Goal: Information Seeking & Learning: Learn about a topic

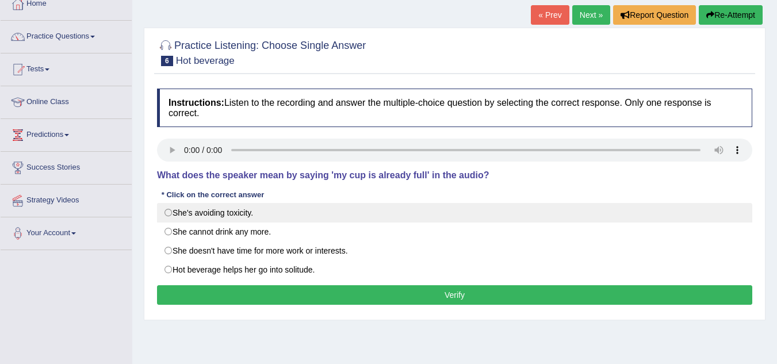
click at [173, 212] on label "She's avoiding toxicity." at bounding box center [454, 213] width 595 height 20
radio input "true"
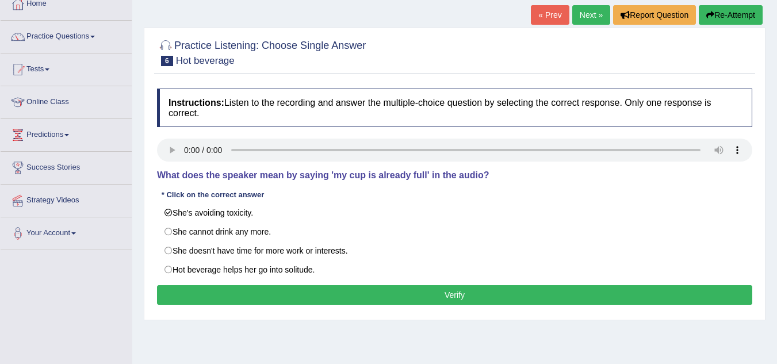
click at [214, 296] on button "Verify" at bounding box center [454, 295] width 595 height 20
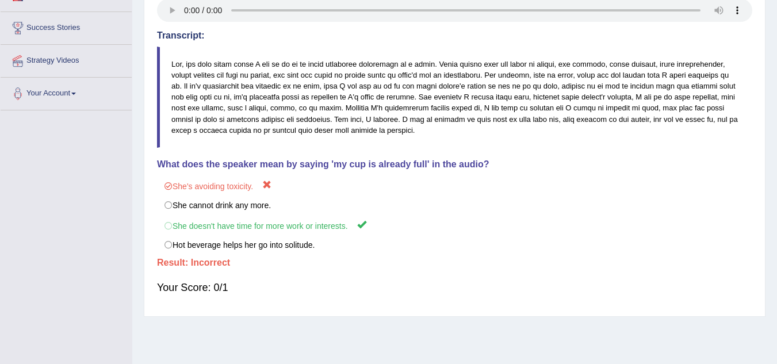
scroll to position [240, 0]
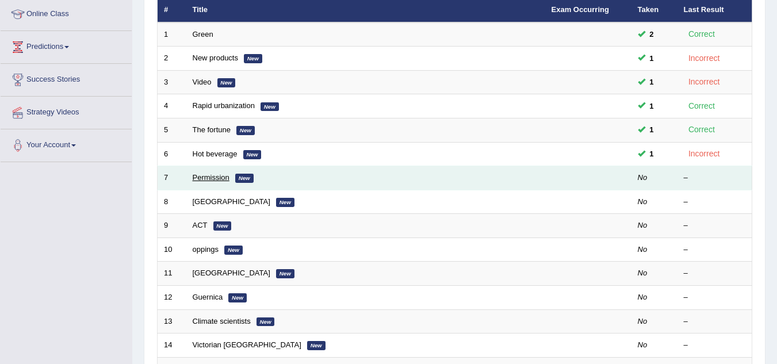
click at [212, 177] on link "Permission" at bounding box center [211, 177] width 37 height 9
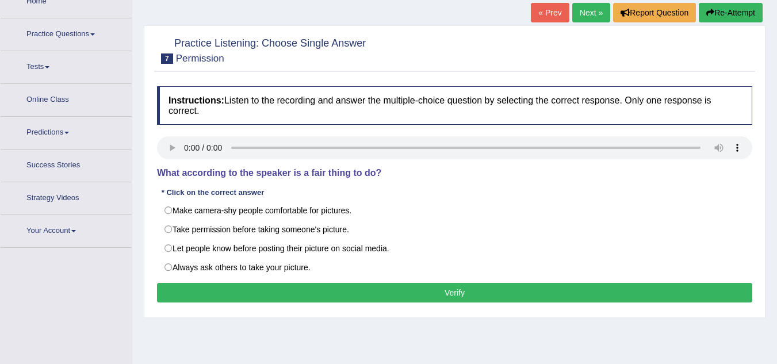
scroll to position [115, 0]
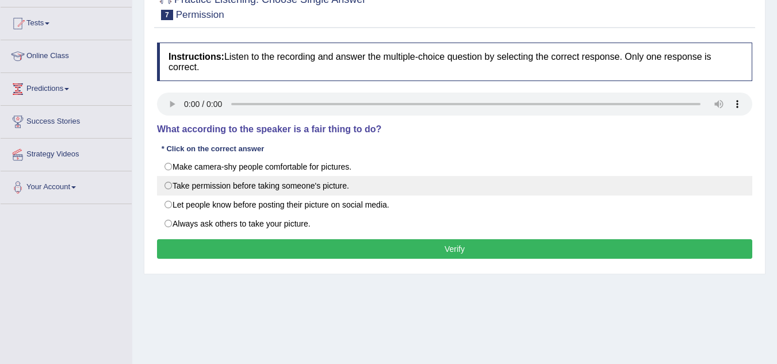
click at [170, 186] on label "Take permission before taking someone's picture." at bounding box center [454, 186] width 595 height 20
radio input "true"
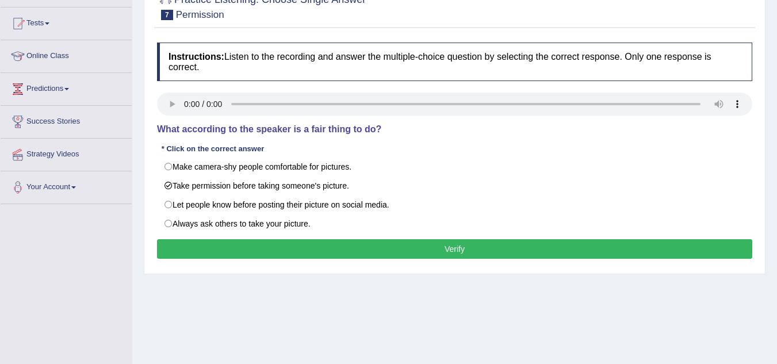
click at [203, 246] on button "Verify" at bounding box center [454, 249] width 595 height 20
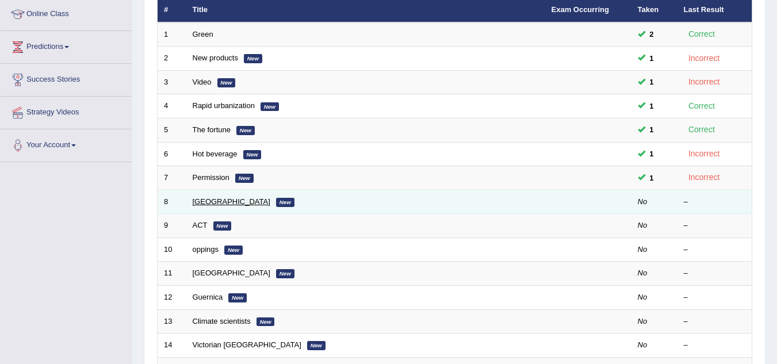
click at [209, 200] on link "[GEOGRAPHIC_DATA]" at bounding box center [232, 201] width 78 height 9
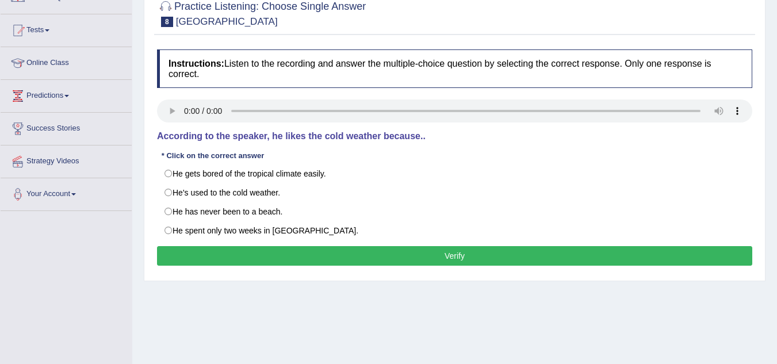
scroll to position [113, 0]
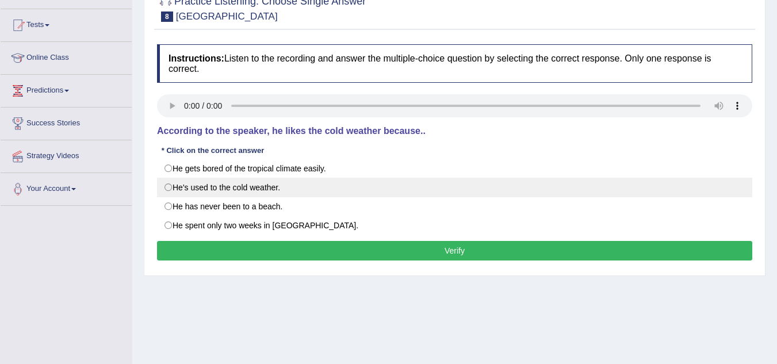
click at [171, 184] on label "He's used to the cold weather." at bounding box center [454, 188] width 595 height 20
radio input "true"
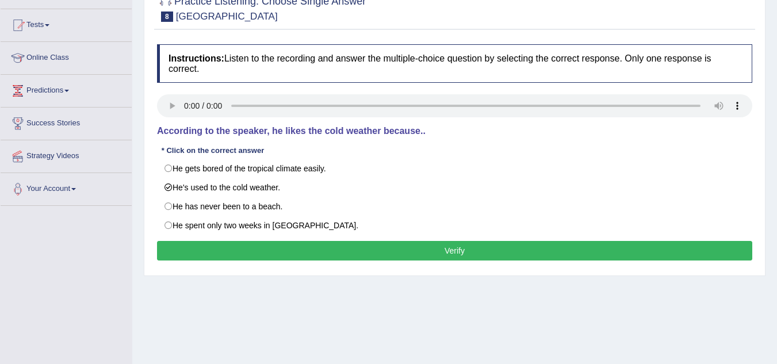
click at [239, 250] on button "Verify" at bounding box center [454, 251] width 595 height 20
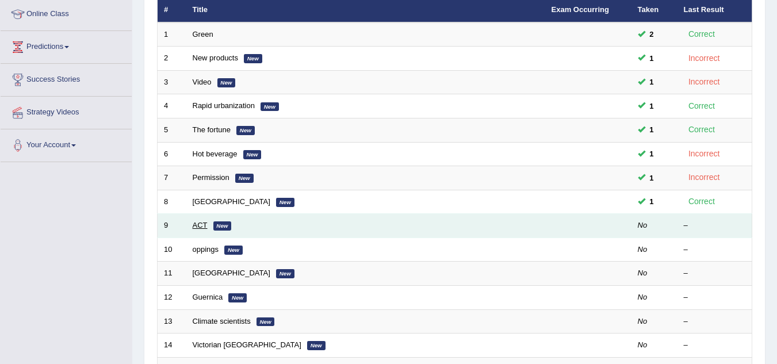
click at [201, 230] on link "ACT" at bounding box center [200, 225] width 15 height 9
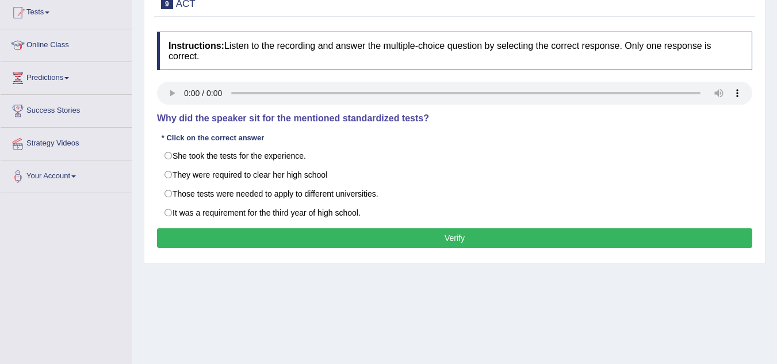
scroll to position [138, 0]
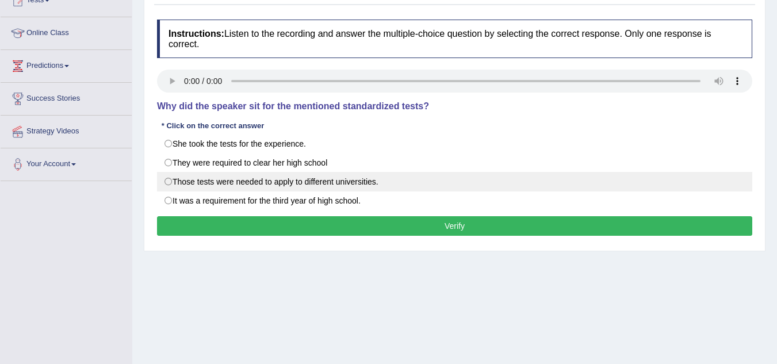
click at [167, 179] on label "Those tests were needed to apply to different universities." at bounding box center [454, 182] width 595 height 20
radio input "true"
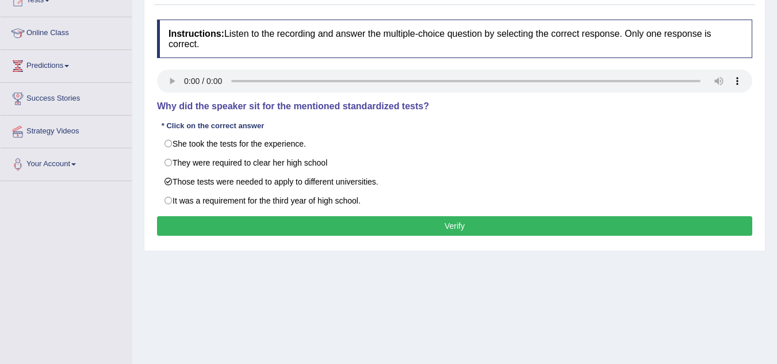
click at [185, 227] on button "Verify" at bounding box center [454, 226] width 595 height 20
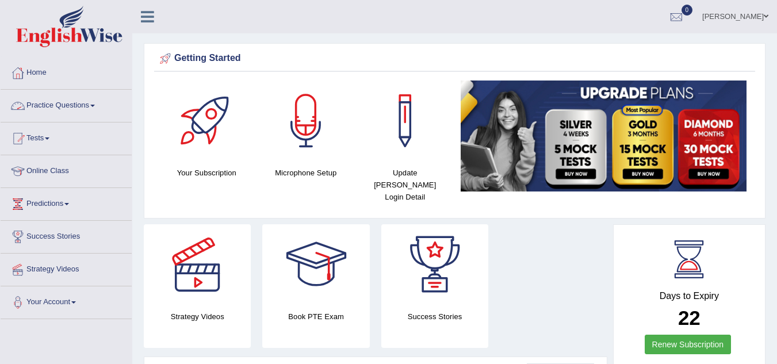
click at [64, 102] on link "Practice Questions" at bounding box center [66, 104] width 131 height 29
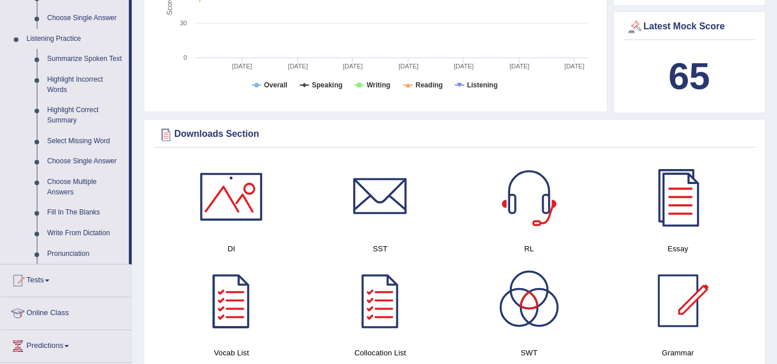
scroll to position [479, 0]
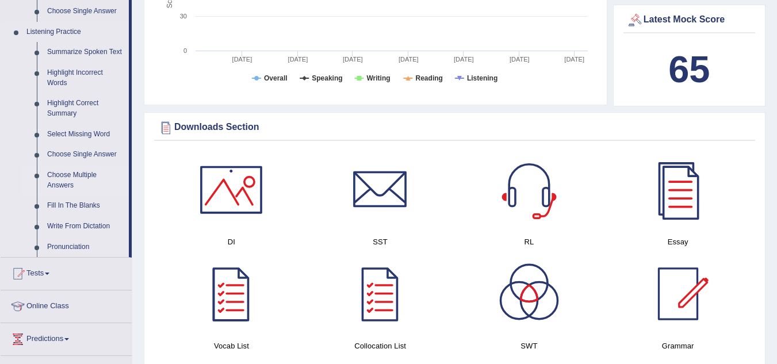
click at [64, 172] on link "Choose Multiple Answers" at bounding box center [85, 180] width 87 height 30
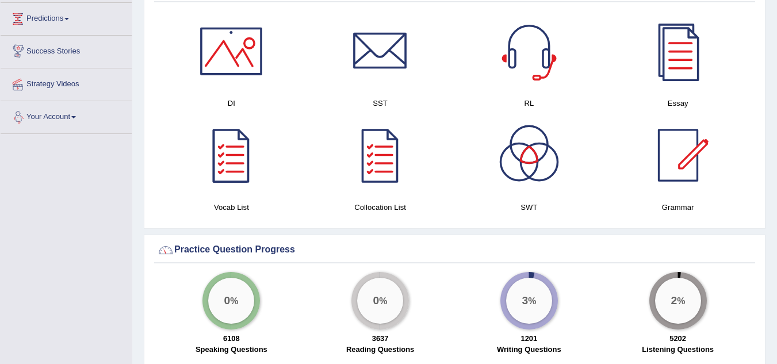
scroll to position [538, 0]
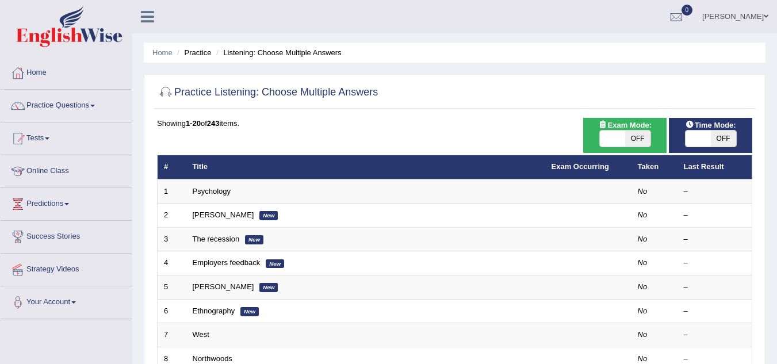
scroll to position [23, 0]
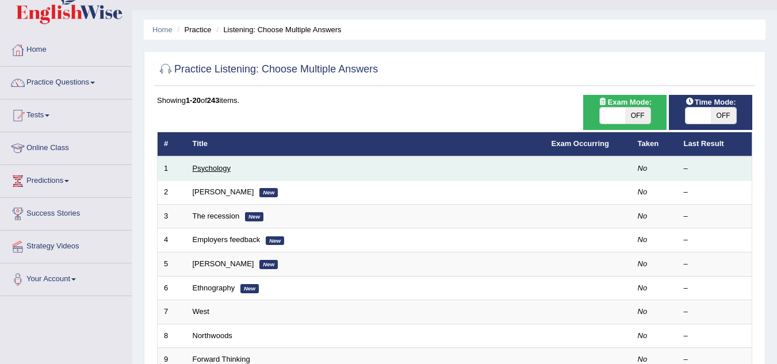
click at [213, 167] on link "Psychology" at bounding box center [212, 168] width 38 height 9
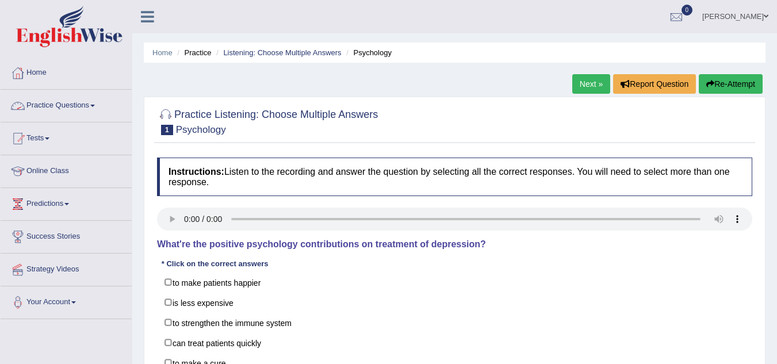
click at [82, 102] on link "Practice Questions" at bounding box center [66, 104] width 131 height 29
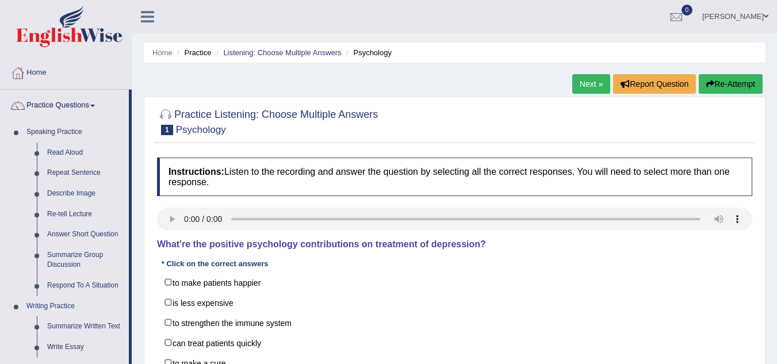
scroll to position [318, 0]
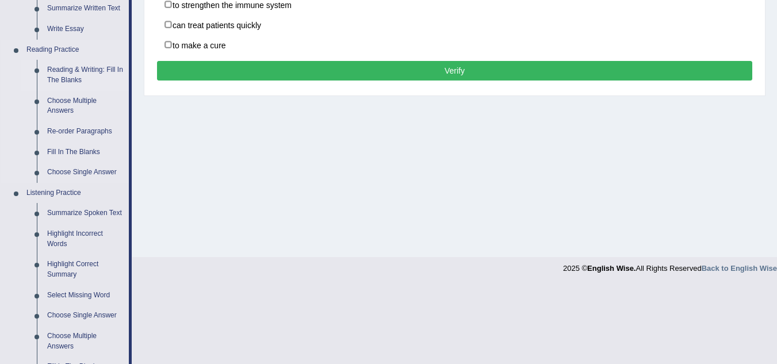
click at [70, 75] on link "Reading & Writing: Fill In The Blanks" at bounding box center [85, 75] width 87 height 30
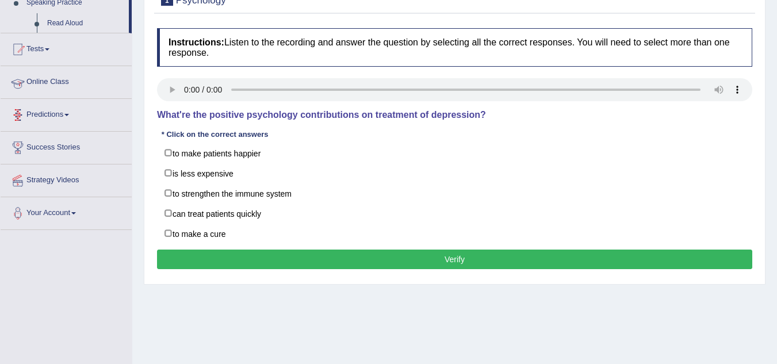
scroll to position [240, 0]
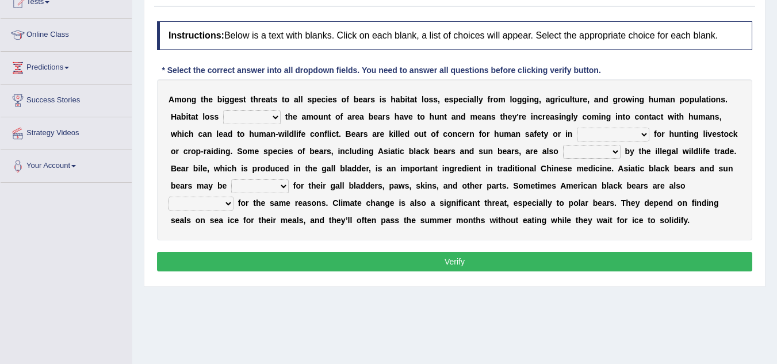
scroll to position [138, 0]
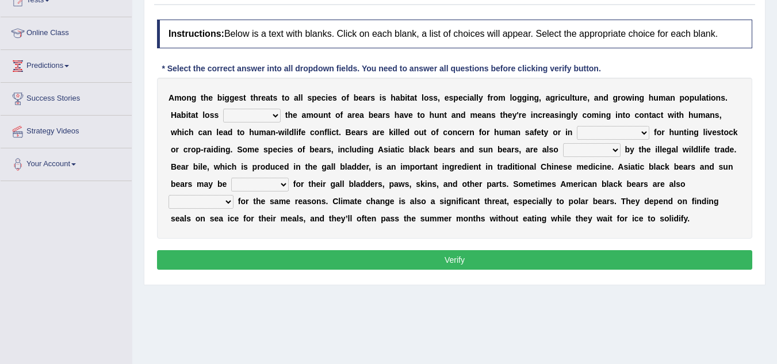
click at [276, 113] on select "increases reduces complies interacts" at bounding box center [252, 116] width 58 height 14
select select "complies"
click at [223, 109] on select "increases reduces complies interacts" at bounding box center [252, 116] width 58 height 14
click at [649, 133] on select "coalition retaliation appreciation disinformation" at bounding box center [613, 133] width 72 height 14
select select "coalition"
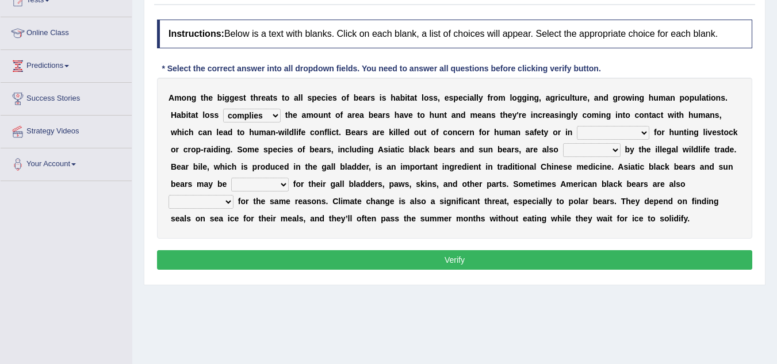
click at [577, 126] on select "coalition retaliation appreciation disinformation" at bounding box center [613, 133] width 72 height 14
click at [616, 148] on select "protected prohibited fattened threatened" at bounding box center [592, 150] width 58 height 14
select select "prohibited"
click at [563, 143] on select "protected prohibited fattened threatened" at bounding box center [592, 150] width 58 height 14
click at [601, 194] on div "A m o n g t h e b i g g e s t t h r e a t s t o a l l s p e c i e s o f b e a r…" at bounding box center [454, 158] width 595 height 161
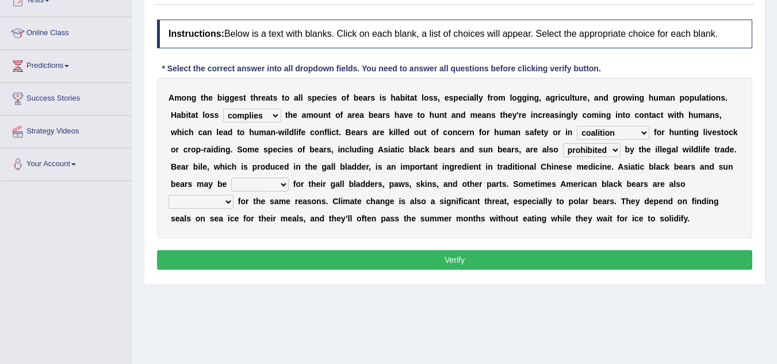
click at [286, 189] on select "poached squelched coached blenched" at bounding box center [260, 185] width 58 height 14
select select "squelched"
click at [231, 178] on select "poached squelched coached blenched" at bounding box center [260, 185] width 58 height 14
click at [225, 205] on select "begot foreseen encountered targeted" at bounding box center [201, 202] width 65 height 14
select select "encountered"
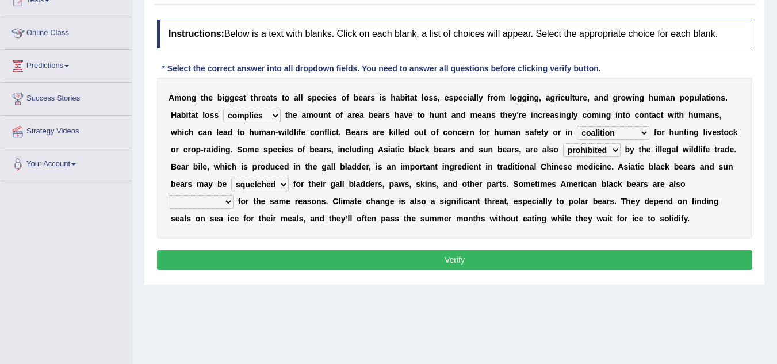
click at [169, 195] on select "begot foreseen encountered targeted" at bounding box center [201, 202] width 65 height 14
click at [242, 254] on button "Verify" at bounding box center [454, 260] width 595 height 20
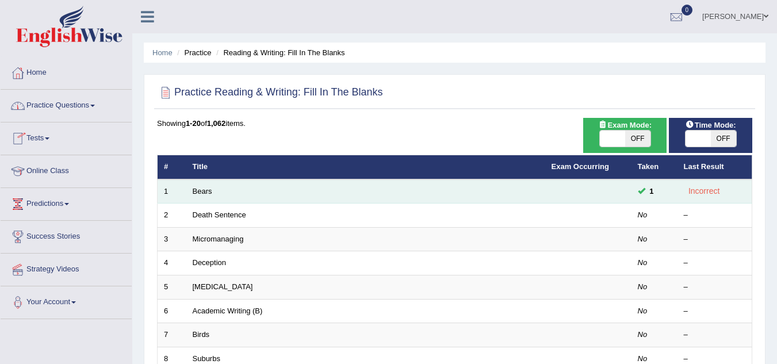
click at [207, 196] on td "Bears" at bounding box center [365, 191] width 359 height 24
click at [212, 194] on td "Bears" at bounding box center [365, 191] width 359 height 24
click at [206, 192] on link "Bears" at bounding box center [203, 191] width 20 height 9
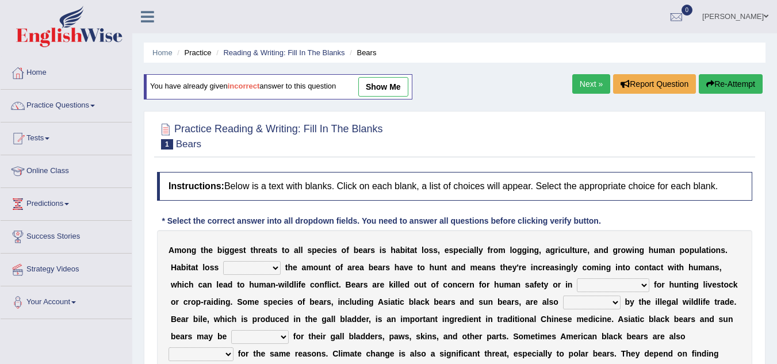
click at [276, 266] on select "increases reduces complies interacts" at bounding box center [252, 268] width 58 height 14
select select "reduces"
click at [223, 261] on select "increases reduces complies interacts" at bounding box center [252, 268] width 58 height 14
click at [645, 286] on select "coalition retaliation appreciation disinformation" at bounding box center [613, 285] width 72 height 14
select select "retaliation"
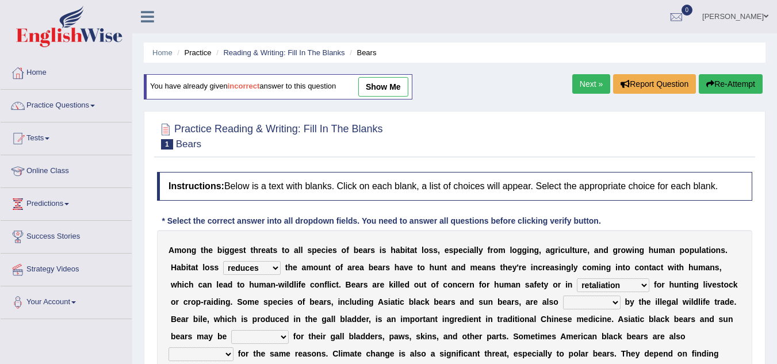
click at [577, 278] on select "coalition retaliation appreciation disinformation" at bounding box center [613, 285] width 72 height 14
click at [613, 302] on select "protected prohibited fattened threatened" at bounding box center [592, 303] width 58 height 14
click at [563, 296] on select "protected prohibited fattened threatened" at bounding box center [592, 303] width 58 height 14
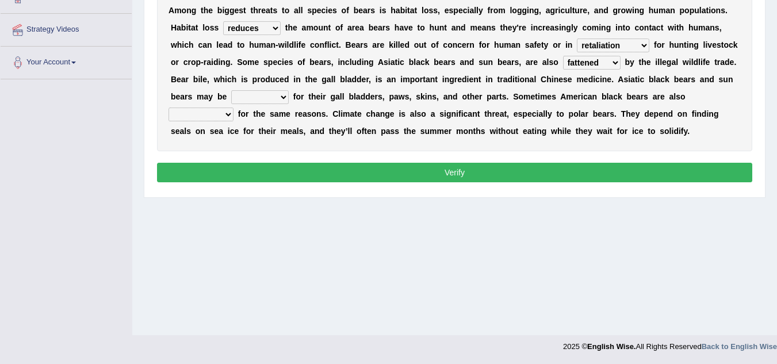
click at [614, 60] on select "protected prohibited fattened threatened" at bounding box center [592, 63] width 58 height 14
select select "threatened"
click at [563, 56] on select "protected prohibited fattened threatened" at bounding box center [592, 63] width 58 height 14
click at [282, 95] on select "poached squelched coached blenched" at bounding box center [260, 97] width 58 height 14
select select "poached"
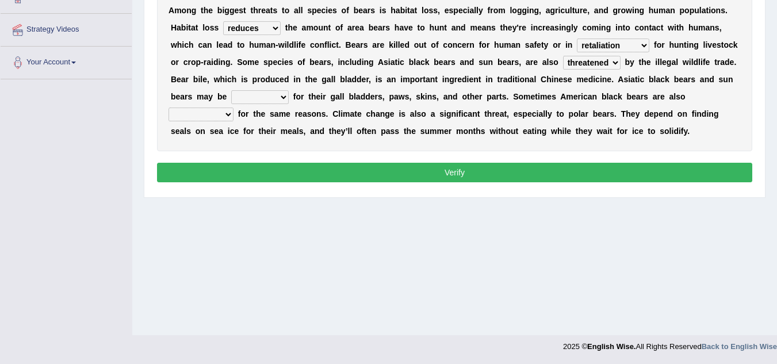
click at [231, 90] on select "poached squelched coached blenched" at bounding box center [260, 97] width 58 height 14
click at [222, 117] on select "begot foreseen encountered targeted" at bounding box center [201, 115] width 65 height 14
select select "foreseen"
click at [169, 108] on select "begot foreseen encountered targeted" at bounding box center [201, 115] width 65 height 14
click at [225, 170] on button "Verify" at bounding box center [454, 173] width 595 height 20
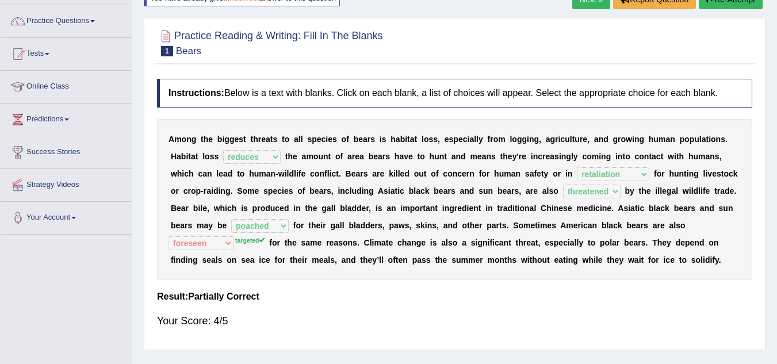
scroll to position [79, 0]
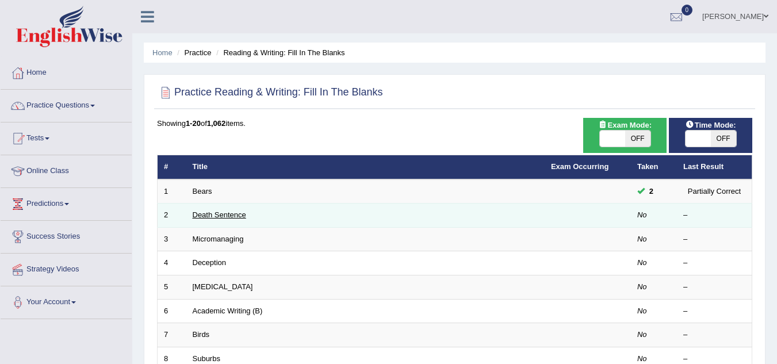
click at [217, 213] on link "Death Sentence" at bounding box center [219, 215] width 53 height 9
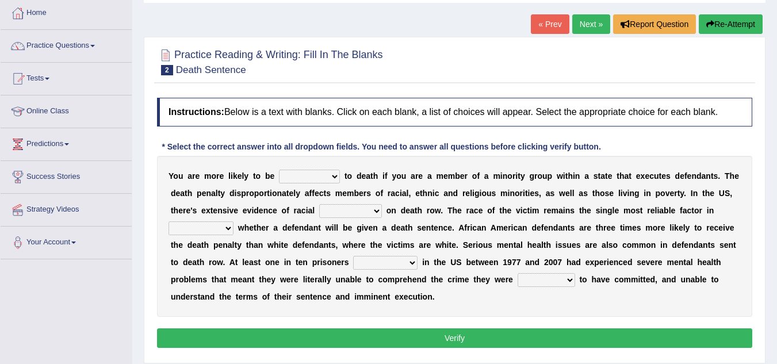
scroll to position [69, 0]
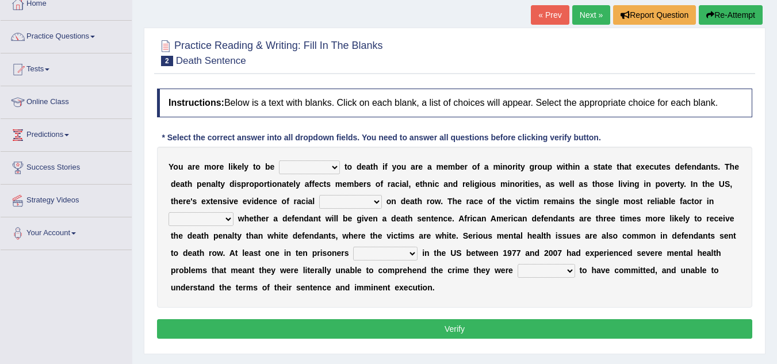
click at [335, 169] on select "penalized blamed complained sentenced" at bounding box center [309, 167] width 61 height 14
select select "penalized"
click at [279, 160] on select "penalized blamed complained sentenced" at bounding box center [309, 167] width 61 height 14
click at [375, 204] on select "bias equality appearance background" at bounding box center [350, 202] width 63 height 14
select select "appearance"
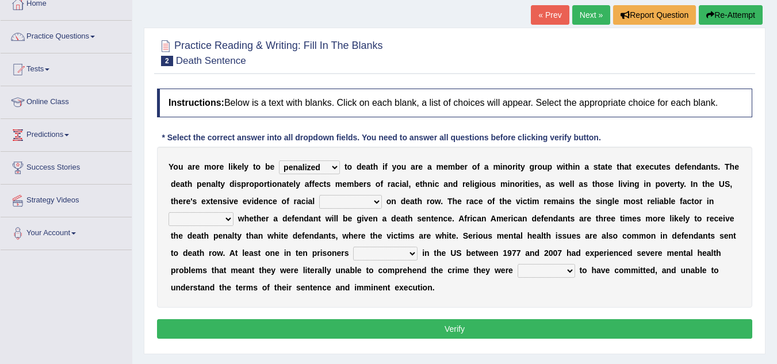
click at [319, 195] on select "bias equality appearance background" at bounding box center [350, 202] width 63 height 14
click at [226, 217] on select "determining adjoining undermining examining" at bounding box center [201, 219] width 65 height 14
select select "determining"
click at [169, 212] on select "determining adjoining undermining examining" at bounding box center [201, 219] width 65 height 14
click at [412, 253] on select "electrocuted persecuted executed captured" at bounding box center [385, 254] width 64 height 14
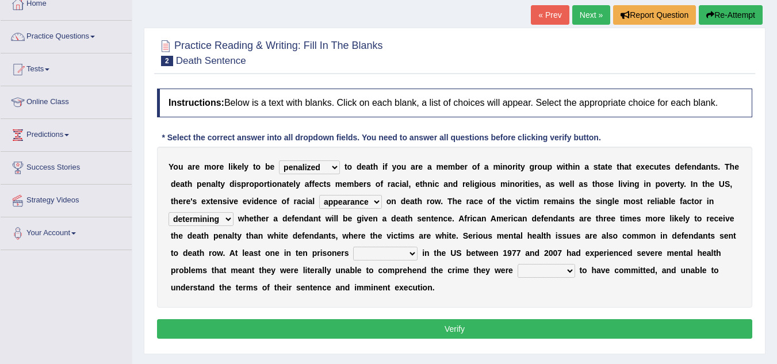
select select "persecuted"
click at [353, 247] on select "electrocuted persecuted executed captured" at bounding box center [385, 254] width 64 height 14
click at [570, 273] on select "alleged acclaimed persuaded claimed" at bounding box center [547, 271] width 58 height 14
select select "alleged"
click at [518, 264] on select "alleged acclaimed persuaded claimed" at bounding box center [547, 271] width 58 height 14
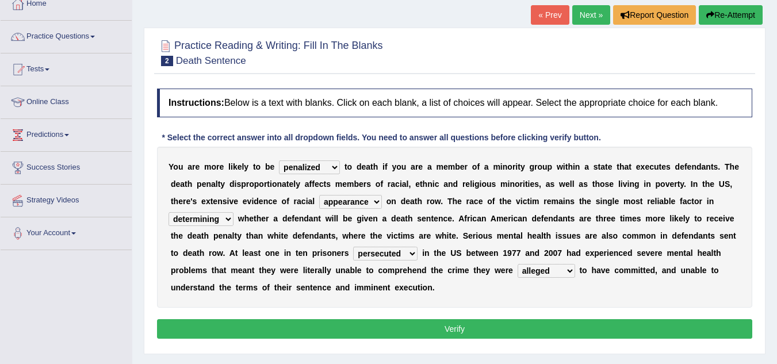
click at [535, 326] on button "Verify" at bounding box center [454, 329] width 595 height 20
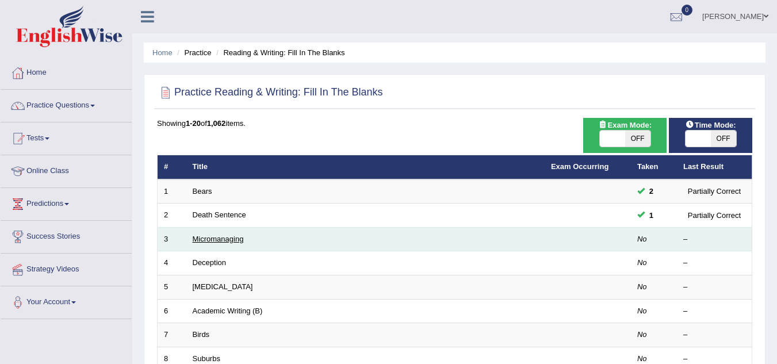
click at [227, 239] on link "Micromanaging" at bounding box center [218, 239] width 51 height 9
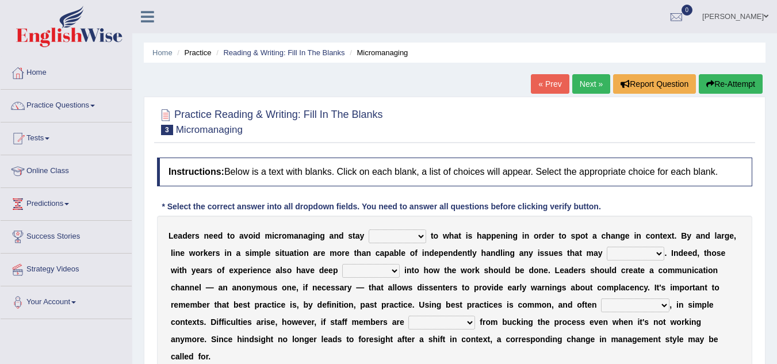
click at [421, 236] on select "complied connected precise concise" at bounding box center [398, 237] width 58 height 14
click at [369, 230] on select "complied connected precise concise" at bounding box center [398, 237] width 58 height 14
click at [423, 236] on select "complied connected precise concise" at bounding box center [398, 237] width 58 height 14
select select "connected"
click at [369, 230] on select "complied connected precise concise" at bounding box center [398, 237] width 58 height 14
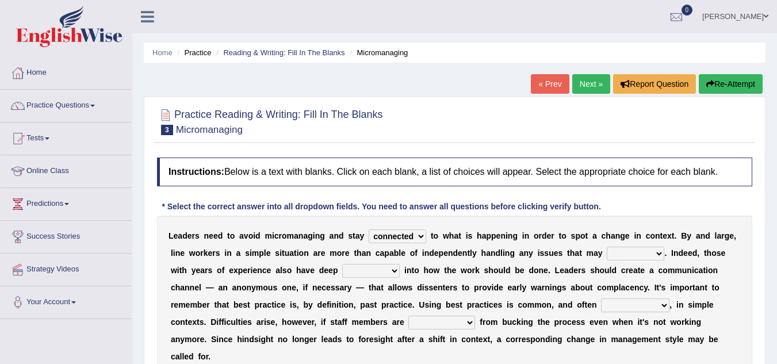
click at [657, 251] on select "apprise rise encounter arise" at bounding box center [636, 254] width 58 height 14
select select "arise"
click at [607, 247] on select "apprise rise encounter arise" at bounding box center [636, 254] width 58 height 14
click at [396, 270] on select "incursion insight indignity indication" at bounding box center [371, 271] width 58 height 14
click at [342, 264] on select "incursion insight indignity indication" at bounding box center [371, 271] width 58 height 14
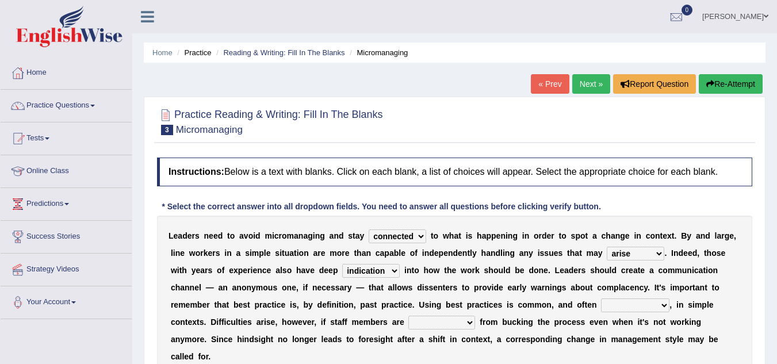
scroll to position [240, 0]
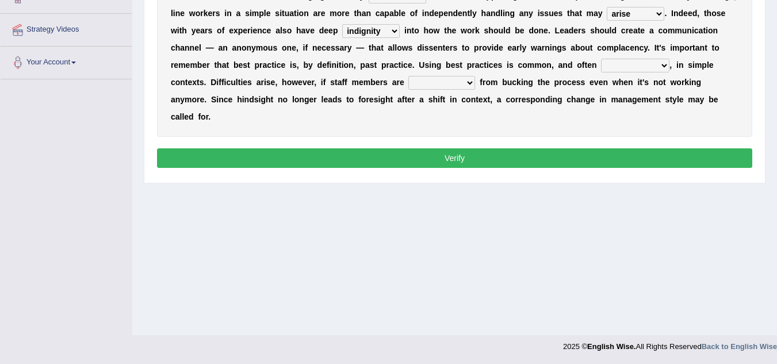
click at [393, 33] on select "incursion insight indignity indication" at bounding box center [371, 31] width 58 height 14
select select "indication"
click at [342, 24] on select "incursion insight indignity indication" at bounding box center [371, 31] width 58 height 14
click at [664, 68] on select "inappropriate apprehensive appropriate forbidden" at bounding box center [635, 66] width 68 height 14
select select "appropriate"
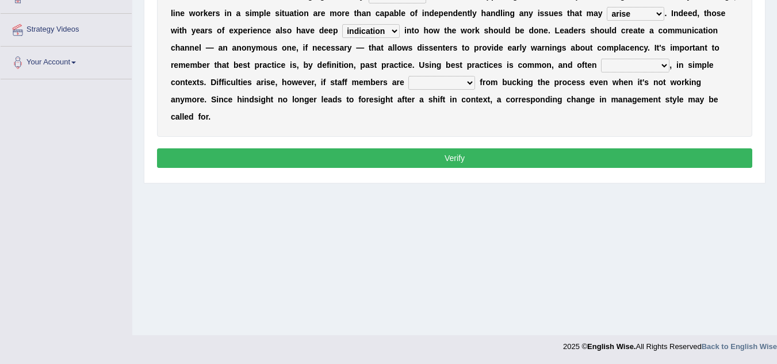
click at [601, 59] on select "inappropriate apprehensive appropriate forbidden" at bounding box center [635, 66] width 68 height 14
click at [472, 85] on select "disarranged disinclined discouraged disintegrated" at bounding box center [441, 83] width 67 height 14
select select "discouraged"
click at [408, 76] on select "disarranged disinclined discouraged disintegrated" at bounding box center [441, 83] width 67 height 14
click at [453, 158] on button "Verify" at bounding box center [454, 158] width 595 height 20
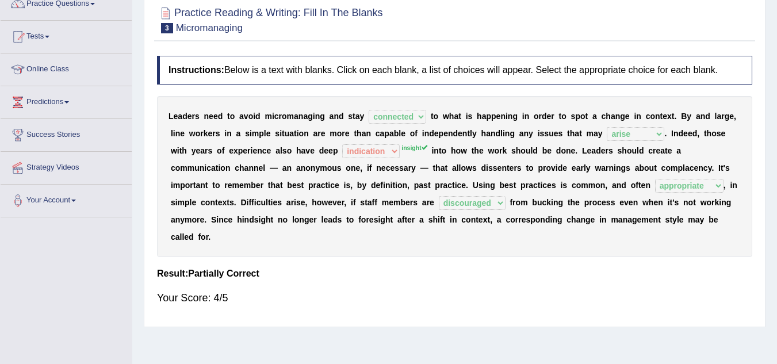
scroll to position [79, 0]
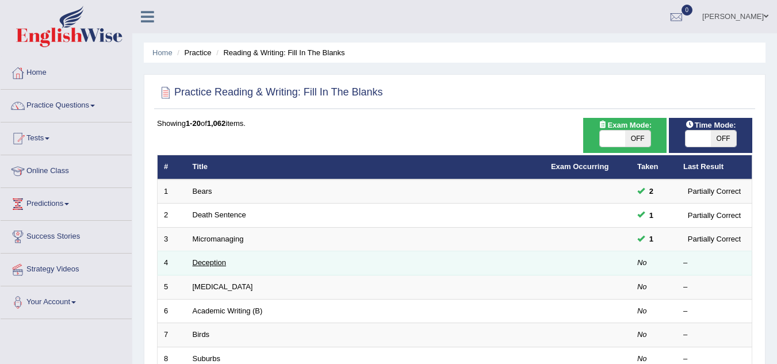
click at [207, 265] on link "Deception" at bounding box center [210, 262] width 34 height 9
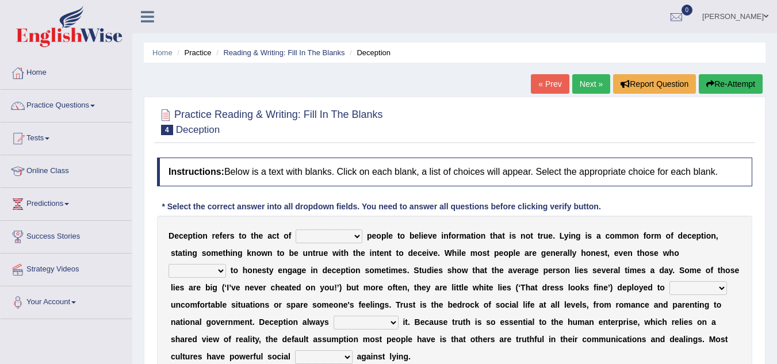
click at [359, 239] on select "discouraging forbidding detecting encouraging" at bounding box center [329, 237] width 67 height 14
select select "discouraging"
click at [296, 230] on select "discouraging forbidding detecting encouraging" at bounding box center [329, 237] width 67 height 14
click at [218, 271] on select "describe prescribe inscribe subscribe" at bounding box center [198, 271] width 58 height 14
select select "describe"
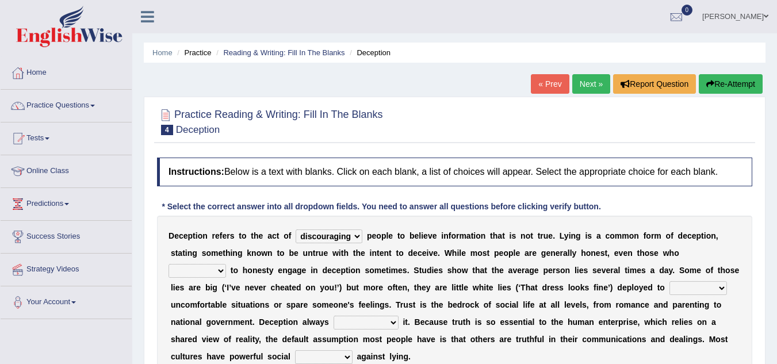
click at [169, 264] on select "describe prescribe inscribe subscribe" at bounding box center [198, 271] width 58 height 14
click at [721, 284] on select "contest illuminate disguise avoid" at bounding box center [699, 288] width 58 height 14
select select "avoid"
click at [670, 281] on select "contest illuminate disguise avoid" at bounding box center [699, 288] width 58 height 14
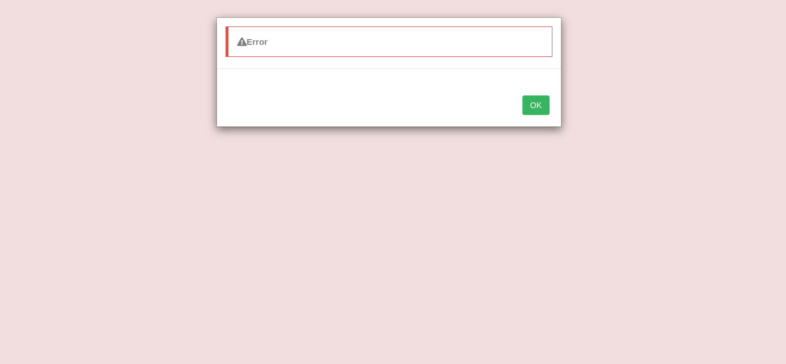
click at [526, 98] on button "OK" at bounding box center [535, 105] width 26 height 20
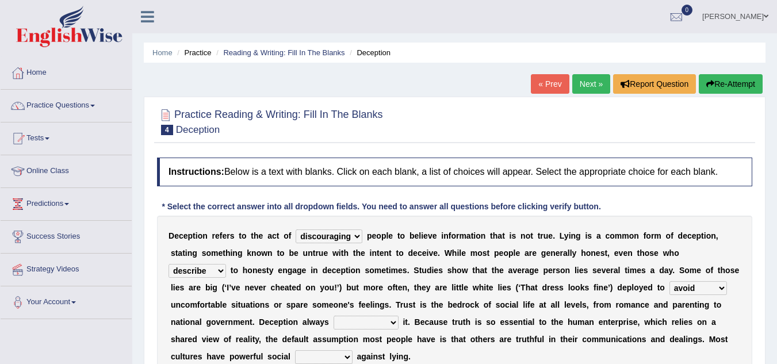
click at [395, 322] on select "undermines underscores undertakes underwrites" at bounding box center [366, 323] width 65 height 14
select select "undertakes"
click at [334, 316] on select "undermines underscores undertakes underwrites" at bounding box center [366, 323] width 65 height 14
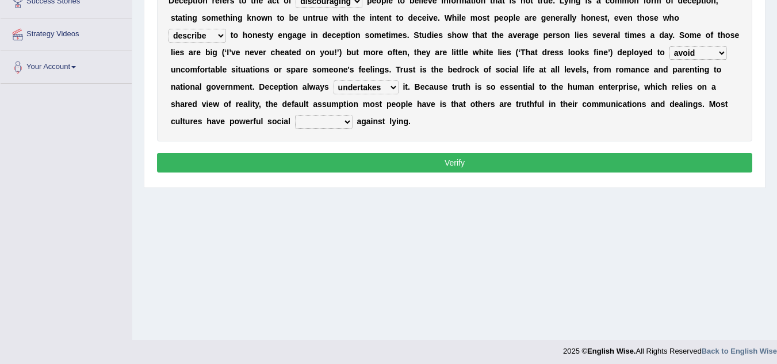
scroll to position [240, 0]
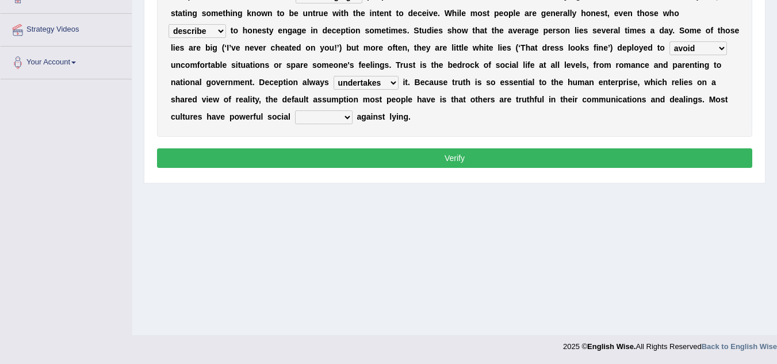
click at [349, 115] on select "ejections sanctions fractions inductions" at bounding box center [324, 117] width 58 height 14
click at [295, 110] on select "ejections sanctions fractions inductions" at bounding box center [324, 117] width 58 height 14
click at [346, 119] on select "ejections sanctions fractions inductions" at bounding box center [324, 117] width 58 height 14
select select "sanctions"
click at [295, 110] on select "ejections sanctions fractions inductions" at bounding box center [324, 117] width 58 height 14
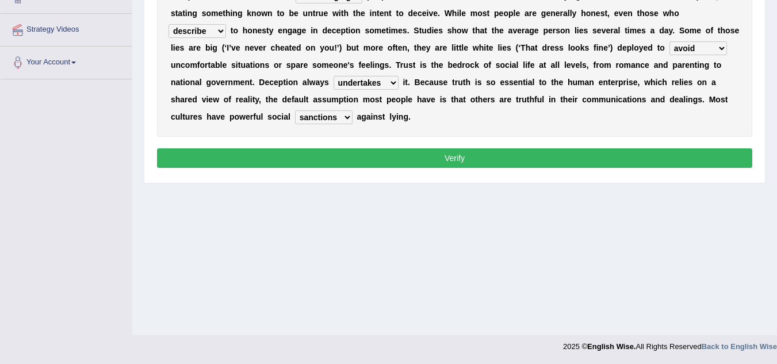
click at [341, 157] on button "Verify" at bounding box center [454, 158] width 595 height 20
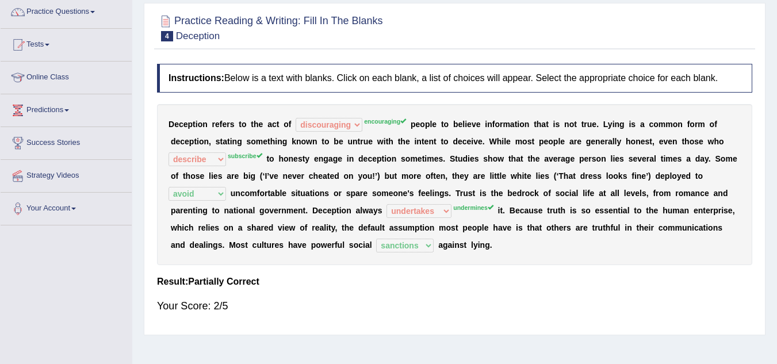
scroll to position [56, 0]
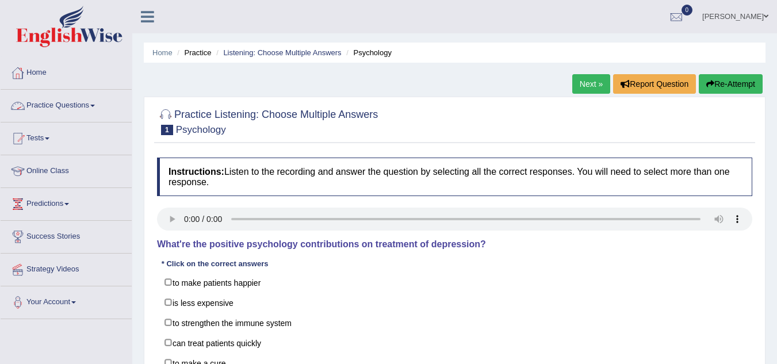
click at [86, 104] on link "Practice Questions" at bounding box center [66, 104] width 131 height 29
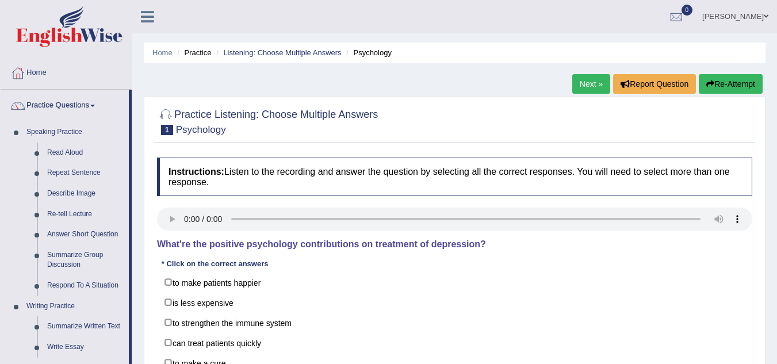
scroll to position [318, 0]
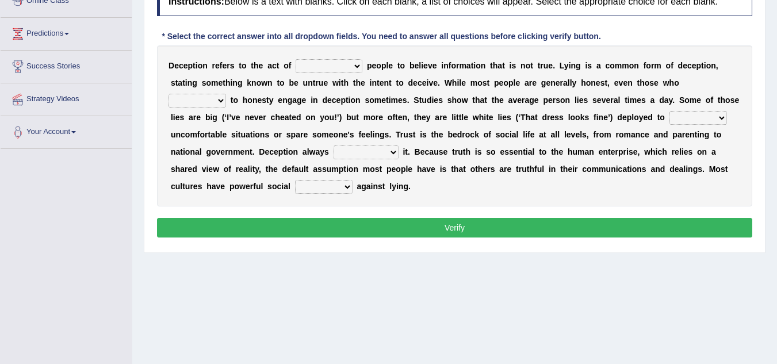
scroll to position [125, 0]
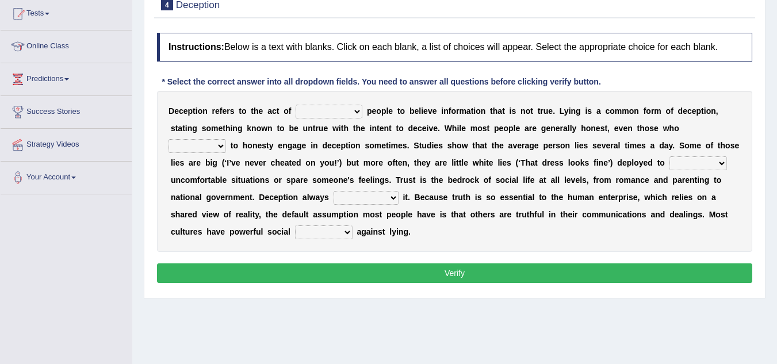
click at [360, 111] on select "discouraging forbidding detecting encouraging" at bounding box center [329, 112] width 67 height 14
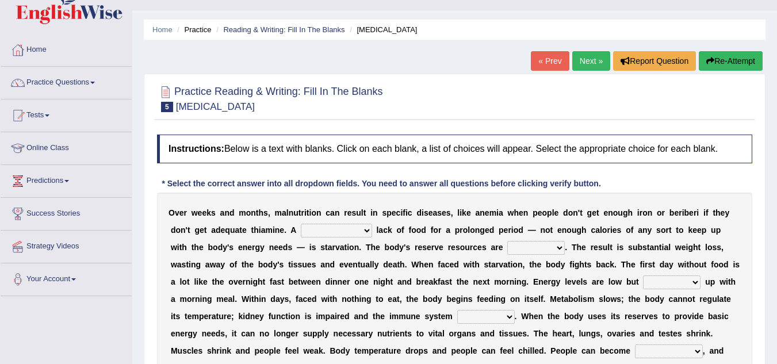
scroll to position [115, 0]
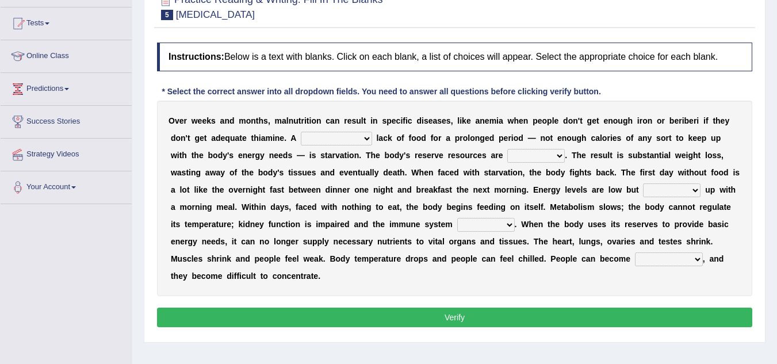
click at [369, 136] on select "severe distinguishing proper distinctive" at bounding box center [336, 139] width 71 height 14
select select "severe"
click at [301, 132] on select "severe distinguishing proper distinctive" at bounding box center [336, 139] width 71 height 14
click at [557, 155] on select "obsoleted depleted pelleted deleted" at bounding box center [536, 156] width 58 height 14
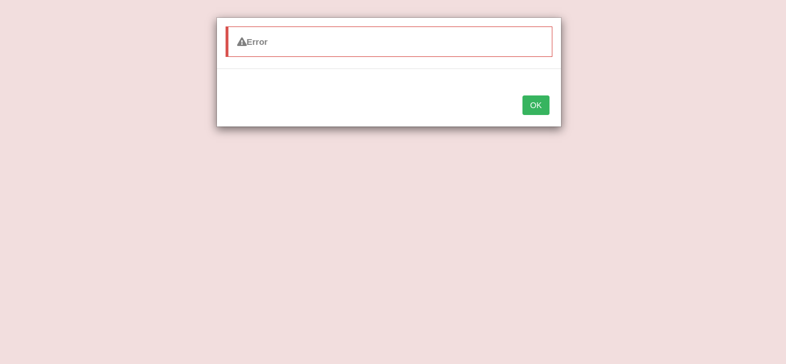
click at [538, 109] on button "OK" at bounding box center [535, 105] width 26 height 20
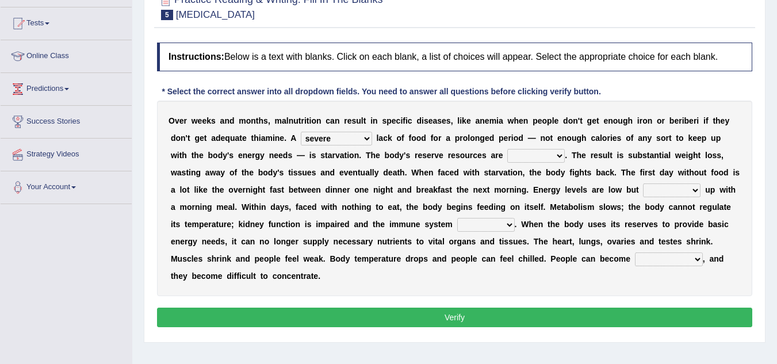
click at [564, 155] on select "obsoleted depleted pelleted deleted" at bounding box center [536, 156] width 58 height 14
select select "deleted"
click at [507, 149] on select "obsoleted depleted pelleted deleted" at bounding box center [536, 156] width 58 height 14
click at [695, 192] on select "feed come chill pick" at bounding box center [672, 191] width 58 height 14
select select "come"
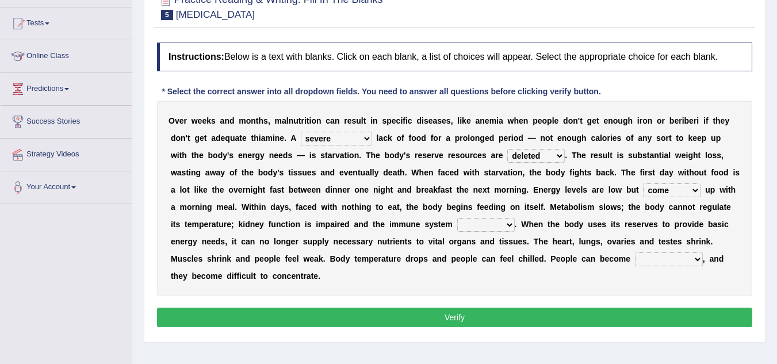
click at [643, 184] on select "feed come chill pick" at bounding box center [672, 191] width 58 height 14
click at [509, 224] on select "deepens deafens weakens surpasses" at bounding box center [486, 225] width 58 height 14
select select "weakens"
click at [457, 218] on select "deepens deafens weakens surpasses" at bounding box center [486, 225] width 58 height 14
click at [698, 261] on select "irritable commutable indisputable transportable" at bounding box center [669, 260] width 68 height 14
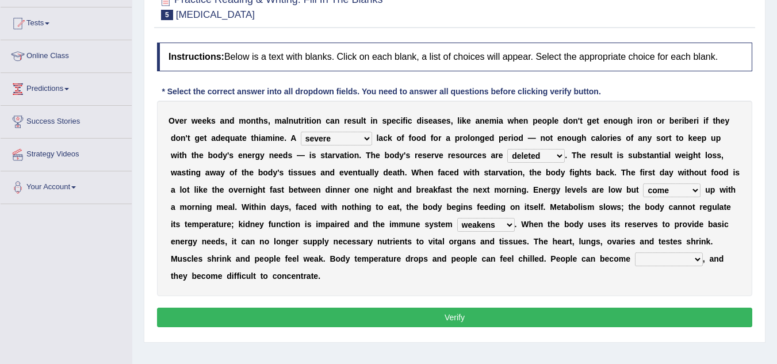
select select "irritable"
click at [635, 253] on select "irritable commutable indisputable transportable" at bounding box center [669, 260] width 68 height 14
click at [368, 139] on select "severe distinguishing proper distinctive" at bounding box center [336, 139] width 71 height 14
click at [387, 315] on button "Verify" at bounding box center [454, 318] width 595 height 20
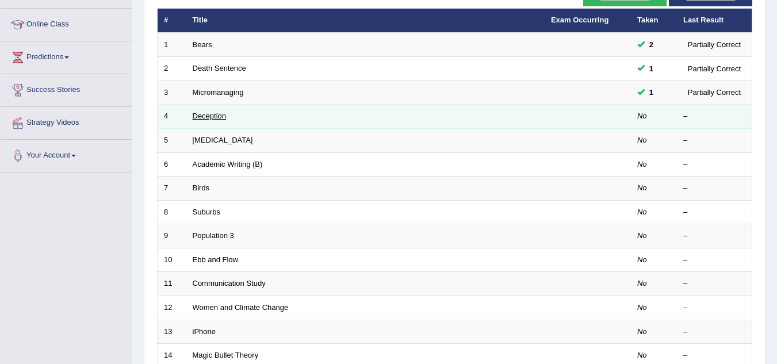
click at [223, 117] on link "Deception" at bounding box center [210, 116] width 34 height 9
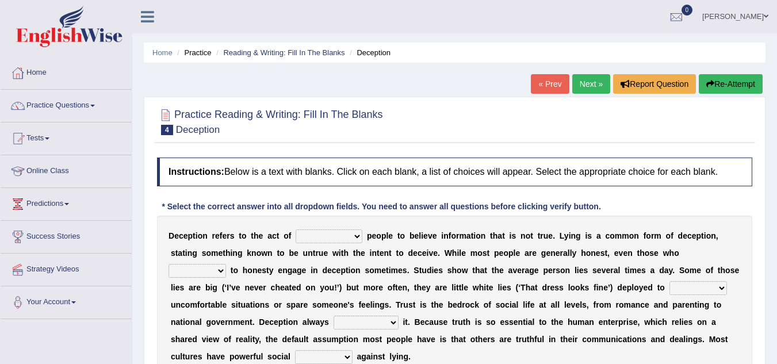
click at [358, 234] on select "discouraging forbidding detecting encouraging" at bounding box center [329, 237] width 67 height 14
select select "encouraging"
click at [296, 230] on select "discouraging forbidding detecting encouraging" at bounding box center [329, 237] width 67 height 14
click at [221, 266] on select "describe prescribe inscribe subscribe" at bounding box center [198, 271] width 58 height 14
select select "subscribe"
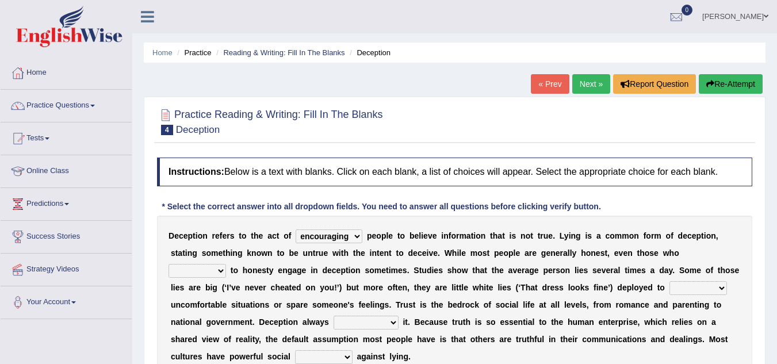
click at [169, 264] on select "describe prescribe inscribe subscribe" at bounding box center [198, 271] width 58 height 14
click at [720, 286] on select "contest illuminate disguise avoid" at bounding box center [699, 288] width 58 height 14
select select "illuminate"
click at [670, 281] on select "contest illuminate disguise avoid" at bounding box center [699, 288] width 58 height 14
click at [388, 325] on select "undermines underscores undertakes underwrites" at bounding box center [366, 323] width 65 height 14
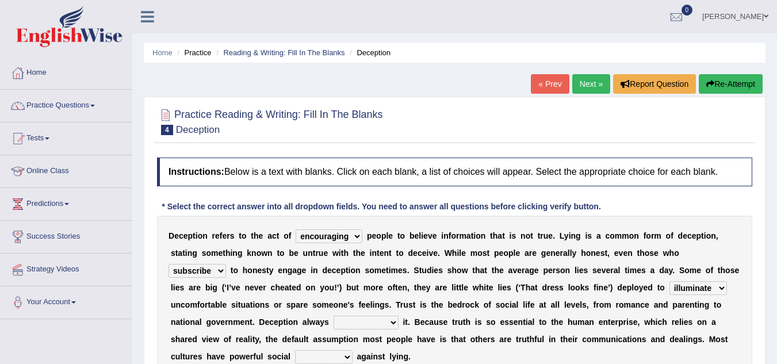
select select "undertakes"
click at [334, 316] on select "undermines underscores undertakes underwrites" at bounding box center [366, 323] width 65 height 14
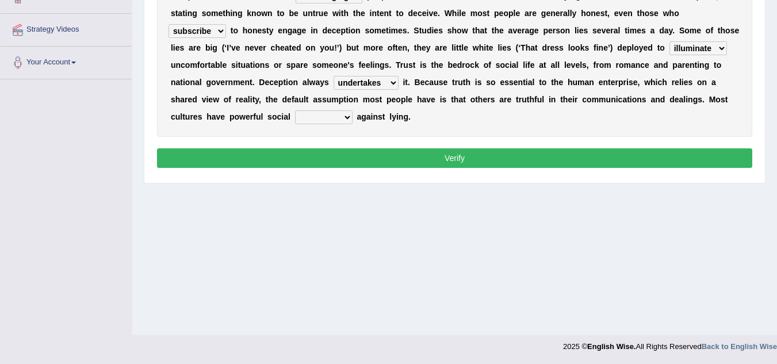
click at [346, 119] on select "ejections sanctions fractions inductions" at bounding box center [324, 117] width 58 height 14
select select "sanctions"
click at [295, 110] on select "ejections sanctions fractions inductions" at bounding box center [324, 117] width 58 height 14
click at [343, 157] on button "Verify" at bounding box center [454, 158] width 595 height 20
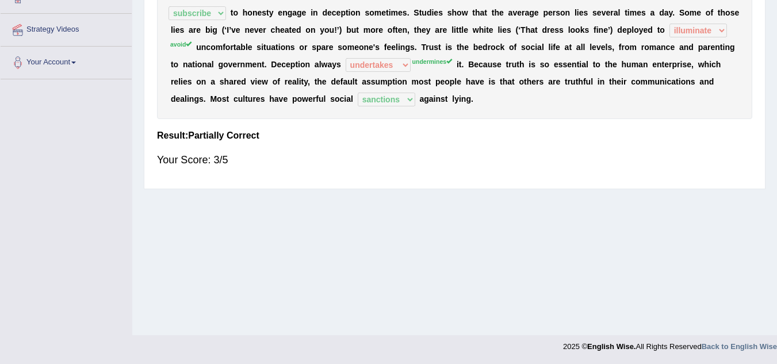
scroll to position [0, 0]
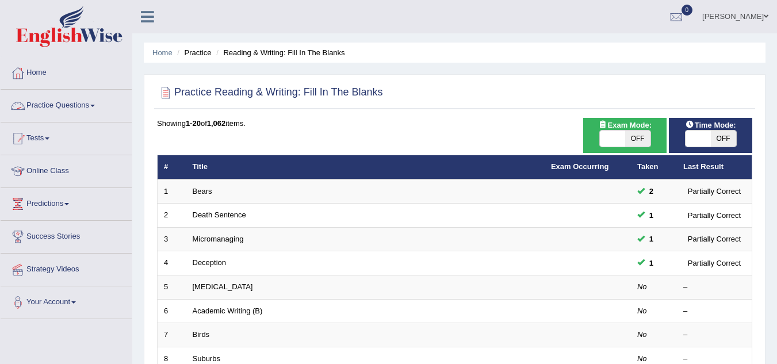
click at [95, 108] on link "Practice Questions" at bounding box center [66, 104] width 131 height 29
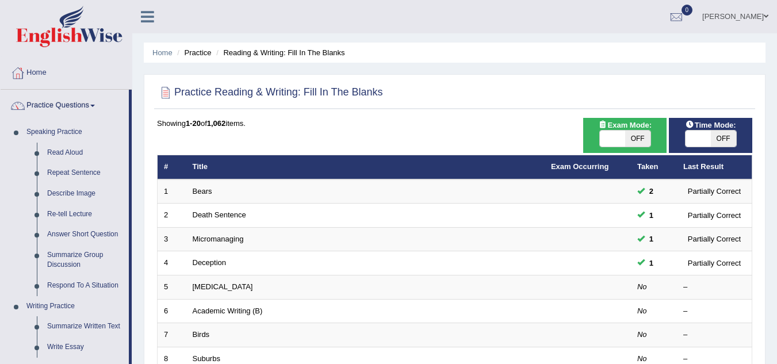
scroll to position [318, 0]
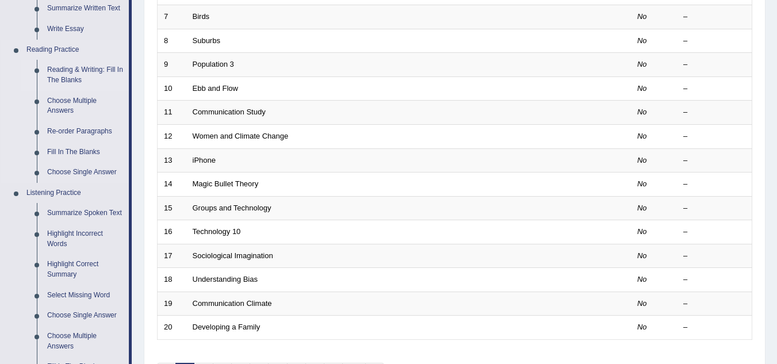
click at [74, 77] on link "Reading & Writing: Fill In The Blanks" at bounding box center [85, 75] width 87 height 30
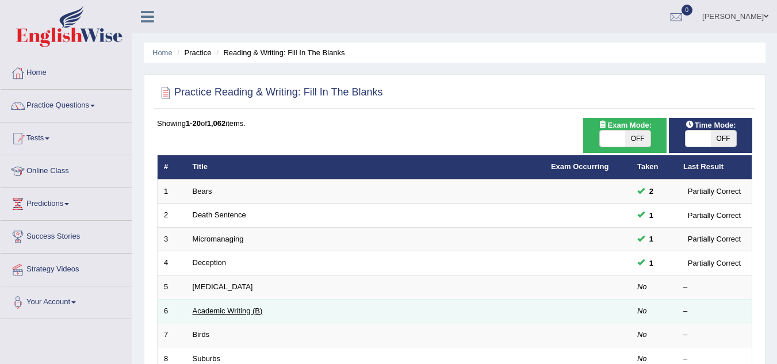
click at [218, 310] on link "Academic Writing (B)" at bounding box center [228, 311] width 70 height 9
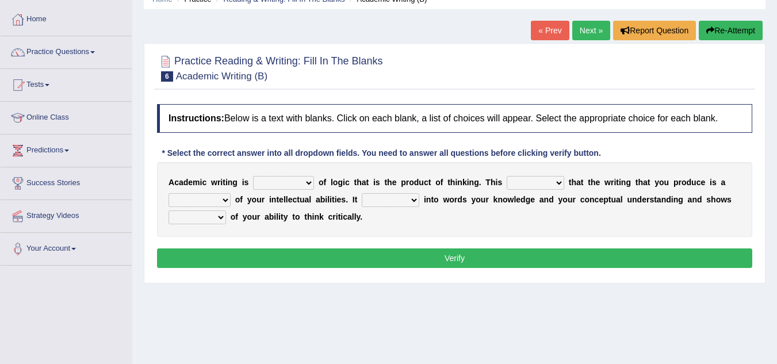
scroll to position [69, 0]
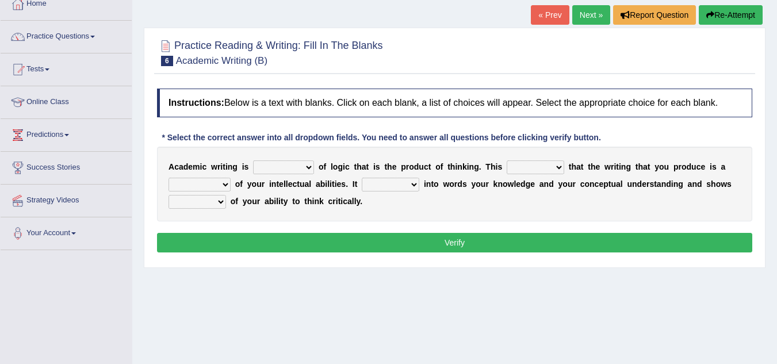
click at [314, 169] on select "expectation entitlement expression exchange" at bounding box center [283, 167] width 61 height 14
select select "expression"
click at [253, 160] on select "expectation entitlement expression exchange" at bounding box center [283, 167] width 61 height 14
click at [561, 167] on select "means questions stipulates answers" at bounding box center [536, 167] width 58 height 14
select select "questions"
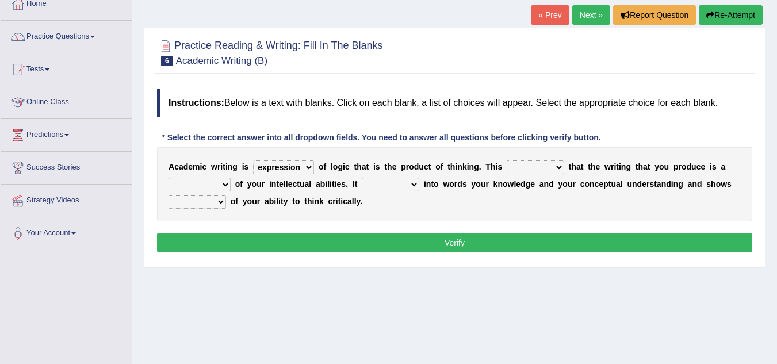
click at [507, 160] on select "means questions stipulates answers" at bounding box center [536, 167] width 58 height 14
click at [226, 182] on select "redundancy mission credit reflection" at bounding box center [200, 185] width 62 height 14
select select "reflection"
click at [169, 178] on select "redundancy mission credit reflection" at bounding box center [200, 185] width 62 height 14
click at [556, 165] on select "means questions stipulates answers" at bounding box center [536, 167] width 58 height 14
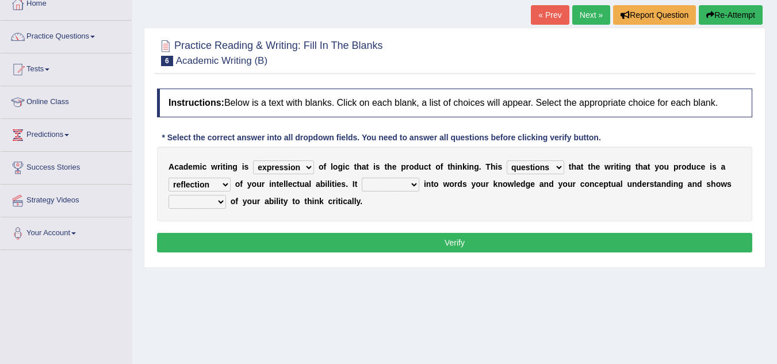
select select "means"
click at [507, 160] on select "means questions stipulates answers" at bounding box center [536, 167] width 58 height 14
click at [415, 182] on select "enriches shows allows puts" at bounding box center [391, 185] width 58 height 14
select select "shows"
click at [362, 178] on select "enriches shows allows puts" at bounding box center [391, 185] width 58 height 14
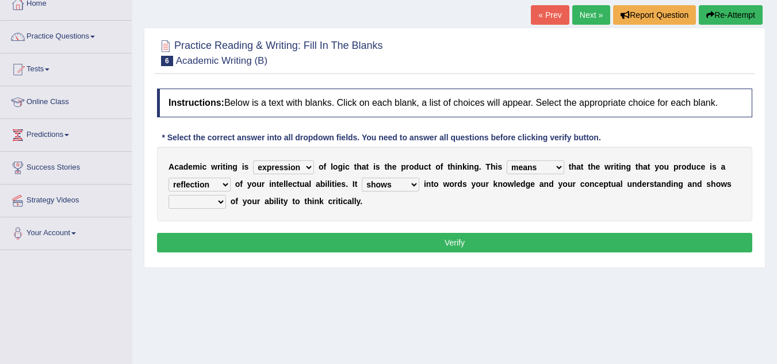
click at [219, 201] on select "hassle excuse capacity evidence" at bounding box center [198, 202] width 58 height 14
select select "evidence"
click at [169, 195] on select "hassle excuse capacity evidence" at bounding box center [198, 202] width 58 height 14
click at [417, 184] on select "enriches shows allows puts" at bounding box center [391, 185] width 58 height 14
select select "allows"
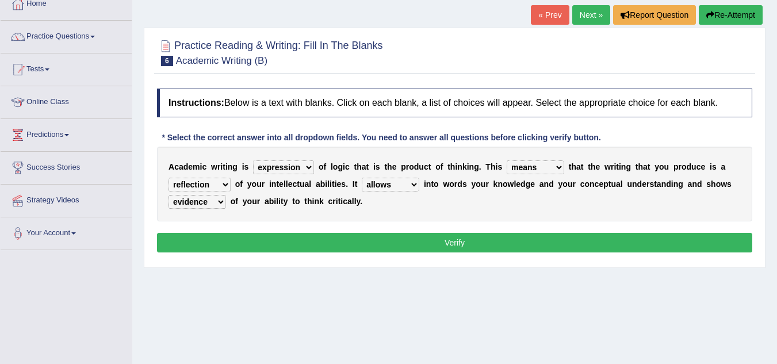
click at [362, 178] on select "enriches shows allows puts" at bounding box center [391, 185] width 58 height 14
click at [397, 240] on button "Verify" at bounding box center [454, 243] width 595 height 20
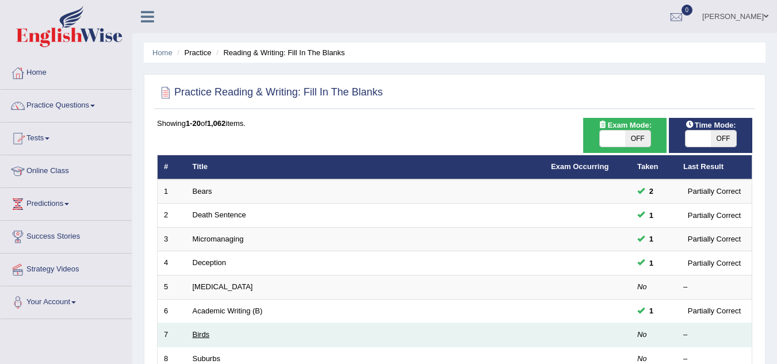
click at [201, 334] on link "Birds" at bounding box center [201, 334] width 17 height 9
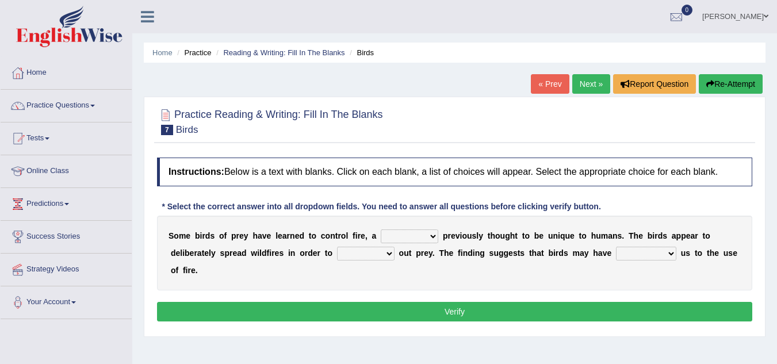
click at [433, 237] on select "question profile tale skill" at bounding box center [410, 237] width 58 height 14
click at [381, 230] on select "question profile tale skill" at bounding box center [410, 237] width 58 height 14
click at [431, 236] on select "question profile tale skill" at bounding box center [410, 237] width 58 height 14
select select "skill"
click at [381, 230] on select "question profile tale skill" at bounding box center [410, 237] width 58 height 14
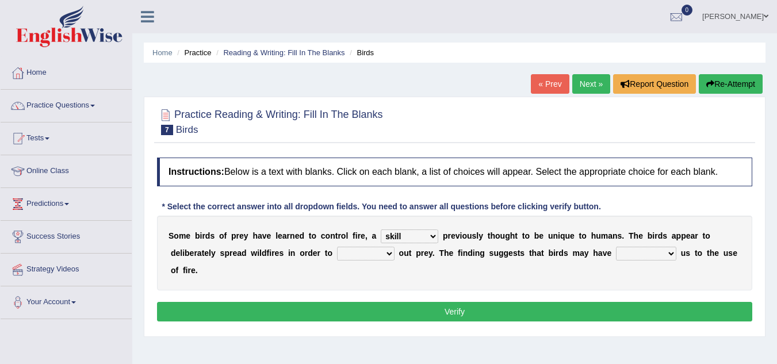
click at [389, 254] on select "prevent limit span flush" at bounding box center [366, 254] width 58 height 14
select select "span"
click at [337, 247] on select "prevent limit span flush" at bounding box center [366, 254] width 58 height 14
click at [672, 255] on select "prophesied beaten transmitted forced" at bounding box center [646, 254] width 60 height 14
select select "prophesied"
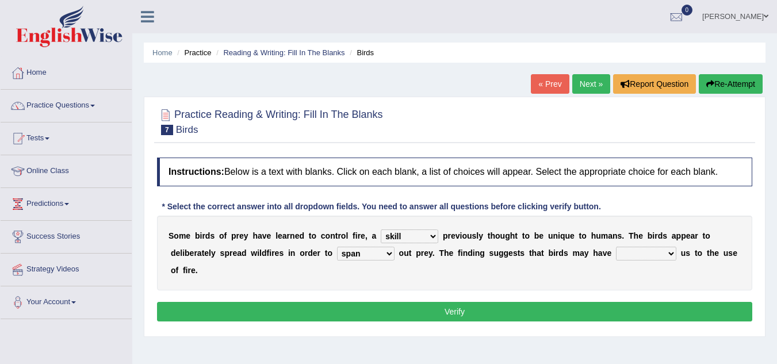
click at [616, 247] on select "prophesied beaten transmitted forced" at bounding box center [646, 254] width 60 height 14
click at [554, 311] on button "Verify" at bounding box center [454, 312] width 595 height 20
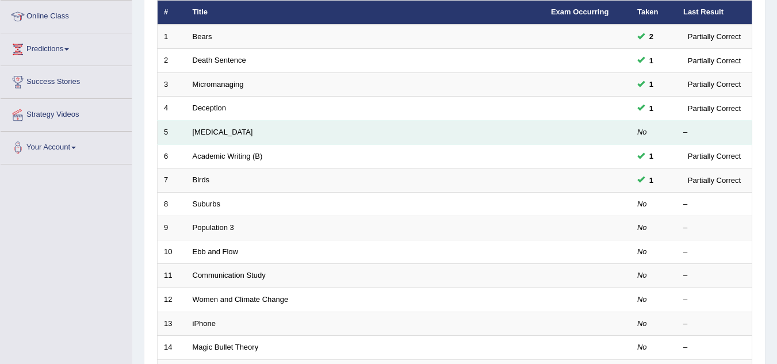
scroll to position [161, 0]
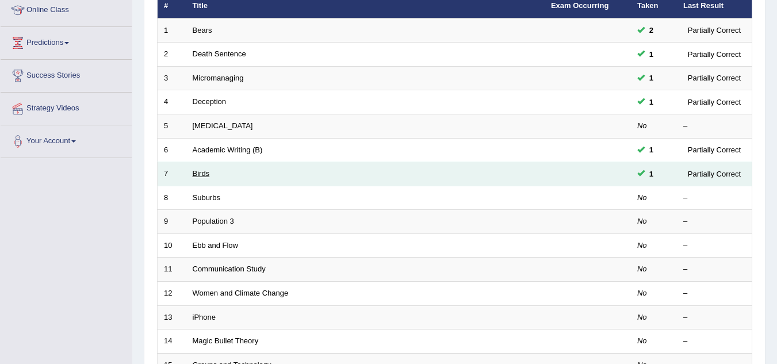
click at [200, 173] on link "Birds" at bounding box center [201, 173] width 17 height 9
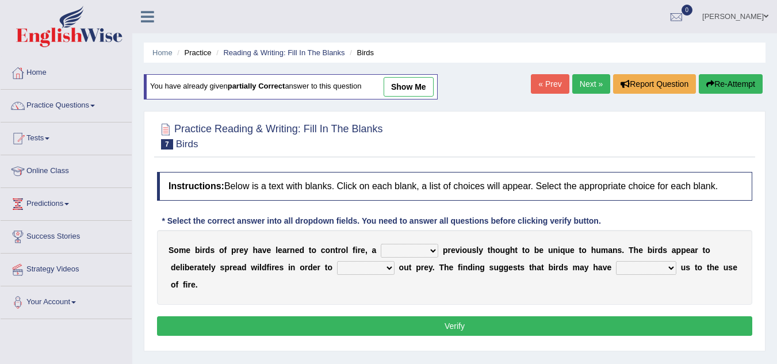
click at [433, 248] on select "question profile tale skill" at bounding box center [410, 251] width 58 height 14
select select "skill"
click at [381, 244] on select "question profile tale skill" at bounding box center [410, 251] width 58 height 14
click at [391, 267] on select "prevent limit span flush" at bounding box center [366, 268] width 58 height 14
select select "flush"
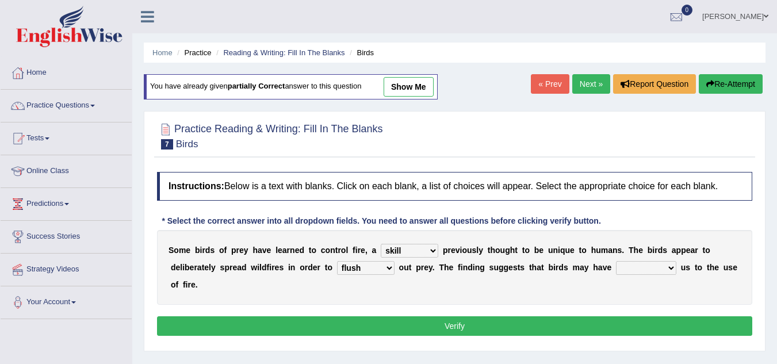
click at [337, 261] on select "prevent limit span flush" at bounding box center [366, 268] width 58 height 14
click at [675, 267] on select "prophesied beaten transmitted forced" at bounding box center [646, 268] width 60 height 14
select select "beaten"
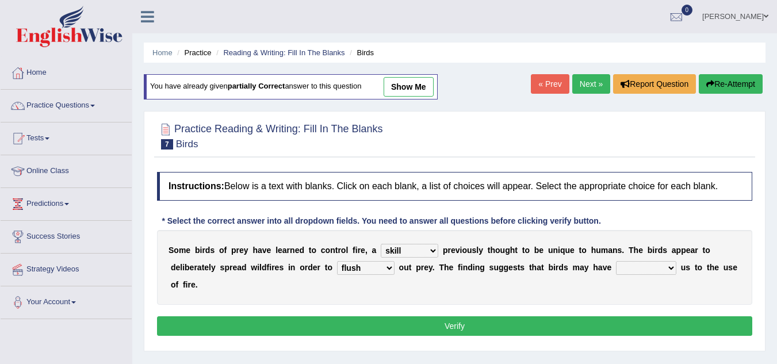
click at [616, 261] on select "prophesied beaten transmitted forced" at bounding box center [646, 268] width 60 height 14
click at [544, 324] on button "Verify" at bounding box center [454, 326] width 595 height 20
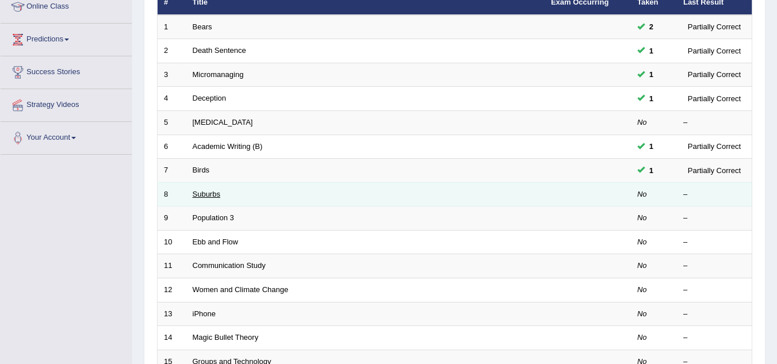
click at [212, 193] on link "Suburbs" at bounding box center [207, 194] width 28 height 9
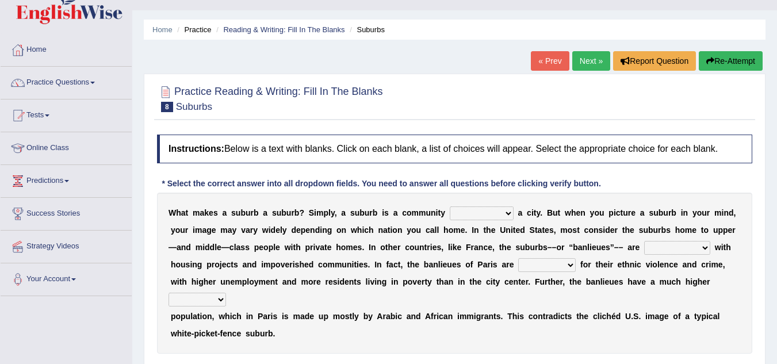
scroll to position [92, 0]
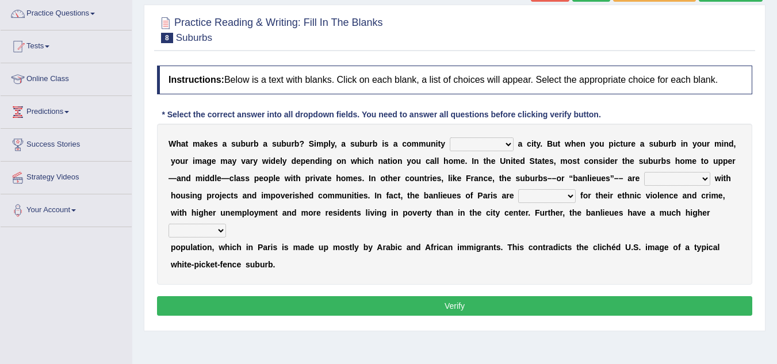
click at [509, 143] on select "lying locating situating surrounding" at bounding box center [482, 144] width 64 height 14
select select "locating"
click at [450, 137] on select "lying locating situating surrounding" at bounding box center [482, 144] width 64 height 14
click at [703, 179] on select "antonymous antibiotic synonymous synthetic" at bounding box center [677, 179] width 66 height 14
select select "synonymous"
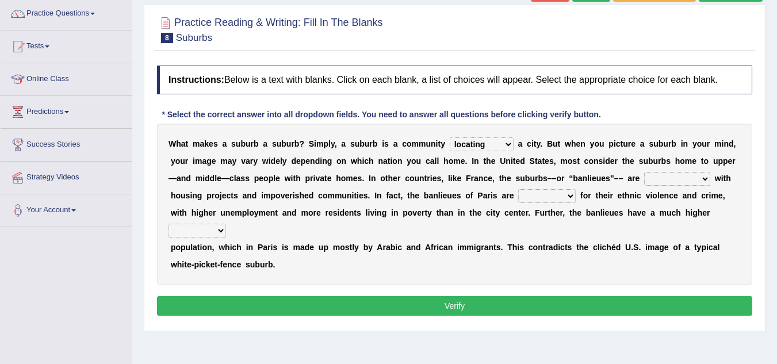
click at [644, 172] on select "antonymous antibiotic synonymous synthetic" at bounding box center [677, 179] width 66 height 14
click at [575, 193] on select "clamorous sensitive famous notorious" at bounding box center [547, 196] width 58 height 14
select select "notorious"
click at [518, 189] on select "clamorous sensitive famous notorious" at bounding box center [547, 196] width 58 height 14
click at [221, 230] on select "local young immigrant senior" at bounding box center [198, 231] width 58 height 14
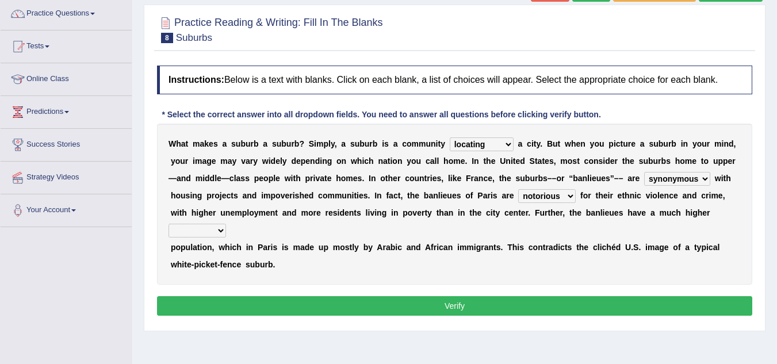
select select "immigrant"
click at [169, 224] on select "local young immigrant senior" at bounding box center [198, 231] width 58 height 14
click at [509, 141] on select "lying locating situating surrounding" at bounding box center [482, 144] width 64 height 14
click at [569, 198] on select "clamorous sensitive famous notorious" at bounding box center [547, 196] width 58 height 14
select select "famous"
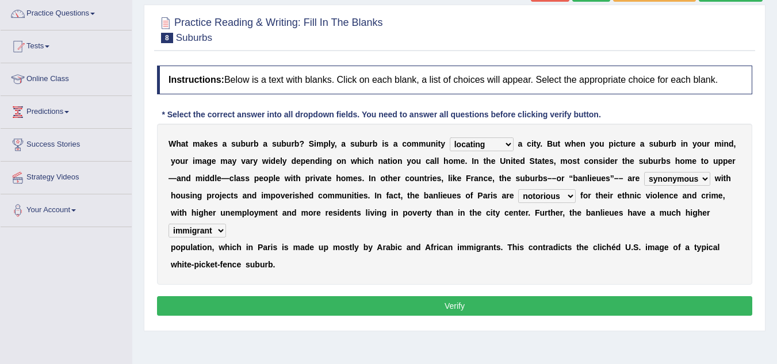
click at [518, 189] on select "clamorous sensitive famous notorious" at bounding box center [547, 196] width 58 height 14
click at [542, 305] on button "Verify" at bounding box center [454, 306] width 595 height 20
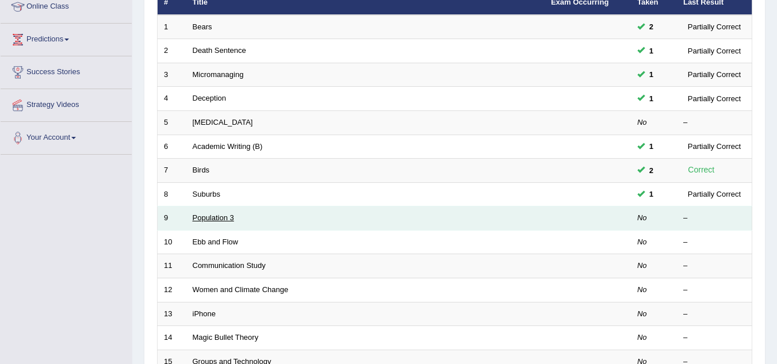
click at [225, 219] on link "Population 3" at bounding box center [213, 217] width 41 height 9
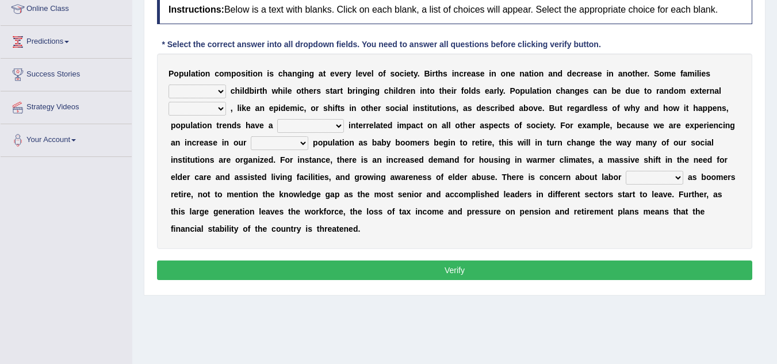
scroll to position [161, 0]
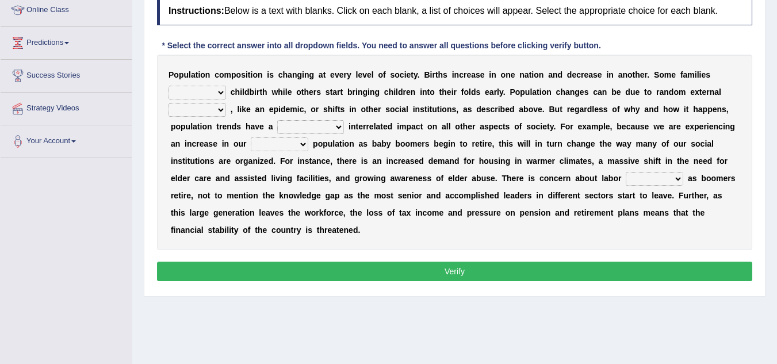
click at [220, 91] on select "demand default deliver delay" at bounding box center [198, 93] width 58 height 14
select select "deliver"
click at [169, 86] on select "demand default deliver delay" at bounding box center [198, 93] width 58 height 14
click at [219, 109] on select "variations fortune formation forces" at bounding box center [198, 110] width 58 height 14
select select "variations"
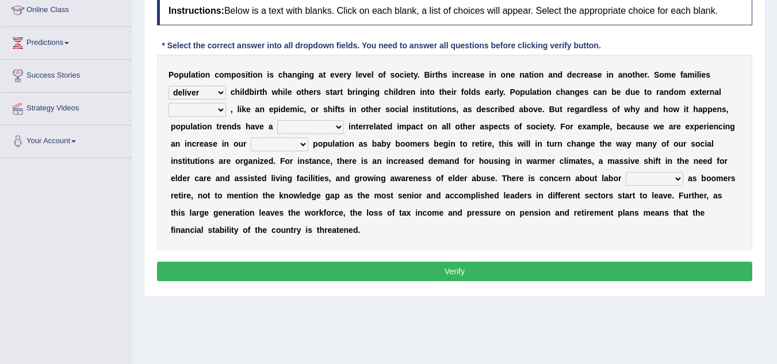
click at [169, 103] on select "variations fortune formation forces" at bounding box center [198, 110] width 58 height 14
click at [334, 127] on select "tremendous tenuous tremulous spontaneous" at bounding box center [310, 127] width 67 height 14
select select "tremendous"
click at [277, 120] on select "tremendous tenuous tremulous spontaneous" at bounding box center [310, 127] width 67 height 14
click at [304, 146] on select "tertiary senior junior primary" at bounding box center [280, 144] width 58 height 14
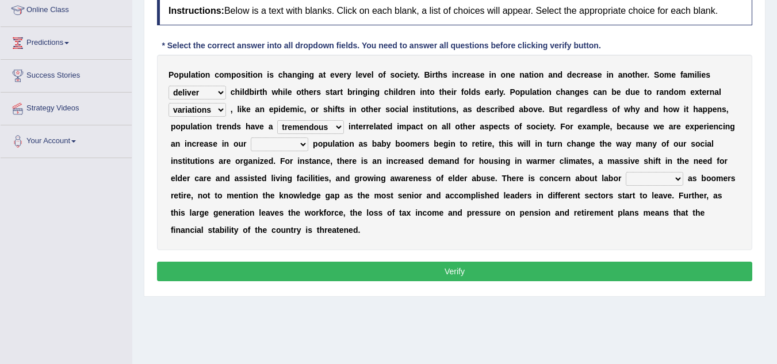
select select "junior"
click at [251, 137] on select "tertiary senior junior primary" at bounding box center [280, 144] width 58 height 14
click at [680, 179] on select "shortcuts shortfalls shortages shorthand" at bounding box center [655, 179] width 58 height 14
select select "shortages"
click at [626, 172] on select "shortcuts shortfalls shortages shorthand" at bounding box center [655, 179] width 58 height 14
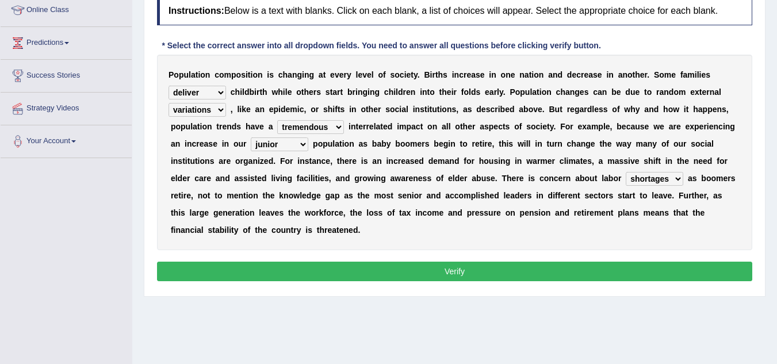
click at [551, 272] on button "Verify" at bounding box center [454, 272] width 595 height 20
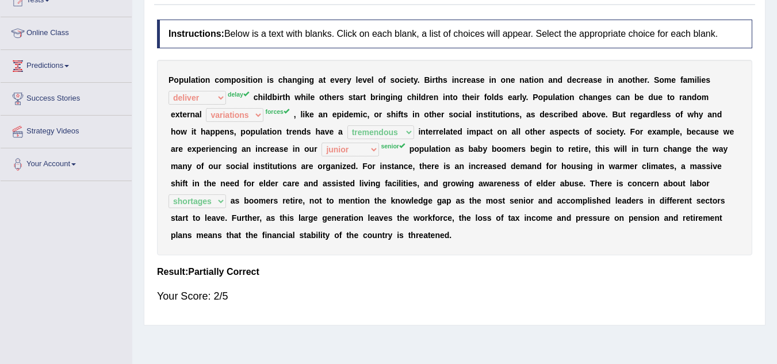
scroll to position [69, 0]
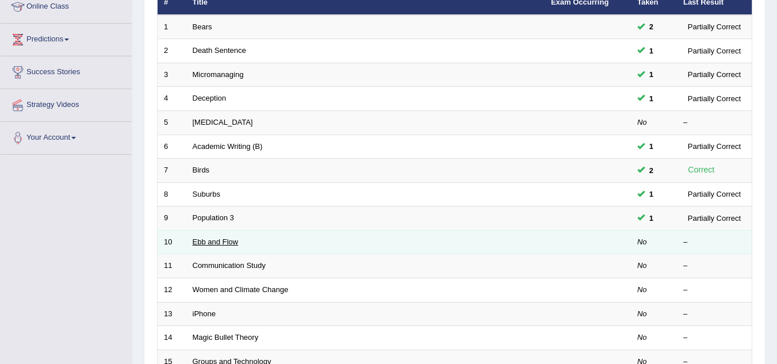
click at [224, 243] on link "Ebb and Flow" at bounding box center [216, 242] width 46 height 9
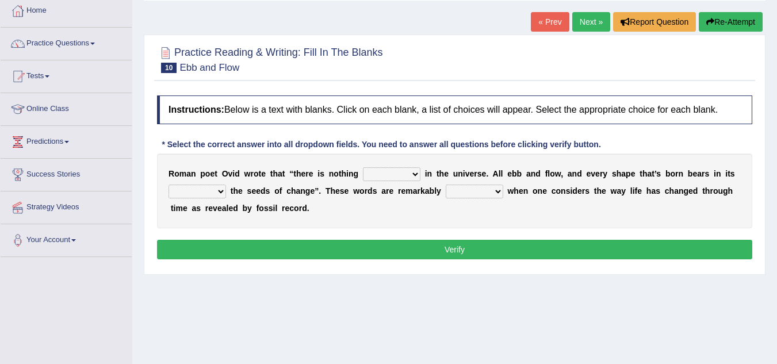
scroll to position [115, 0]
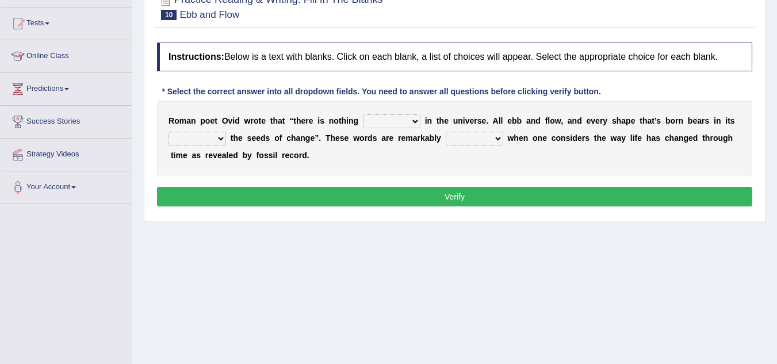
click at [416, 122] on select "orthodox volatile constant cheap" at bounding box center [392, 121] width 58 height 14
select select "orthodox"
click at [363, 114] on select "orthodox volatile constant cheap" at bounding box center [392, 121] width 58 height 14
click at [416, 123] on select "orthodox volatile constant cheap" at bounding box center [392, 121] width 58 height 14
click at [220, 140] on select "heart limb womb brain" at bounding box center [198, 139] width 58 height 14
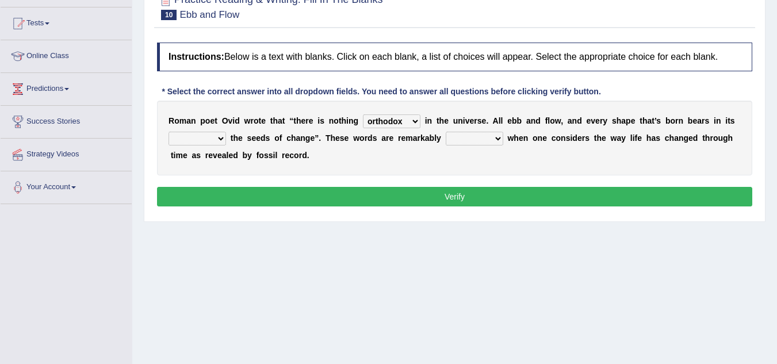
select select "womb"
click at [169, 132] on select "heart limb womb brain" at bounding box center [198, 139] width 58 height 14
click at [496, 137] on select "prevalent detached relevant dominant" at bounding box center [475, 139] width 58 height 14
select select "prevalent"
click at [446, 132] on select "prevalent detached relevant dominant" at bounding box center [475, 139] width 58 height 14
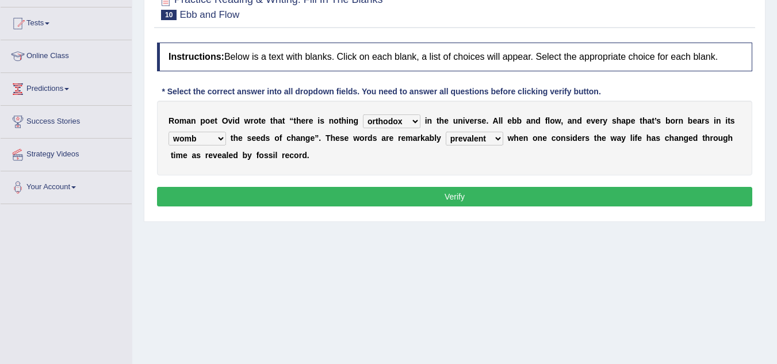
click at [465, 199] on button "Verify" at bounding box center [454, 197] width 595 height 20
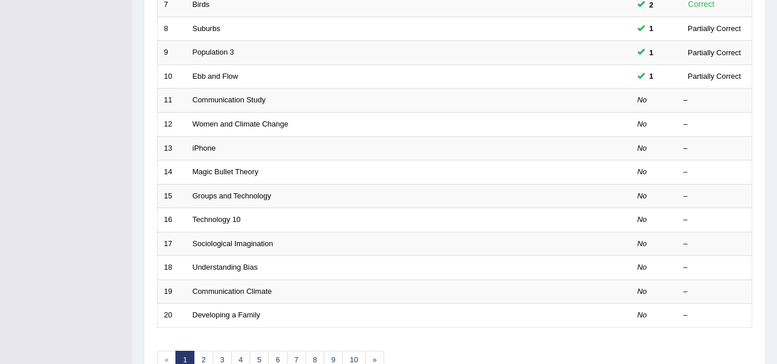
scroll to position [259, 0]
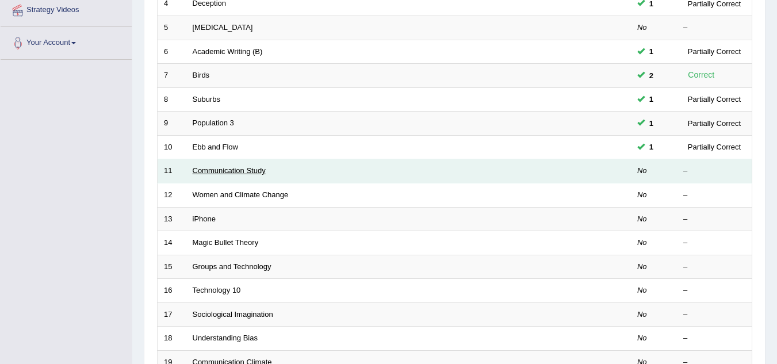
click at [255, 172] on link "Communication Study" at bounding box center [229, 170] width 73 height 9
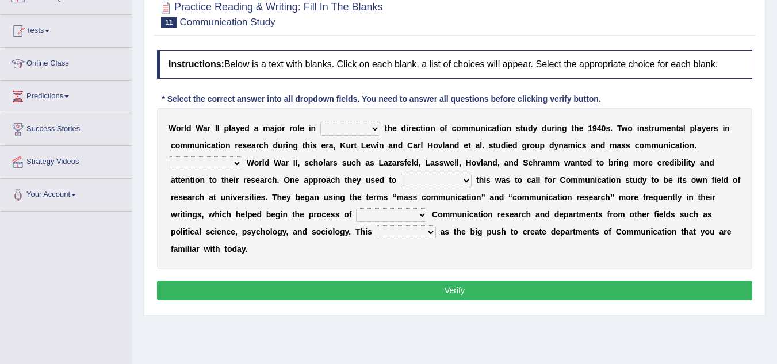
scroll to position [102, 0]
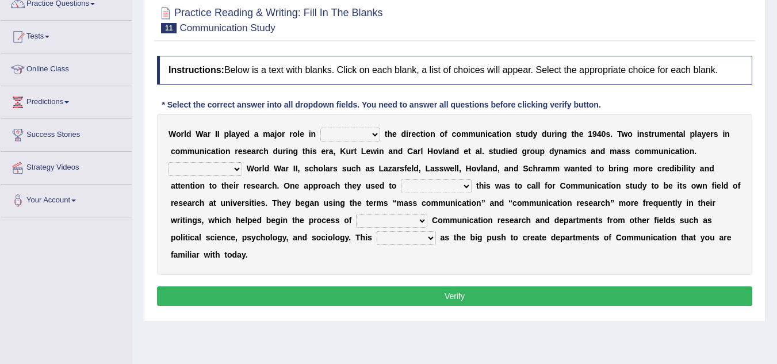
click at [374, 133] on select "shaping sharpening shunning shivering" at bounding box center [350, 135] width 60 height 14
select select "sharpening"
click at [320, 128] on select "shaping sharpening shunning shivering" at bounding box center [350, 135] width 60 height 14
click at [238, 170] on select "Being followed To be followed Following Followed" at bounding box center [206, 169] width 74 height 14
select select "Following"
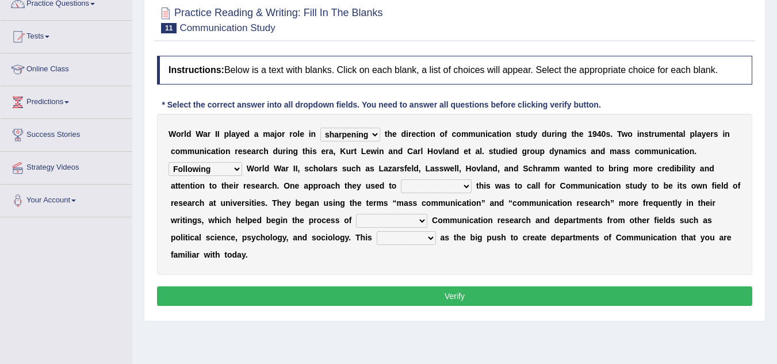
click at [169, 162] on select "Being followed To be followed Following Followed" at bounding box center [206, 169] width 74 height 14
click at [466, 186] on select "accompany accomplish acknowledge accommodate" at bounding box center [436, 186] width 71 height 14
select select "acknowledge"
click at [401, 179] on select "accompany accomplish acknowledge accommodate" at bounding box center [436, 186] width 71 height 14
click at [423, 219] on select "discharging distinguishing disputing displaying" at bounding box center [391, 221] width 71 height 14
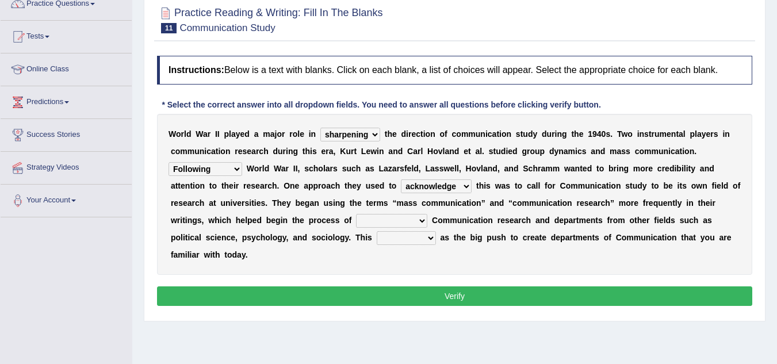
select select "distinguishing"
click at [356, 214] on select "discharging distinguishing disputing displaying" at bounding box center [391, 221] width 71 height 14
click at [430, 237] on select "served considered regarded provided" at bounding box center [406, 238] width 59 height 14
select select "considered"
click at [377, 231] on select "served considered regarded provided" at bounding box center [406, 238] width 59 height 14
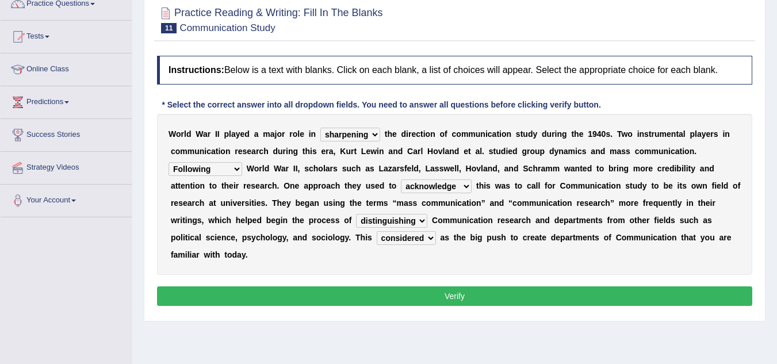
click at [425, 302] on button "Verify" at bounding box center [454, 296] width 595 height 20
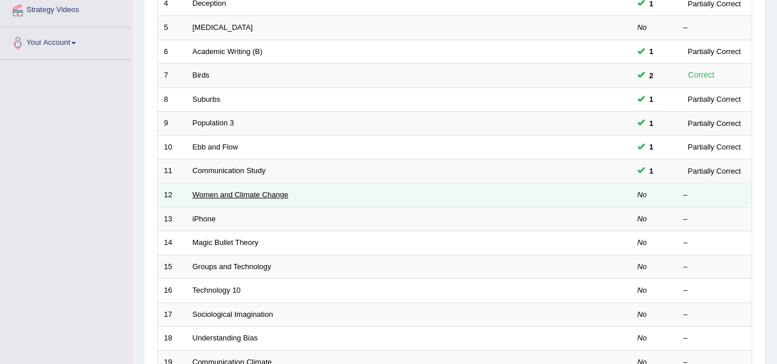
click at [250, 197] on link "Women and Climate Change" at bounding box center [241, 194] width 96 height 9
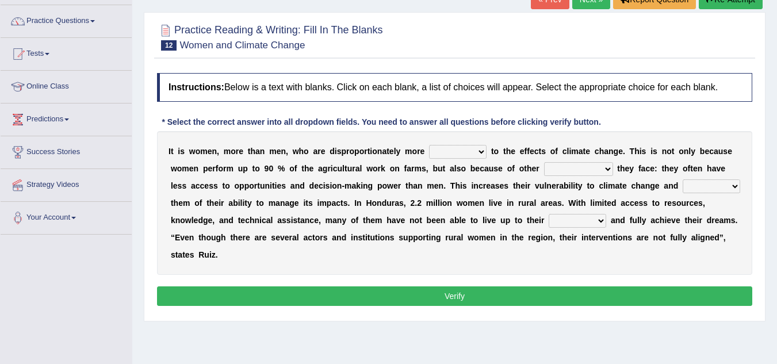
scroll to position [79, 0]
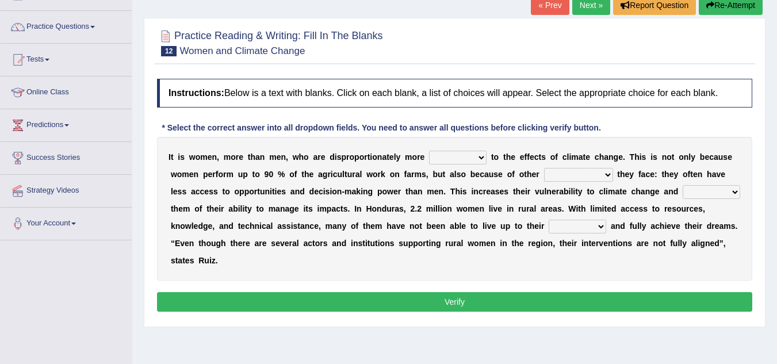
click at [481, 158] on select "defensive beatable vulnerable defective" at bounding box center [458, 158] width 58 height 14
select select "defensive"
click at [429, 151] on select "defensive beatable vulnerable defective" at bounding box center [458, 158] width 58 height 14
click at [607, 175] on select "chances challenges awkwardness changes" at bounding box center [578, 175] width 69 height 14
select select "challenges"
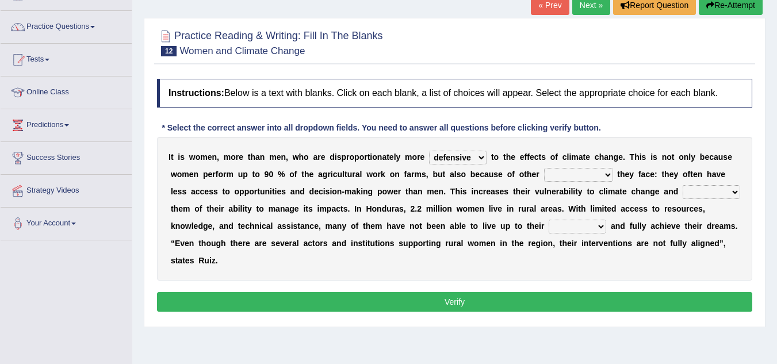
click at [544, 168] on select "chances challenges awkwardness changes" at bounding box center [578, 175] width 69 height 14
click at [735, 193] on select "deprives caprices deposits thrives" at bounding box center [712, 192] width 58 height 14
select select "thrives"
click at [683, 185] on select "deprives caprices deposits thrives" at bounding box center [712, 192] width 58 height 14
click at [601, 228] on select "endurance patience capacities publicity" at bounding box center [578, 227] width 58 height 14
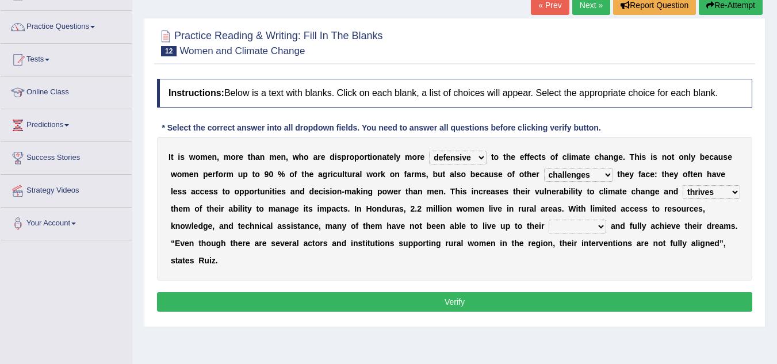
select select "endurance"
click at [549, 220] on select "endurance patience capacities publicity" at bounding box center [578, 227] width 58 height 14
click at [471, 303] on button "Verify" at bounding box center [454, 302] width 595 height 20
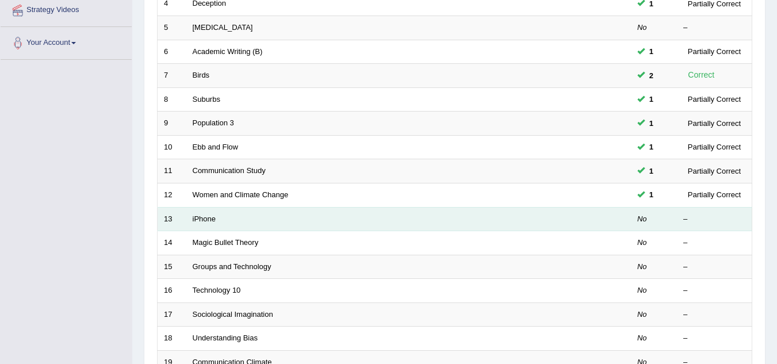
click at [217, 223] on td "iPhone" at bounding box center [365, 219] width 358 height 24
click at [205, 222] on link "iPhone" at bounding box center [204, 219] width 23 height 9
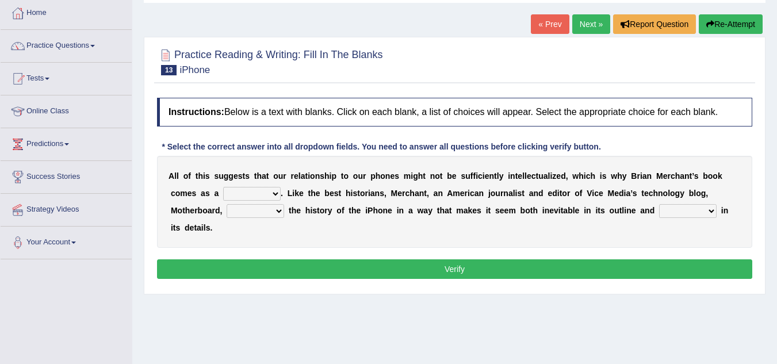
scroll to position [69, 0]
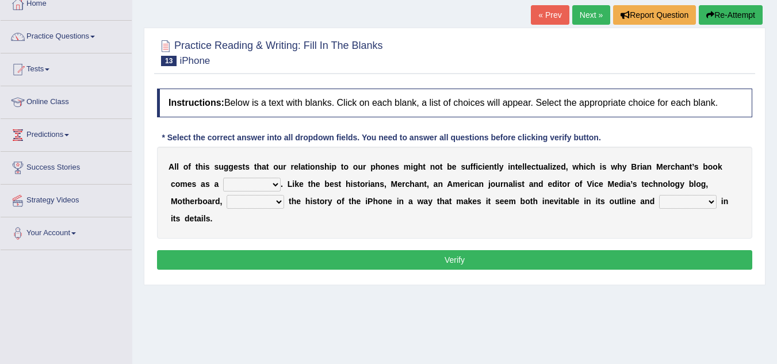
click at [275, 188] on select "privilege relief demotion flash" at bounding box center [252, 185] width 58 height 14
select select "flash"
click at [223, 178] on select "privilege relief demotion flash" at bounding box center [252, 185] width 58 height 14
click at [280, 196] on select "enriches unpacks detours contorts" at bounding box center [256, 202] width 58 height 14
select select "enriches"
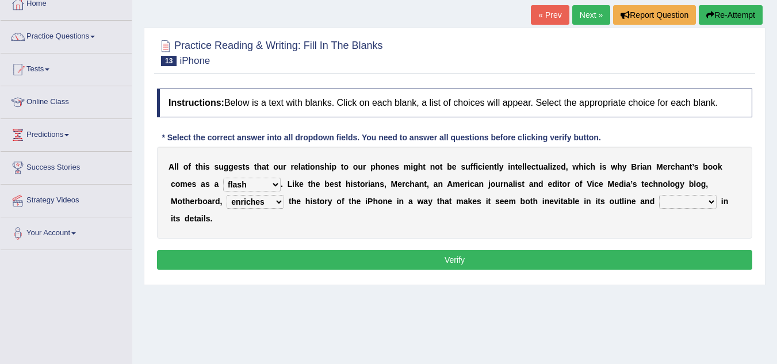
click at [227, 195] on select "enriches unpacks detours contorts" at bounding box center [256, 202] width 58 height 14
click at [709, 204] on select "surprises surprised surprising surprise" at bounding box center [688, 202] width 58 height 14
select select "surprises"
click at [659, 195] on select "surprises surprised surprising surprise" at bounding box center [688, 202] width 58 height 14
click at [281, 202] on select "enriches unpacks detours contorts" at bounding box center [256, 202] width 58 height 14
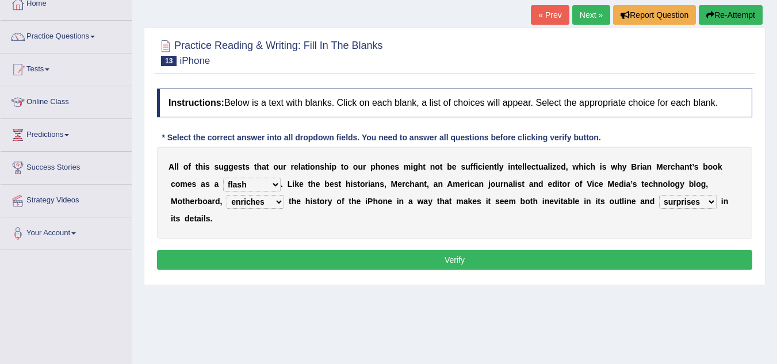
click at [331, 260] on button "Verify" at bounding box center [454, 260] width 595 height 20
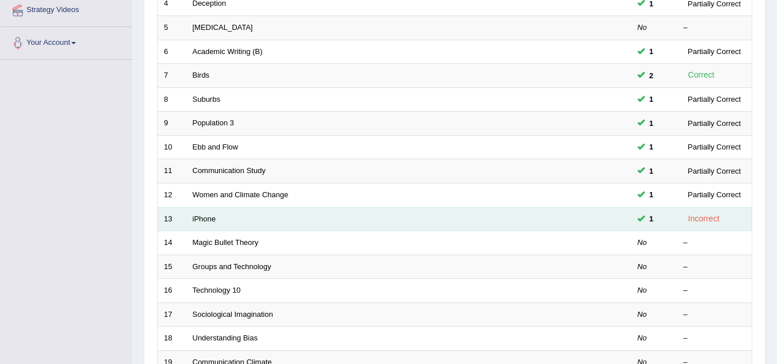
click at [699, 220] on div "Incorrect" at bounding box center [703, 218] width 41 height 13
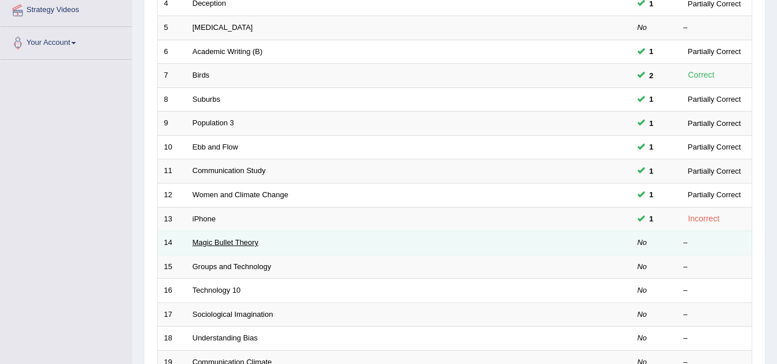
click at [212, 240] on link "Magic Bullet Theory" at bounding box center [226, 242] width 66 height 9
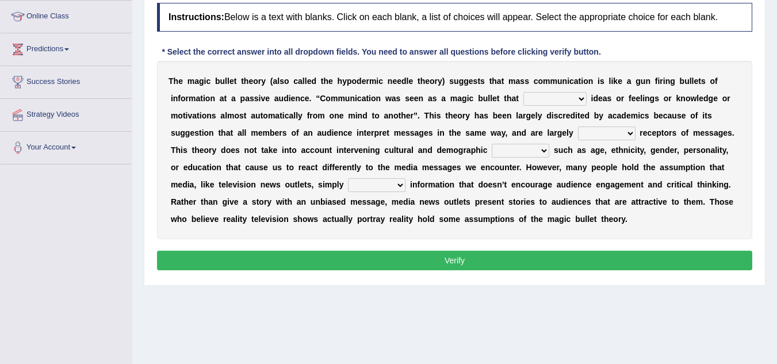
scroll to position [161, 0]
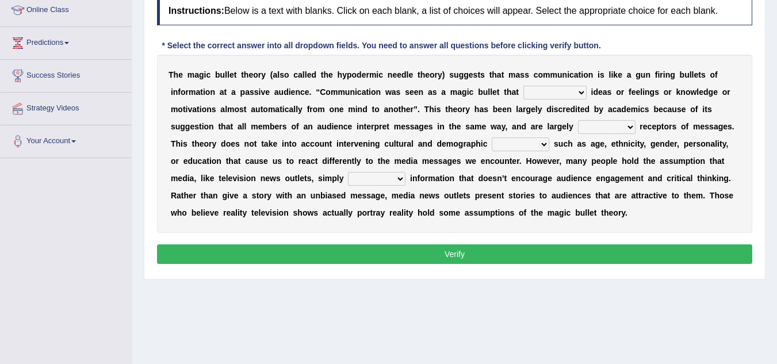
click at [585, 94] on select "transported translated transferred transformed" at bounding box center [554, 93] width 63 height 14
select select "transferred"
click at [523, 86] on select "transported translated transferred transformed" at bounding box center [554, 93] width 63 height 14
click at [633, 124] on select "negative active positive passive" at bounding box center [607, 127] width 58 height 14
select select "active"
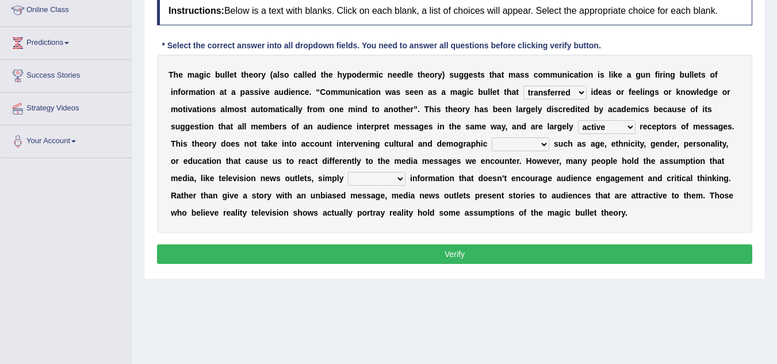
click at [578, 120] on select "negative active positive passive" at bounding box center [607, 127] width 58 height 14
click at [543, 145] on select "variables varies varieties variations" at bounding box center [521, 144] width 58 height 14
select select "variations"
click at [492, 137] on select "variables varies varieties variations" at bounding box center [521, 144] width 58 height 14
click at [400, 178] on select "respond resume release request" at bounding box center [377, 179] width 58 height 14
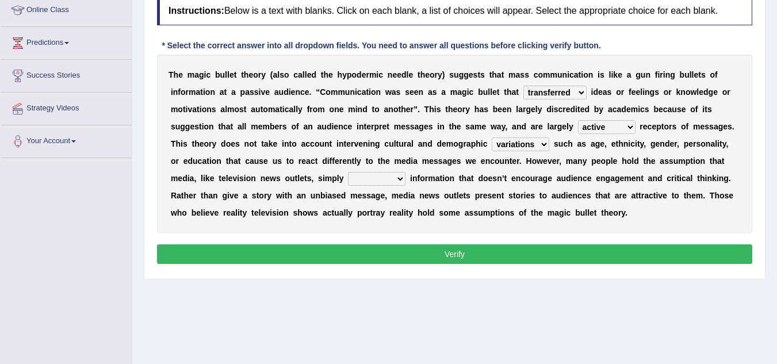
select select "release"
click at [348, 172] on select "respond resume release request" at bounding box center [377, 179] width 58 height 14
click at [404, 250] on button "Verify" at bounding box center [454, 254] width 595 height 20
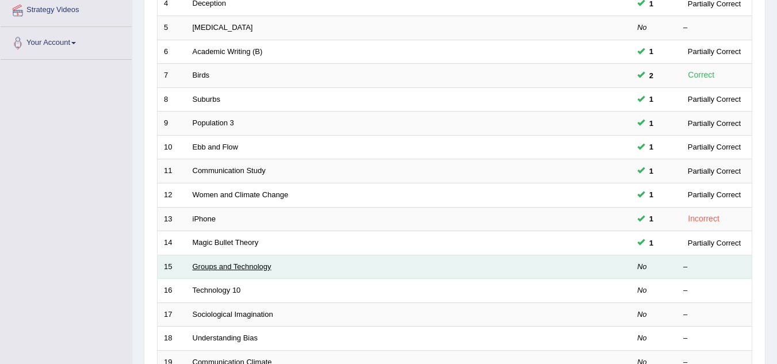
click at [244, 267] on link "Groups and Technology" at bounding box center [232, 266] width 79 height 9
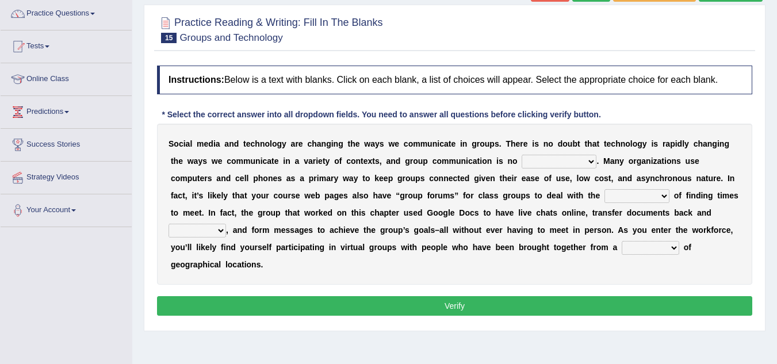
click at [593, 163] on select "exception exemplification extradition excursion" at bounding box center [559, 162] width 75 height 14
select select "exception"
click at [522, 155] on select "exception exemplification extradition excursion" at bounding box center [559, 162] width 75 height 14
click at [668, 192] on select "localities liabilities complexities causalities" at bounding box center [637, 196] width 65 height 14
select select "complexities"
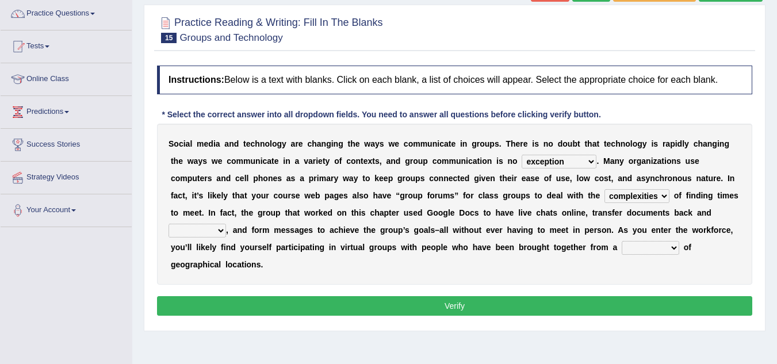
click at [605, 189] on select "localities liabilities complexities causalities" at bounding box center [637, 196] width 65 height 14
click at [219, 230] on select "fill forth toward beyond" at bounding box center [198, 231] width 58 height 14
select select "forth"
click at [169, 224] on select "fill forth toward beyond" at bounding box center [198, 231] width 58 height 14
click at [671, 251] on select "form variety kind variation" at bounding box center [651, 248] width 58 height 14
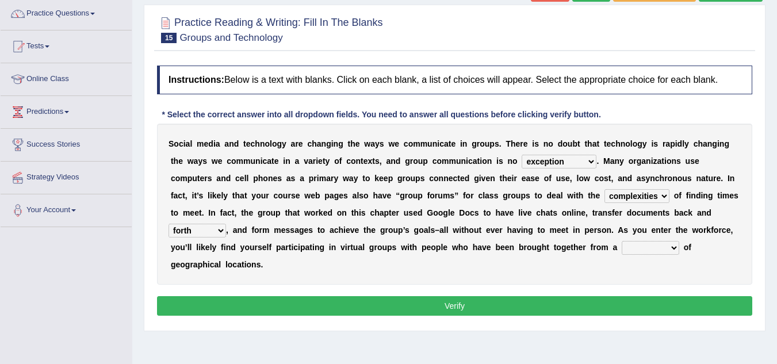
select select "variety"
click at [622, 241] on select "form variety kind variation" at bounding box center [651, 248] width 58 height 14
click at [601, 312] on button "Verify" at bounding box center [454, 306] width 595 height 20
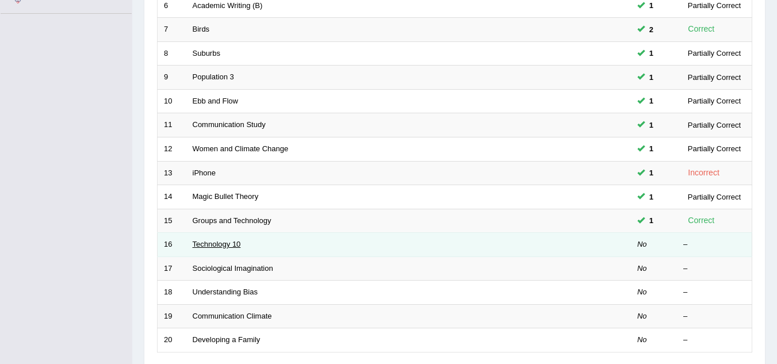
scroll to position [259, 0]
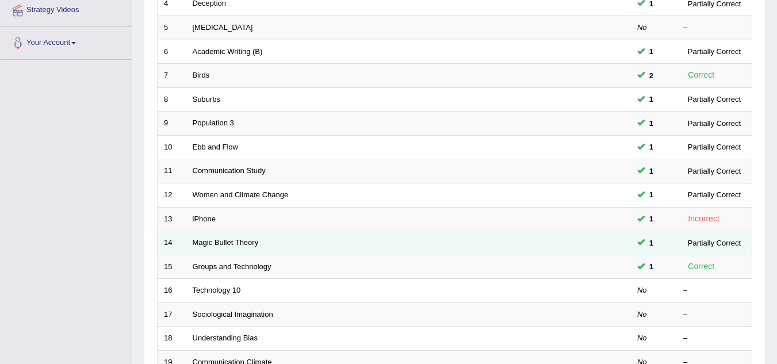
click at [231, 248] on td "Magic Bullet Theory" at bounding box center [365, 243] width 358 height 24
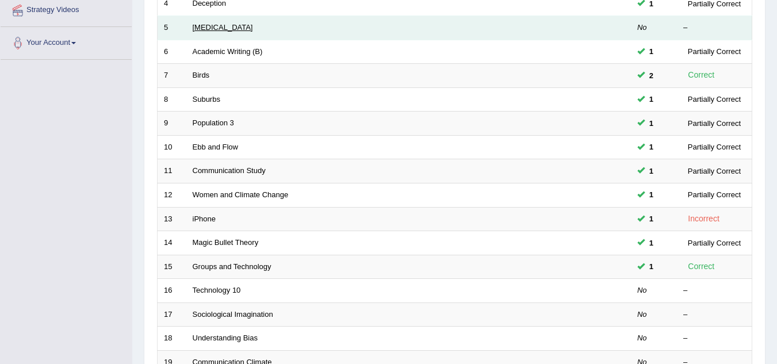
click at [226, 29] on link "[MEDICAL_DATA]" at bounding box center [223, 27] width 60 height 9
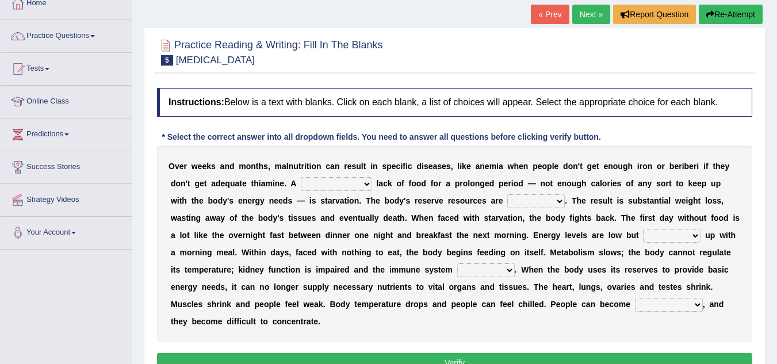
scroll to position [87, 0]
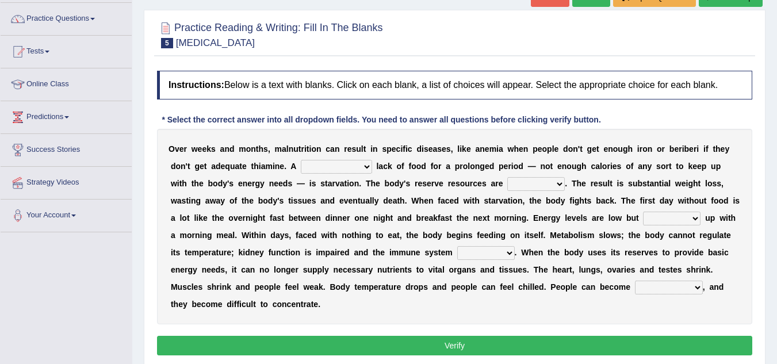
click at [367, 165] on select "severe distinguishing proper distinctive" at bounding box center [336, 167] width 71 height 14
select select "severe"
click at [301, 160] on select "severe distinguishing proper distinctive" at bounding box center [336, 167] width 71 height 14
click at [564, 181] on select "obsoleted depleted pelleted deleted" at bounding box center [536, 184] width 58 height 14
select select "deleted"
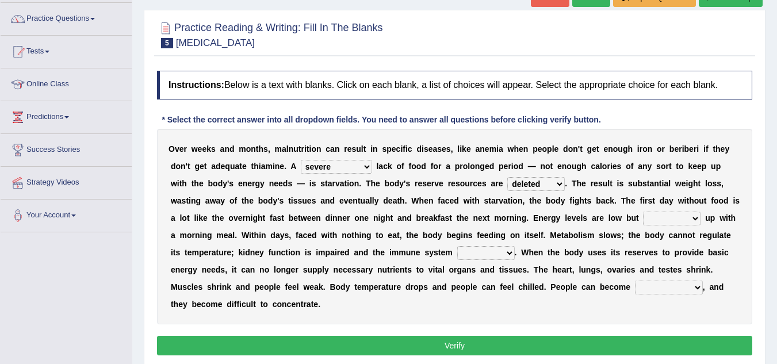
click at [507, 177] on select "obsoleted depleted pelleted deleted" at bounding box center [536, 184] width 58 height 14
click at [694, 219] on select "feed come chill pick" at bounding box center [672, 219] width 58 height 14
select select "pick"
click at [643, 212] on select "feed come chill pick" at bounding box center [672, 219] width 58 height 14
click at [508, 250] on select "deepens deafens weakens surpasses" at bounding box center [486, 253] width 58 height 14
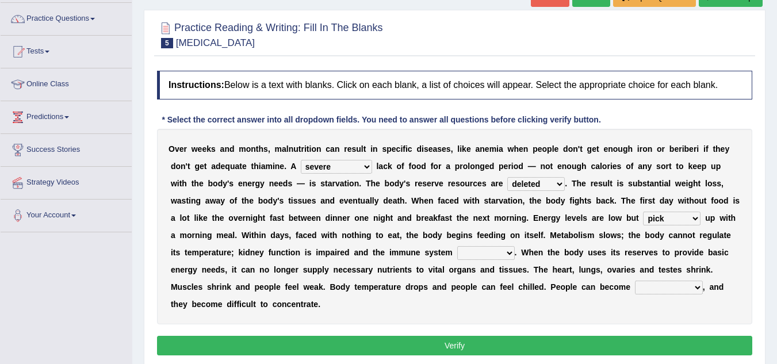
select select "weakens"
click at [457, 246] on select "deepens deafens weakens surpasses" at bounding box center [486, 253] width 58 height 14
click at [699, 289] on select "irritable commutable indisputable transportable" at bounding box center [669, 288] width 68 height 14
select select "irritable"
click at [635, 281] on select "irritable commutable indisputable transportable" at bounding box center [669, 288] width 68 height 14
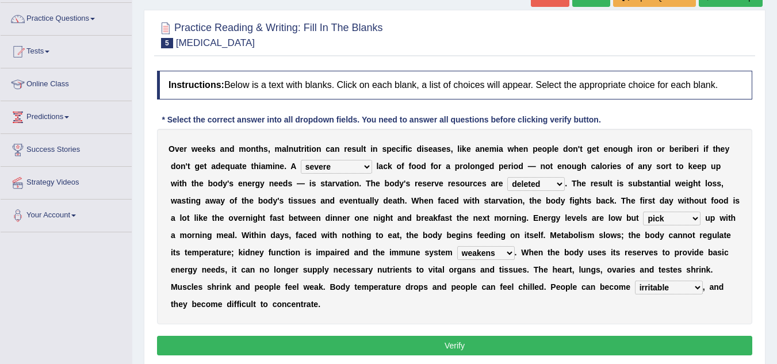
click at [567, 180] on b "." at bounding box center [566, 183] width 2 height 9
click at [560, 183] on select "obsoleted depleted pelleted deleted" at bounding box center [536, 184] width 58 height 14
select select "depleted"
click at [507, 177] on select "obsoleted depleted pelleted deleted" at bounding box center [536, 184] width 58 height 14
click at [522, 343] on button "Verify" at bounding box center [454, 346] width 595 height 20
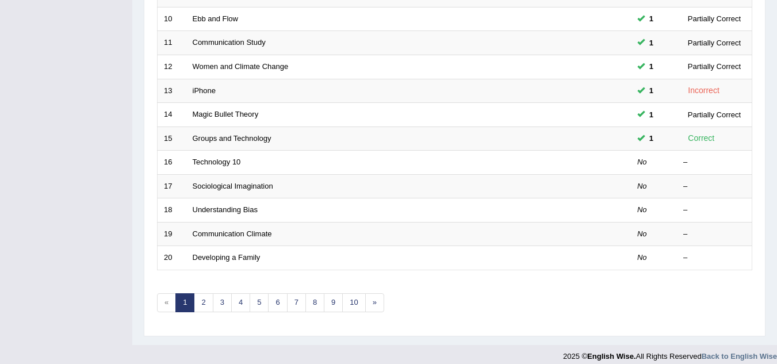
scroll to position [398, 0]
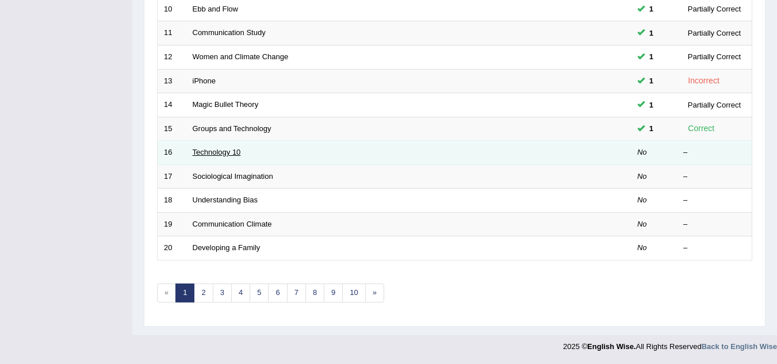
click at [238, 152] on link "Technology 10" at bounding box center [217, 152] width 48 height 9
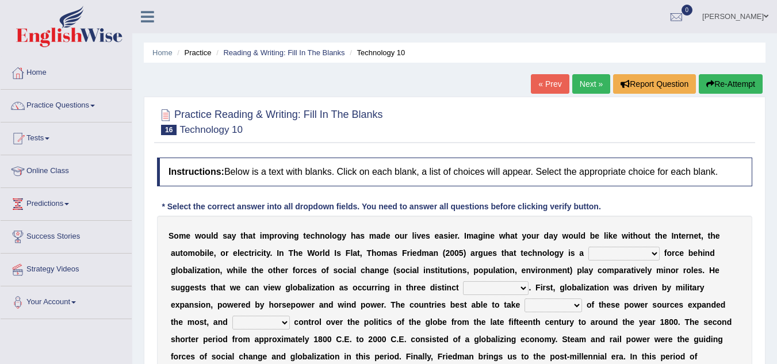
scroll to position [23, 0]
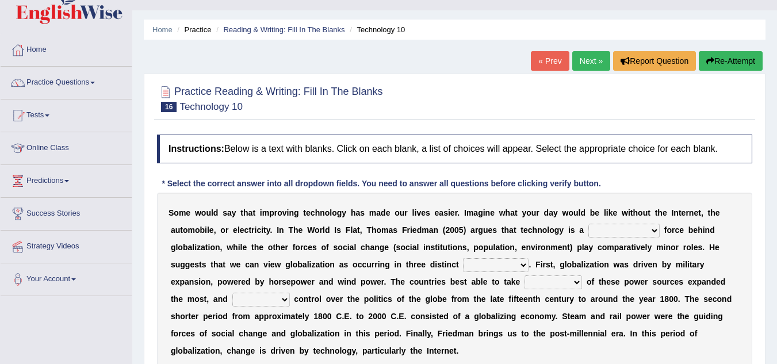
click at [651, 230] on select "driving demeaning distinguishing demanding" at bounding box center [623, 231] width 71 height 14
select select "demanding"
click at [588, 224] on select "driving demeaning distinguishing demanding" at bounding box center [623, 231] width 71 height 14
click at [523, 263] on select "periods periodicals perspectives perceptions" at bounding box center [496, 265] width 66 height 14
select select "perspectives"
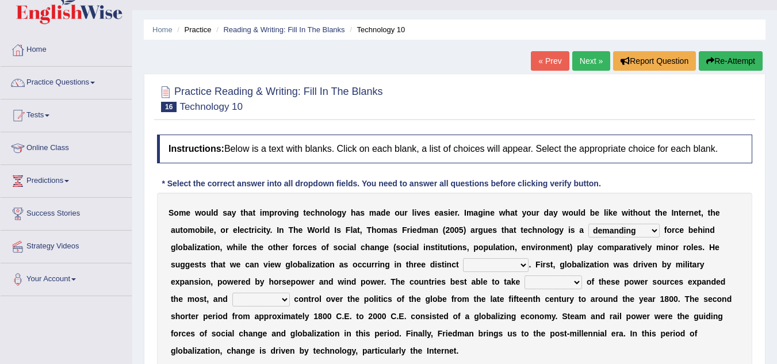
click at [463, 258] on select "periods periodicals perspectives perceptions" at bounding box center [496, 265] width 66 height 14
click at [572, 280] on select "action advantage account care" at bounding box center [554, 283] width 58 height 14
select select "advantage"
click at [525, 276] on select "action advantage account care" at bounding box center [554, 283] width 58 height 14
click at [285, 300] on select "exist extract exert expect" at bounding box center [261, 300] width 58 height 14
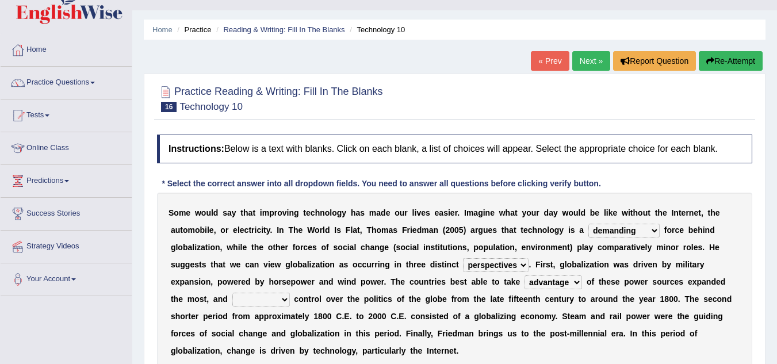
click at [232, 293] on select "exist extract exert expect" at bounding box center [261, 300] width 58 height 14
click at [282, 298] on select "exist extract exert expect" at bounding box center [261, 300] width 58 height 14
click at [232, 293] on select "exist extract exert expect" at bounding box center [261, 300] width 58 height 14
click at [285, 301] on select "exist extract exert expect" at bounding box center [261, 300] width 58 height 14
select select "exert"
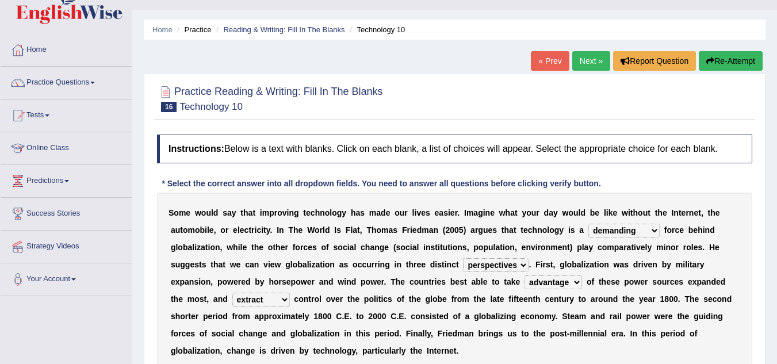
click at [232, 293] on select "exist extract exert expect" at bounding box center [261, 300] width 58 height 14
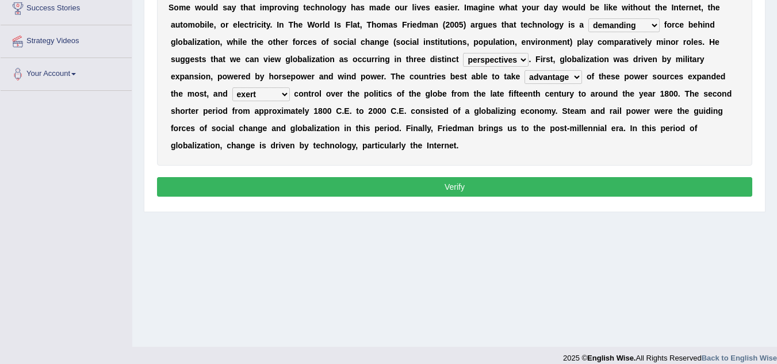
scroll to position [240, 0]
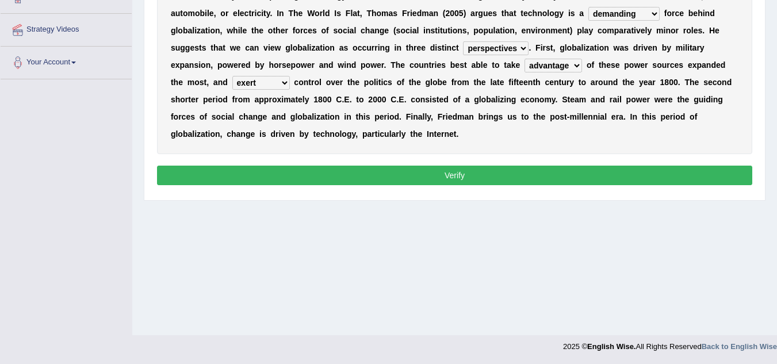
click at [552, 171] on button "Verify" at bounding box center [454, 176] width 595 height 20
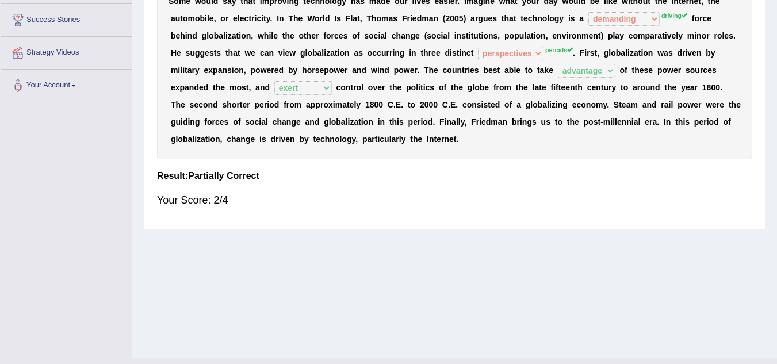
scroll to position [148, 0]
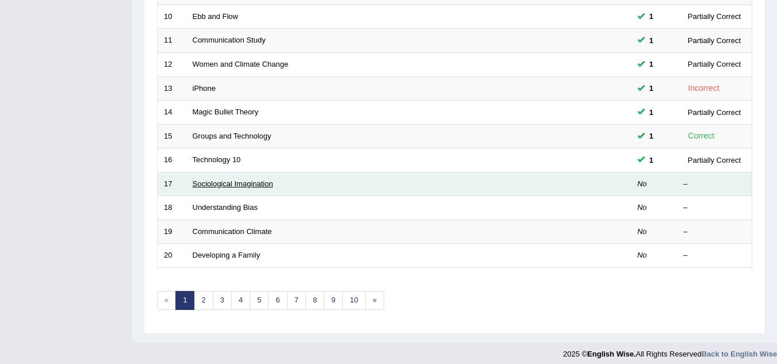
click at [254, 185] on link "Sociological Imagination" at bounding box center [233, 183] width 81 height 9
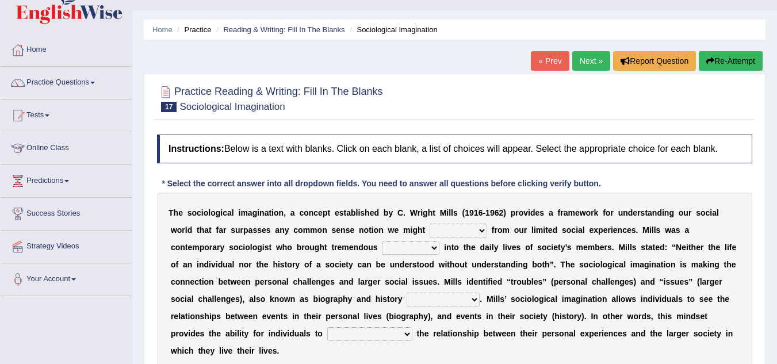
scroll to position [46, 0]
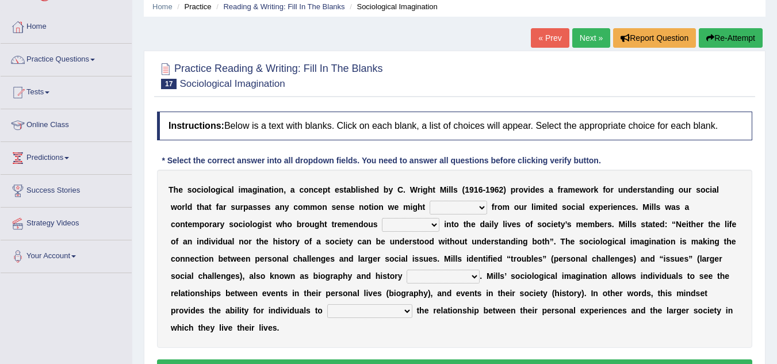
click at [483, 206] on select "depart derive describe deprive" at bounding box center [459, 208] width 58 height 14
select select "describe"
click at [430, 201] on select "depart derive describe deprive" at bounding box center [459, 208] width 58 height 14
click at [435, 226] on select "sight insight comment interaction" at bounding box center [411, 225] width 58 height 14
select select "interaction"
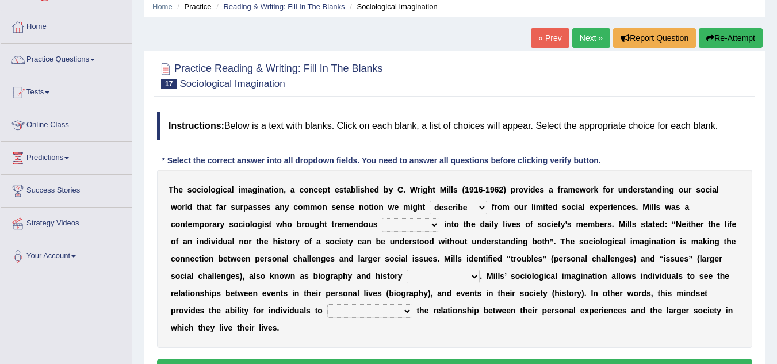
click at [382, 218] on select "sight insight comment interaction" at bounding box center [411, 225] width 58 height 14
click at [483, 272] on b at bounding box center [484, 276] width 5 height 9
click at [475, 273] on select "accordingly collectively respectively spontaneously" at bounding box center [443, 277] width 73 height 14
select select "respectively"
click at [407, 270] on select "accordingly collectively respectively spontaneously" at bounding box center [443, 277] width 73 height 14
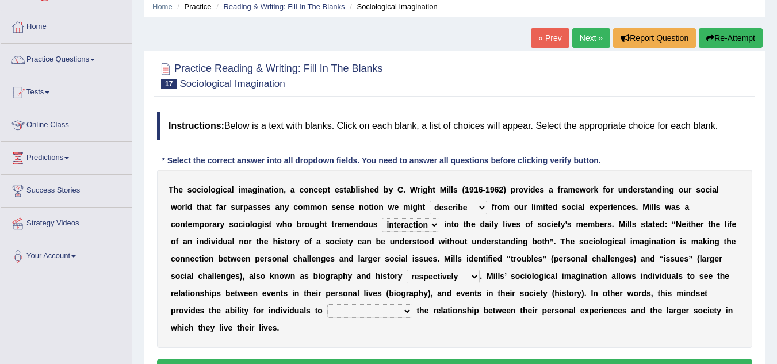
click at [410, 308] on select "commercialize capitalize realize compartmentalize" at bounding box center [369, 311] width 85 height 14
select select "realize"
click at [327, 304] on select "commercialize capitalize realize compartmentalize" at bounding box center [369, 311] width 85 height 14
click at [429, 360] on button "Verify" at bounding box center [454, 370] width 595 height 20
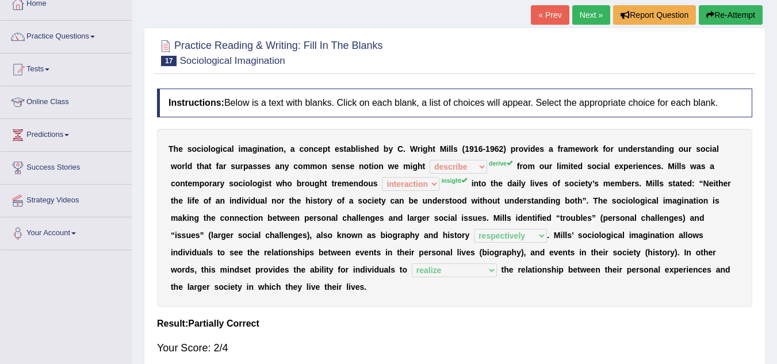
scroll to position [92, 0]
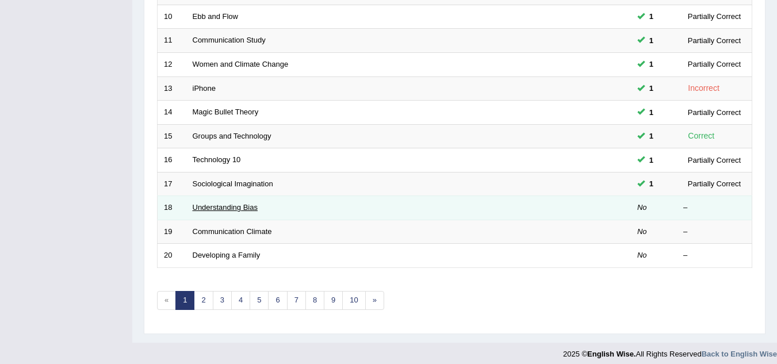
click at [247, 205] on link "Understanding Bias" at bounding box center [225, 207] width 65 height 9
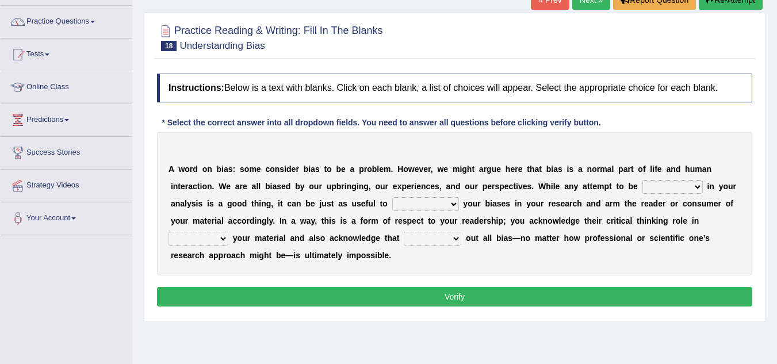
scroll to position [138, 0]
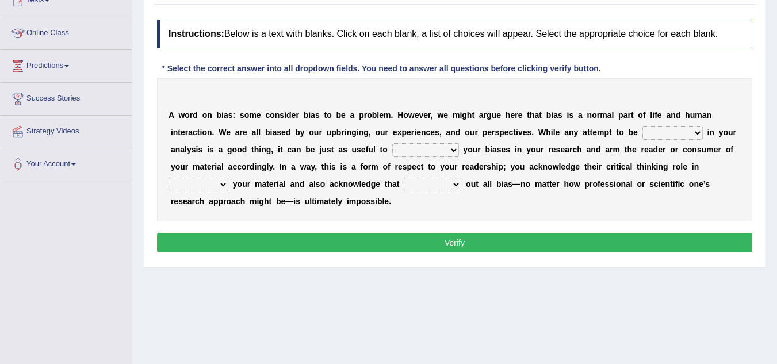
click at [695, 136] on select "objective optimistic subjective pessimistic" at bounding box center [673, 133] width 60 height 14
select select "optimistic"
click at [643, 126] on select "objective optimistic subjective pessimistic" at bounding box center [673, 133] width 60 height 14
click at [454, 148] on select "assume achieve acquire acknowledge" at bounding box center [425, 150] width 67 height 14
select select "acknowledge"
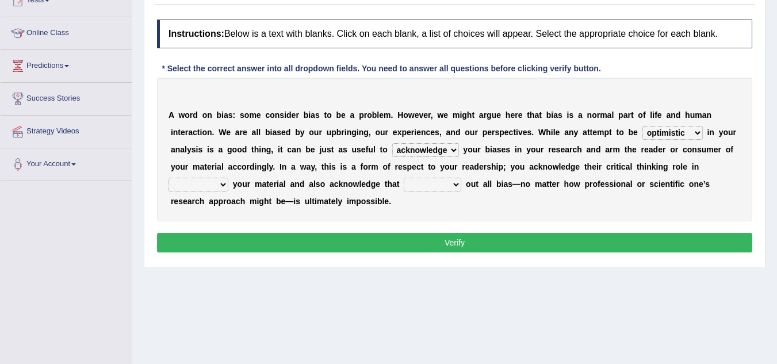
click at [392, 143] on select "assume achieve acquire acknowledge" at bounding box center [425, 150] width 67 height 14
click at [219, 186] on select "contacting consuming conducting confirming" at bounding box center [199, 185] width 60 height 14
select select "confirming"
click at [169, 178] on select "contacting consuming conducting confirming" at bounding box center [199, 185] width 60 height 14
click at [456, 185] on select "phasing building ruling pushing" at bounding box center [433, 185] width 58 height 14
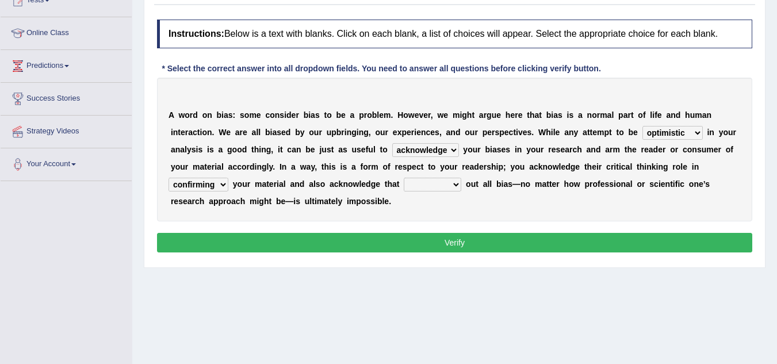
select select "phasing"
click at [404, 178] on select "phasing building ruling pushing" at bounding box center [433, 185] width 58 height 14
click at [425, 250] on button "Verify" at bounding box center [454, 243] width 595 height 20
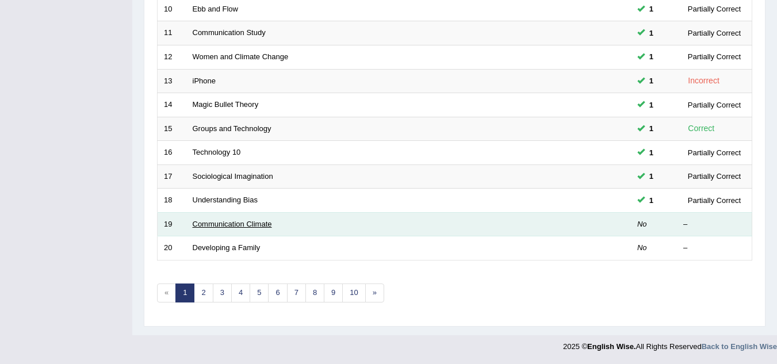
click at [263, 224] on link "Communication Climate" at bounding box center [232, 224] width 79 height 9
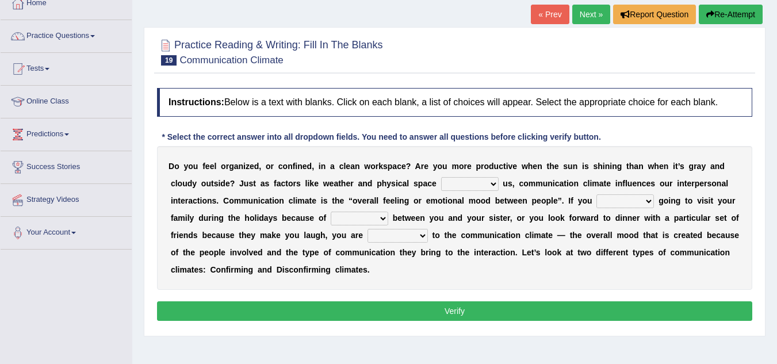
scroll to position [115, 0]
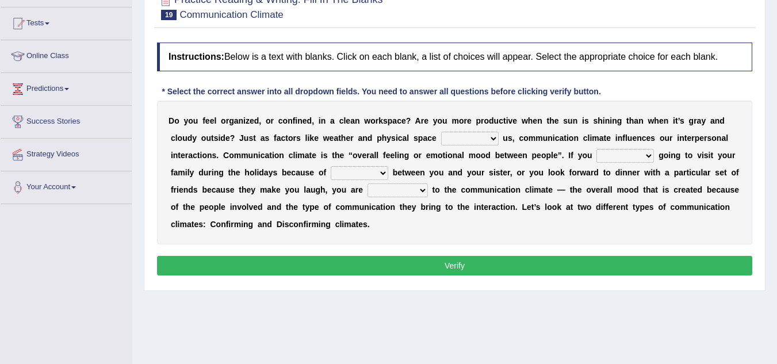
click at [495, 138] on select "improve impact impose imply" at bounding box center [470, 139] width 58 height 14
select select "impact"
click at [441, 132] on select "improve impact impose imply" at bounding box center [470, 139] width 58 height 14
click at [644, 158] on select "dread force scare afraid" at bounding box center [626, 156] width 58 height 14
select select "scare"
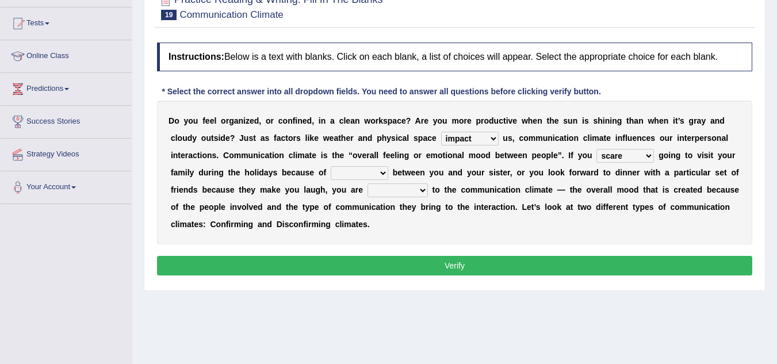
click at [597, 149] on select "dread force scare afraid" at bounding box center [626, 156] width 58 height 14
click at [383, 174] on select "tender tension tendency tenacity" at bounding box center [360, 173] width 58 height 14
select select "tension"
click at [331, 166] on select "tender tension tendency tenacity" at bounding box center [360, 173] width 58 height 14
click at [648, 156] on select "dread force scare afraid" at bounding box center [626, 156] width 58 height 14
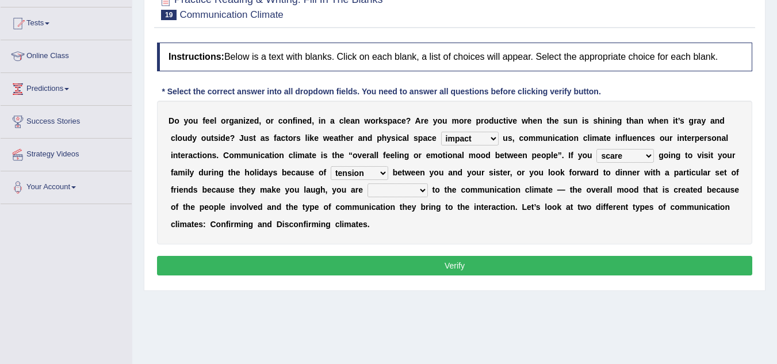
click at [425, 191] on select "relying relating responding recycling" at bounding box center [398, 191] width 60 height 14
select select "relying"
click at [368, 184] on select "relying relating responding recycling" at bounding box center [398, 191] width 60 height 14
drag, startPoint x: 418, startPoint y: 217, endPoint x: 587, endPoint y: 180, distance: 172.5
click at [587, 180] on div "D o y o u f e e l o r g a n i z e d , o r c o n f i n e d , i n a c l e a n w o…" at bounding box center [454, 173] width 595 height 144
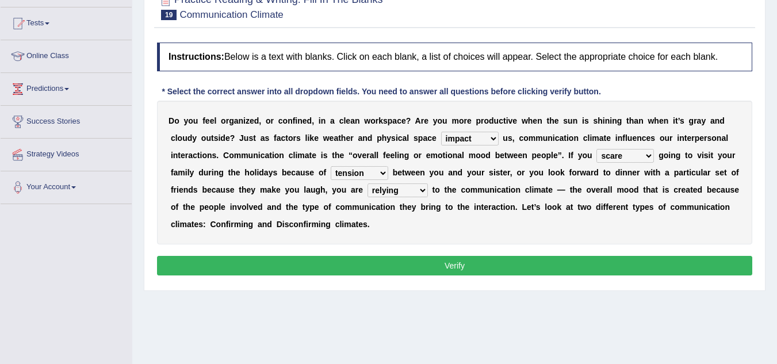
click at [649, 154] on select "dread force scare afraid" at bounding box center [626, 156] width 58 height 14
click at [532, 261] on button "Verify" at bounding box center [454, 266] width 595 height 20
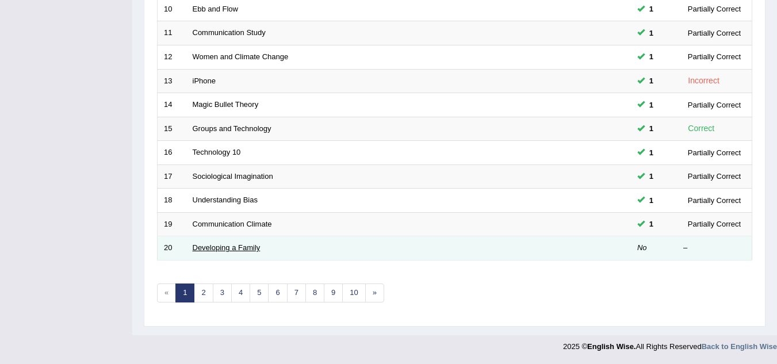
click at [243, 246] on link "Developing a Family" at bounding box center [227, 247] width 68 height 9
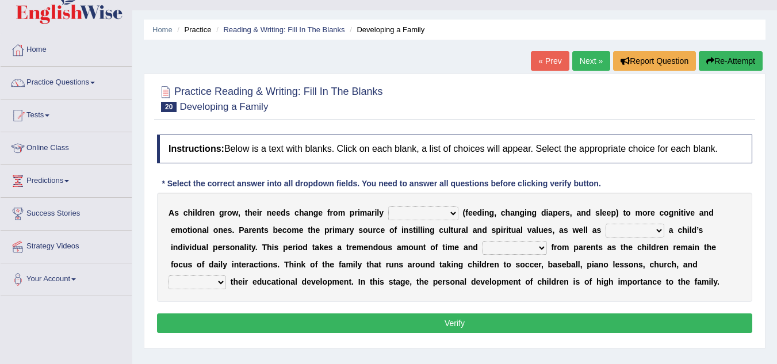
scroll to position [92, 0]
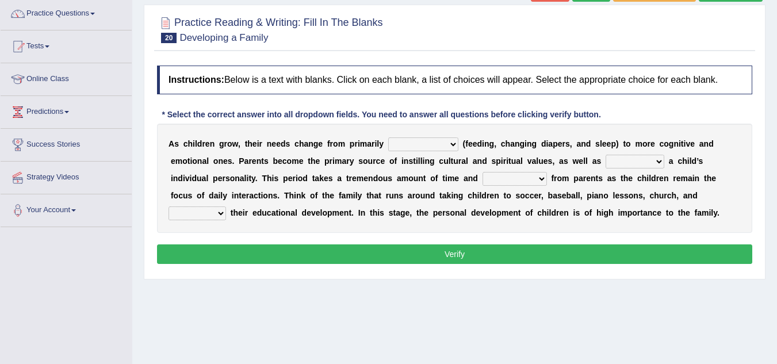
click at [450, 144] on select "psychological educational physical social" at bounding box center [423, 144] width 70 height 14
select select "psychological"
click at [388, 137] on select "psychological educational physical social" at bounding box center [423, 144] width 70 height 14
click at [450, 143] on select "psychological educational physical social" at bounding box center [423, 144] width 70 height 14
click at [372, 169] on div "A s c h i l d r e n g r o w , t h e i r n e e d s c h a n g e f r o m p r i m a…" at bounding box center [454, 178] width 595 height 109
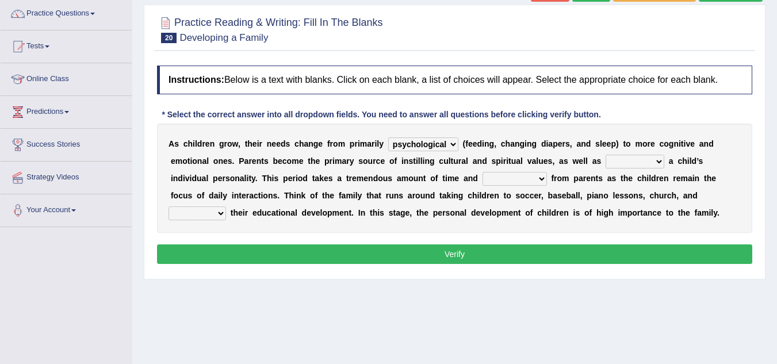
click at [658, 163] on select "caring calculating feeding fostering" at bounding box center [635, 162] width 59 height 14
select select "fostering"
click at [606, 155] on select "caring calculating feeding fostering" at bounding box center [635, 162] width 59 height 14
click at [541, 177] on select "commitment components compliance comments" at bounding box center [515, 179] width 64 height 14
select select "commitment"
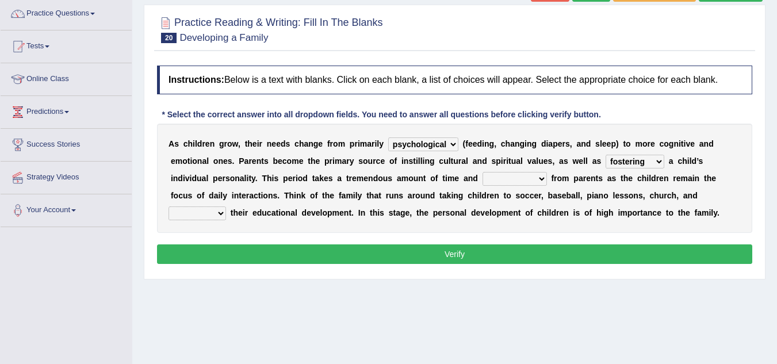
click at [483, 172] on select "commitment components compliance comments" at bounding box center [515, 179] width 64 height 14
click at [222, 213] on select "granting guiding generating gaining" at bounding box center [198, 214] width 58 height 14
select select "guiding"
click at [169, 207] on select "granting guiding generating gaining" at bounding box center [198, 214] width 58 height 14
click at [454, 143] on select "psychological educational physical social" at bounding box center [423, 144] width 70 height 14
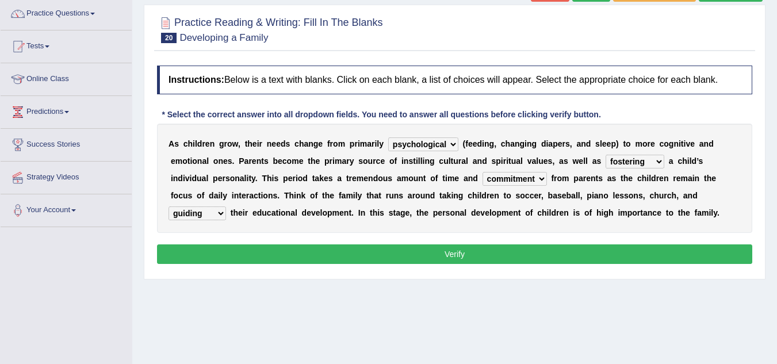
select select "physical"
click at [388, 137] on select "psychological educational physical social" at bounding box center [423, 144] width 70 height 14
click at [453, 146] on select "psychological educational physical social" at bounding box center [423, 144] width 70 height 14
click at [457, 253] on button "Verify" at bounding box center [454, 254] width 595 height 20
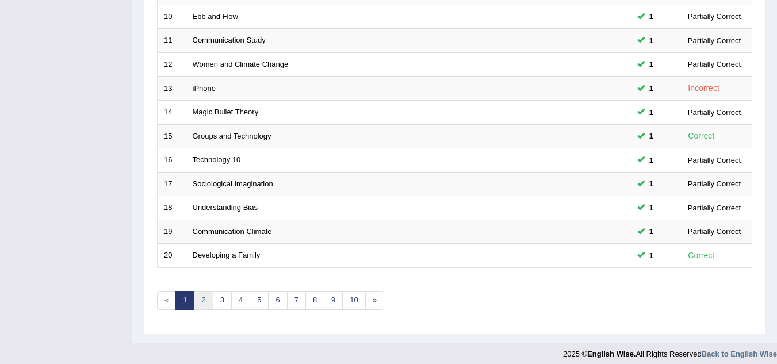
click at [207, 300] on link "2" at bounding box center [203, 300] width 19 height 19
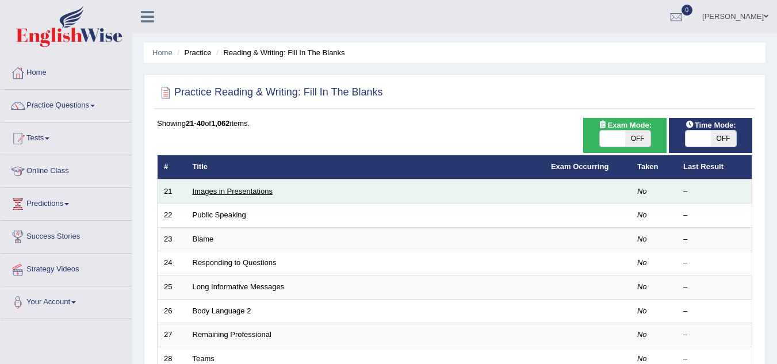
click at [261, 190] on link "Images in Presentations" at bounding box center [233, 191] width 80 height 9
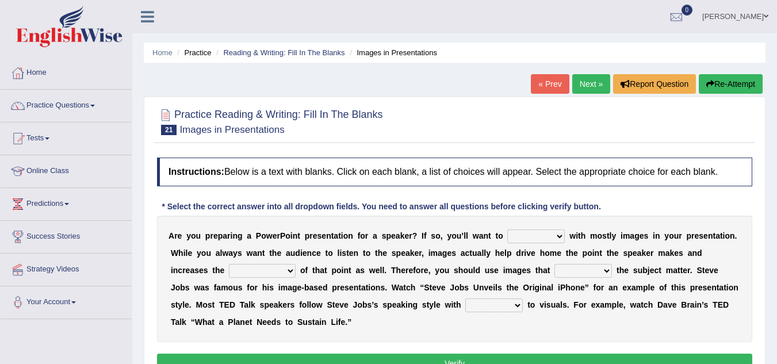
click at [261, 190] on div "Instructions: Below is a text with blanks. Click on each blank, a list of choic…" at bounding box center [454, 267] width 601 height 231
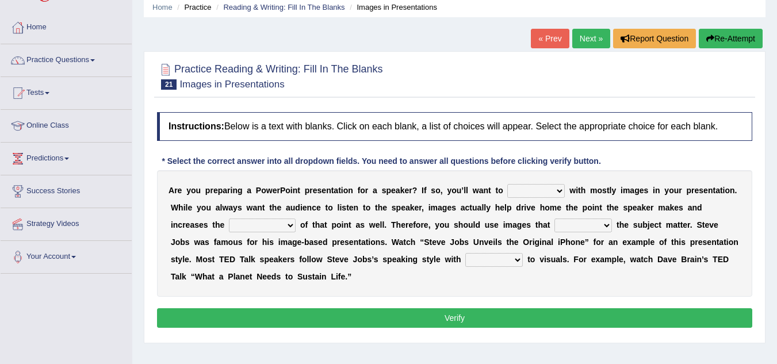
scroll to position [46, 0]
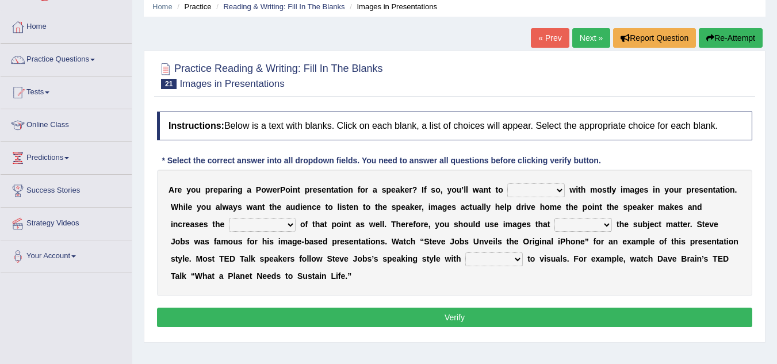
click at [250, 195] on div "A r e y o u p r e p a r i n g a P o w e r P o i n t p r e s e n t a t i o n f o…" at bounding box center [454, 233] width 595 height 127
click at [563, 186] on select "stand stay stick stock" at bounding box center [536, 191] width 58 height 14
select select "stick"
click at [507, 184] on select "stand stay stick stock" at bounding box center [536, 191] width 58 height 14
click at [291, 223] on select "memorability morality mobilization mobility" at bounding box center [262, 225] width 67 height 14
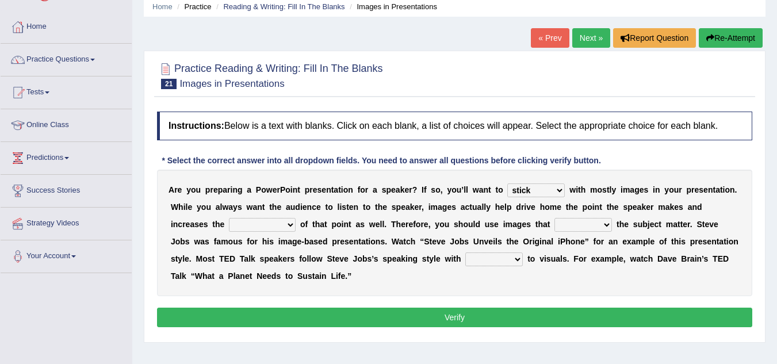
select select "morality"
click at [229, 218] on select "memorability morality mobilization mobility" at bounding box center [262, 225] width 67 height 14
click at [608, 226] on select "suggest supply submit support" at bounding box center [584, 225] width 58 height 14
select select "support"
click at [555, 218] on select "suggest supply submit support" at bounding box center [584, 225] width 58 height 14
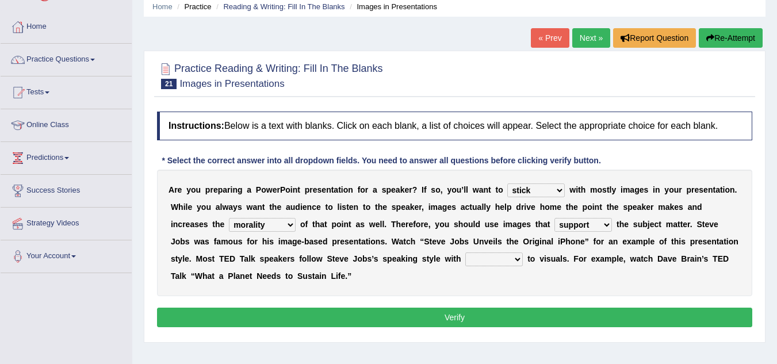
click at [517, 259] on select "regard result retrospect request" at bounding box center [494, 260] width 58 height 14
select select "retrospect"
click at [465, 253] on select "regard result retrospect request" at bounding box center [494, 260] width 58 height 14
click at [479, 320] on button "Verify" at bounding box center [454, 318] width 595 height 20
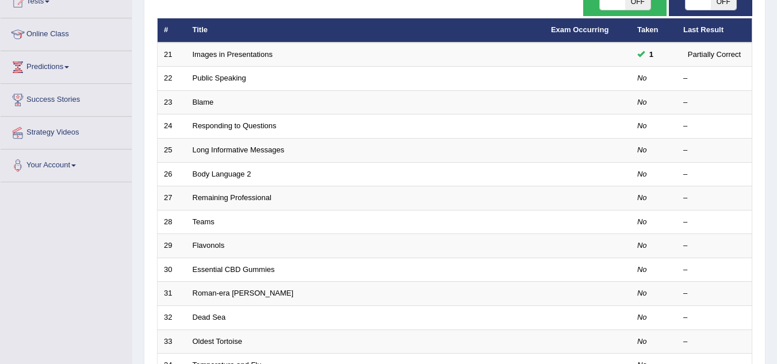
scroll to position [184, 0]
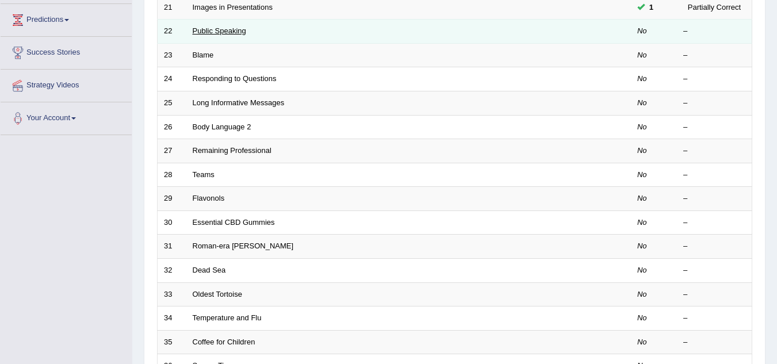
click at [228, 30] on link "Public Speaking" at bounding box center [219, 30] width 53 height 9
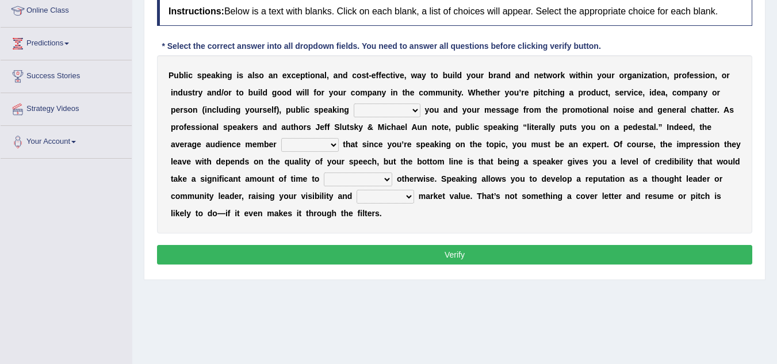
scroll to position [184, 0]
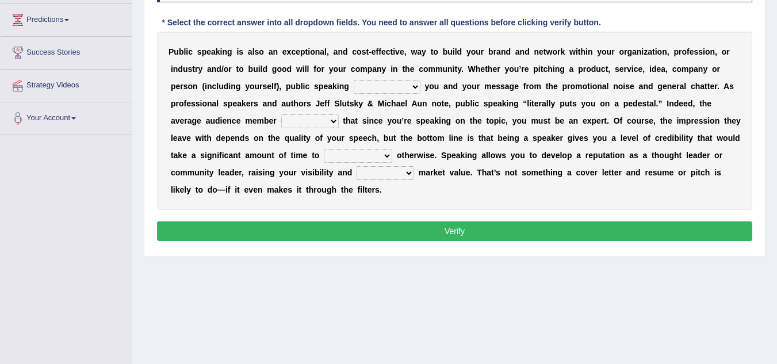
click at [228, 30] on div "Instructions: Below is a text with blanks. Click on each blank, a list of choic…" at bounding box center [454, 109] width 601 height 282
click at [417, 85] on select "differentiates disguises distributes dispute" at bounding box center [387, 87] width 67 height 14
click at [354, 80] on select "differentiates disguises distributes dispute" at bounding box center [387, 87] width 67 height 14
click at [416, 87] on select "differentiates disguises distributes dispute" at bounding box center [387, 87] width 67 height 14
select select "disguises"
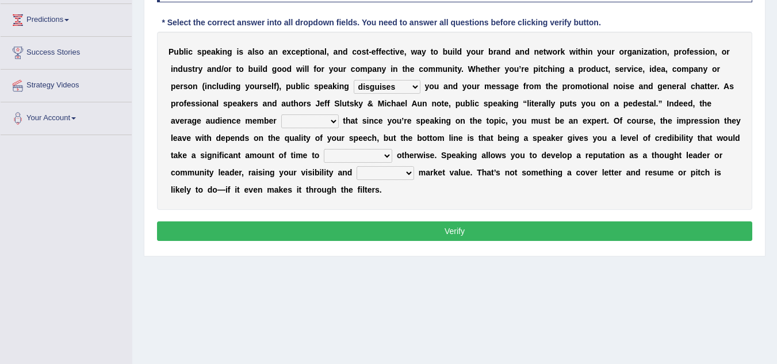
click at [354, 80] on select "differentiates disguises distributes dispute" at bounding box center [387, 87] width 67 height 14
click at [336, 118] on select "assists assumes accesses assesses" at bounding box center [310, 121] width 58 height 14
select select "assumes"
click at [281, 114] on select "assists assumes accesses assesses" at bounding box center [310, 121] width 58 height 14
click at [386, 157] on select "cultivate procrastinate communicate culminate" at bounding box center [358, 156] width 68 height 14
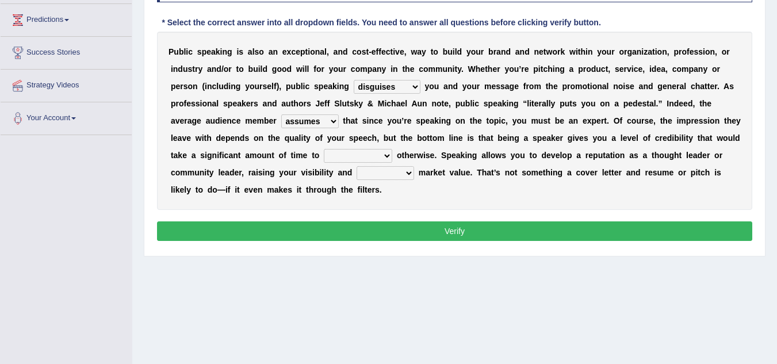
select select "communicate"
click at [324, 149] on select "cultivate procrastinate communicate culminate" at bounding box center [358, 156] width 68 height 14
click at [403, 174] on select "perceived diagnosed recessed divided" at bounding box center [386, 173] width 58 height 14
select select "perceived"
click at [357, 166] on select "perceived diagnosed recessed divided" at bounding box center [386, 173] width 58 height 14
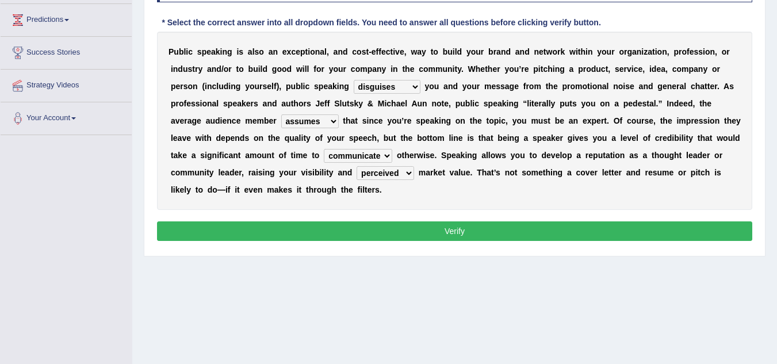
click at [396, 230] on button "Verify" at bounding box center [454, 231] width 595 height 20
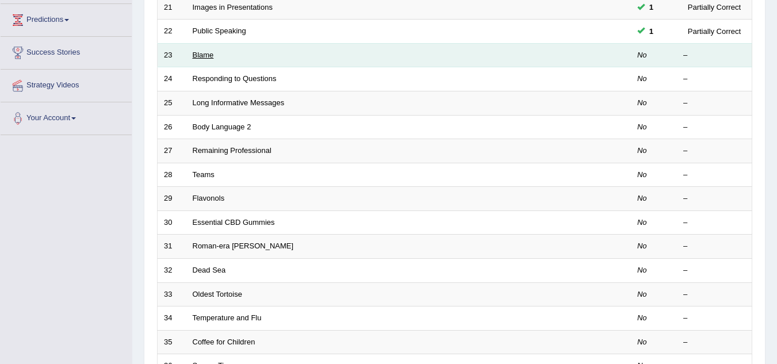
click at [201, 55] on link "Blame" at bounding box center [203, 55] width 21 height 9
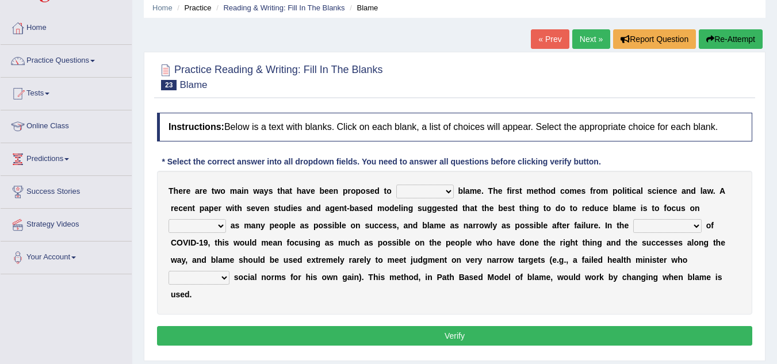
scroll to position [46, 0]
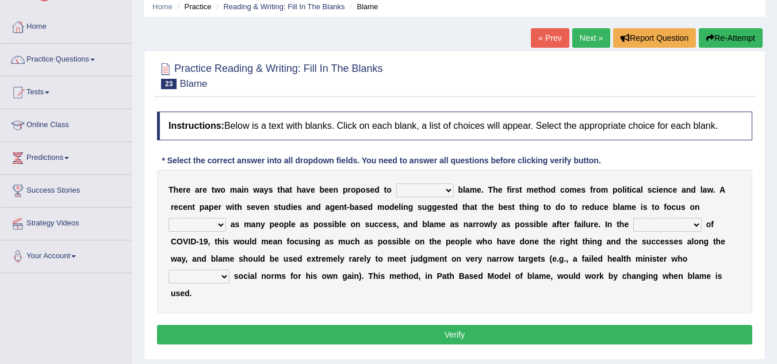
click at [447, 188] on select "abuse release reduce redress" at bounding box center [425, 191] width 58 height 14
select select "reduce"
click at [396, 184] on select "abuse release reduce redress" at bounding box center [425, 191] width 58 height 14
click at [220, 221] on select "praising promising preserving praying" at bounding box center [198, 225] width 58 height 14
select select "praising"
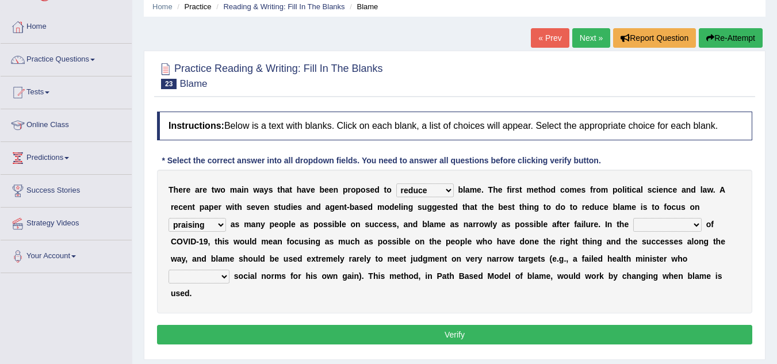
click at [169, 218] on select "praising promising preserving praying" at bounding box center [198, 225] width 58 height 14
click at [695, 223] on select "context confrontation text construction" at bounding box center [667, 225] width 68 height 14
select select "context"
click at [633, 218] on select "context confrontation text construction" at bounding box center [667, 225] width 68 height 14
click at [223, 278] on select "departed established violated met" at bounding box center [199, 277] width 61 height 14
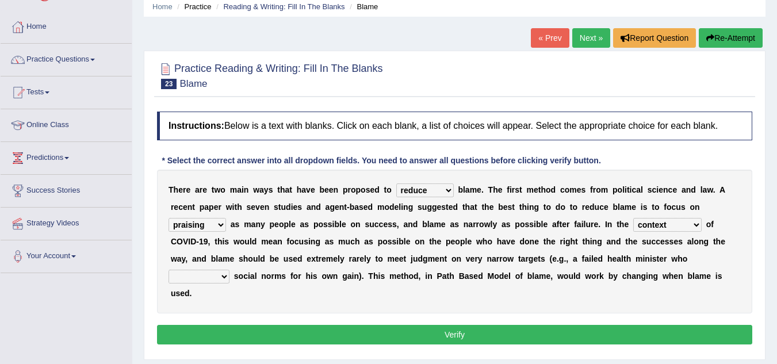
select select "violated"
click at [169, 270] on select "departed established violated met" at bounding box center [199, 277] width 61 height 14
click at [451, 188] on select "abuse release reduce redress" at bounding box center [425, 191] width 58 height 14
select select "release"
click at [396, 184] on select "abuse release reduce redress" at bounding box center [425, 191] width 58 height 14
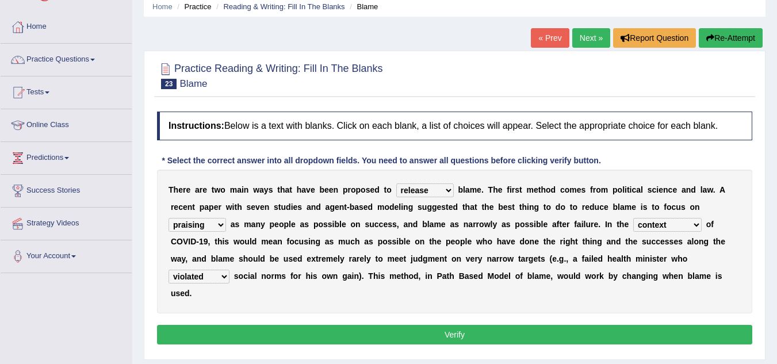
click at [396, 334] on button "Verify" at bounding box center [454, 335] width 595 height 20
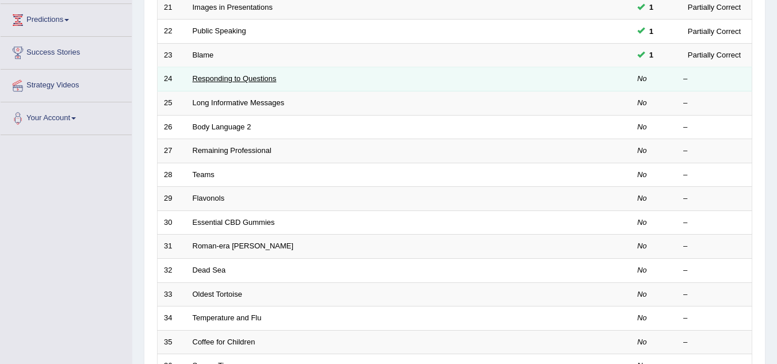
click at [266, 80] on link "Responding to Questions" at bounding box center [235, 78] width 84 height 9
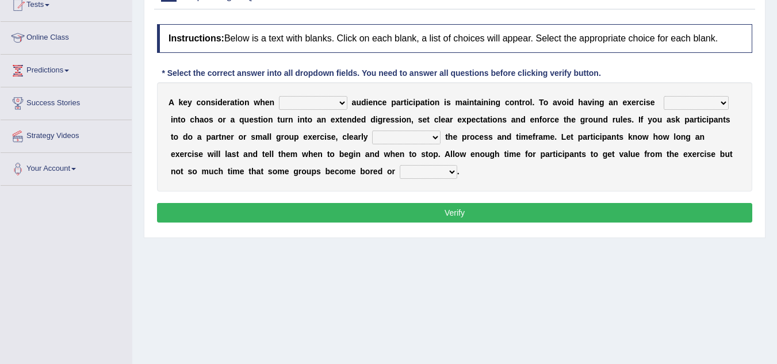
scroll to position [138, 0]
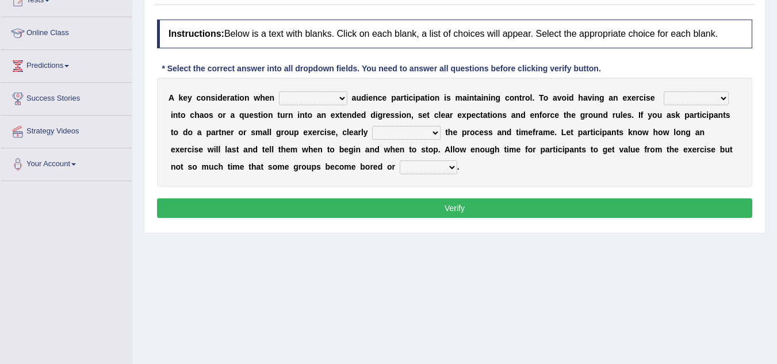
click at [337, 98] on select "incorporating increasing incurring indicating" at bounding box center [313, 98] width 68 height 14
select select "increasing"
click at [279, 91] on select "incorporating increasing incurring indicating" at bounding box center [313, 98] width 68 height 14
click at [720, 98] on select "deteriorate determine deliver demonstrate" at bounding box center [696, 98] width 65 height 14
click at [664, 91] on select "deteriorate determine deliver demonstrate" at bounding box center [696, 98] width 65 height 14
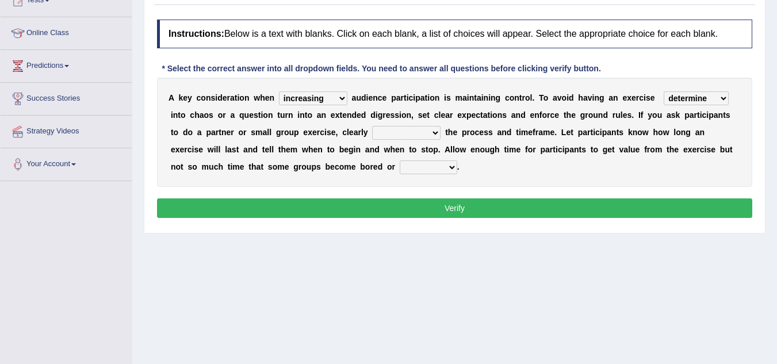
click at [725, 96] on select "deteriorate determine deliver demonstrate" at bounding box center [696, 98] width 65 height 14
select select "demonstrate"
click at [664, 91] on select "deteriorate determine deliver demonstrate" at bounding box center [696, 98] width 65 height 14
click at [435, 129] on select "communicate confirm accumulate commit" at bounding box center [406, 133] width 68 height 14
select select "confirm"
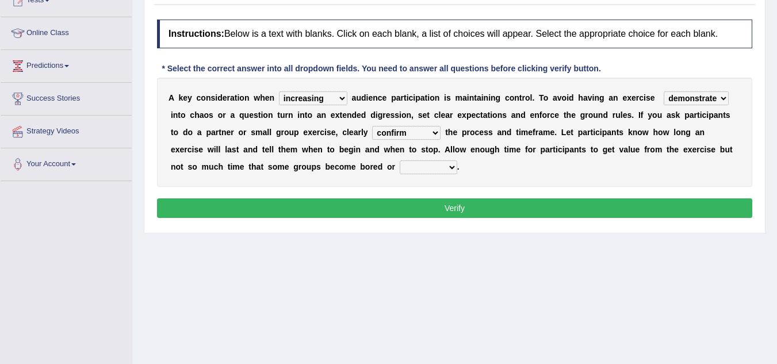
click at [372, 126] on select "communicate confirm accumulate commit" at bounding box center [406, 133] width 68 height 14
click at [453, 165] on select "destroyed distracted disobeyed divided" at bounding box center [429, 167] width 58 height 14
select select "distracted"
click at [400, 160] on select "destroyed distracted disobeyed divided" at bounding box center [429, 167] width 58 height 14
click at [433, 211] on button "Verify" at bounding box center [454, 208] width 595 height 20
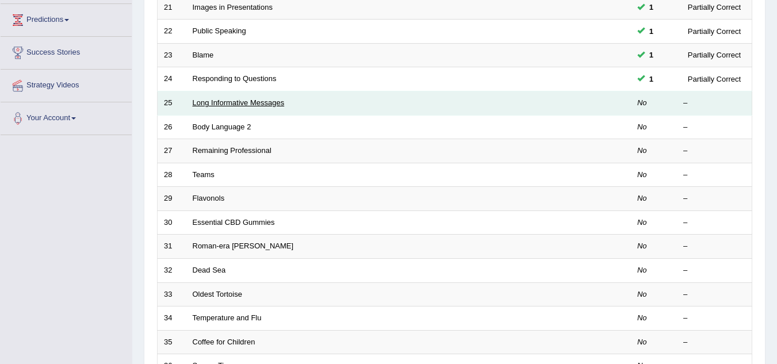
click at [229, 101] on link "Long Informative Messages" at bounding box center [239, 102] width 92 height 9
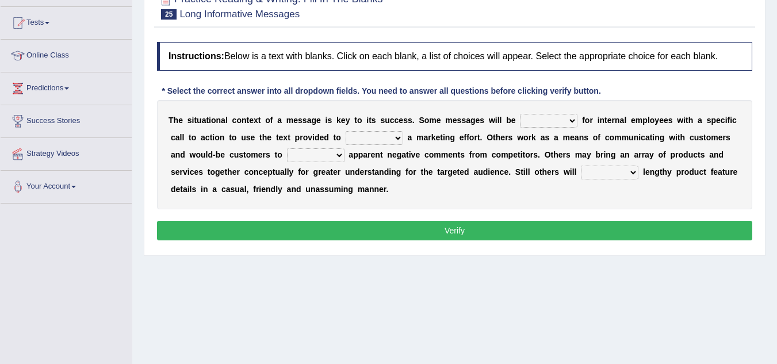
scroll to position [117, 0]
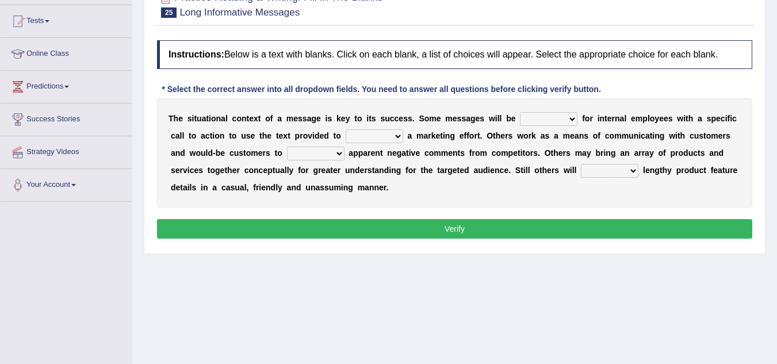
click at [575, 118] on select "targeted varied marketed parted" at bounding box center [549, 119] width 58 height 14
select select "targeted"
click at [520, 112] on select "targeted varied marketed parted" at bounding box center [549, 119] width 58 height 14
click at [396, 135] on select "extract exceed expand export" at bounding box center [375, 136] width 58 height 14
select select "expand"
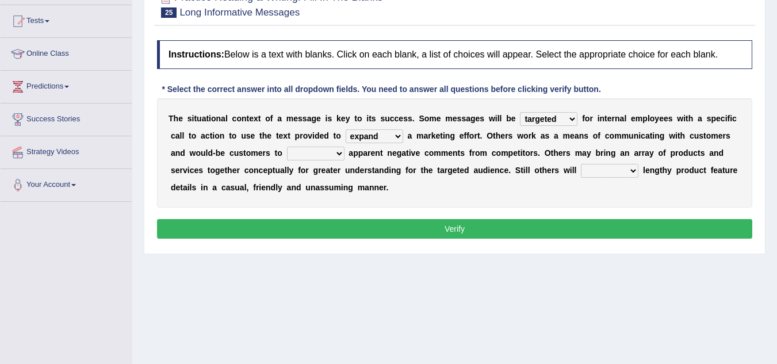
click at [346, 129] on select "extract exceed expand export" at bounding box center [375, 136] width 58 height 14
click at [338, 158] on select "rebut rebel review reboot" at bounding box center [316, 154] width 58 height 14
select select "review"
click at [287, 147] on select "rebut rebel review reboot" at bounding box center [316, 154] width 58 height 14
click at [629, 170] on select "deliver delay delight delegate" at bounding box center [610, 171] width 58 height 14
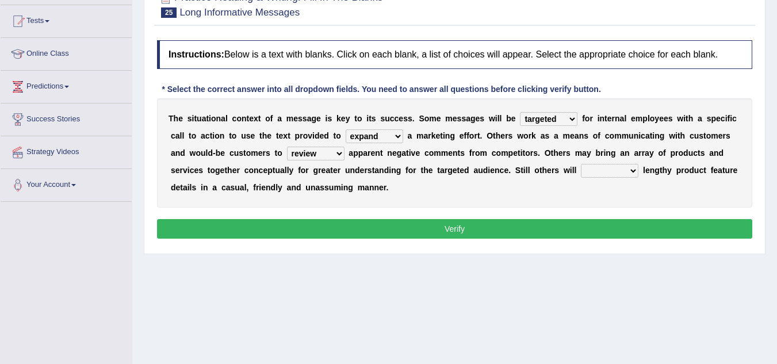
select select "deliver"
click at [581, 164] on select "deliver delay delight delegate" at bounding box center [610, 171] width 58 height 14
click at [589, 221] on button "Verify" at bounding box center [454, 229] width 595 height 20
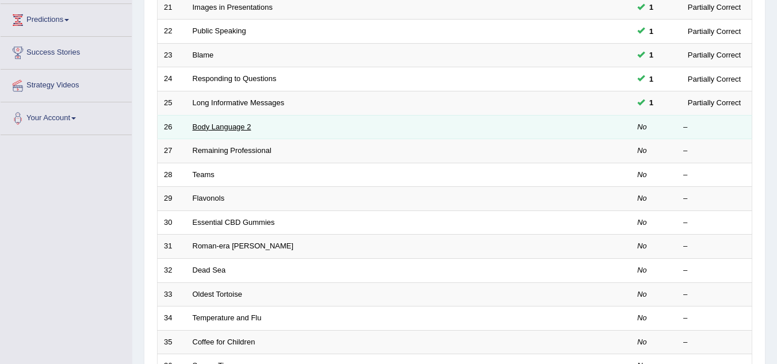
click at [238, 129] on link "Body Language 2" at bounding box center [222, 127] width 59 height 9
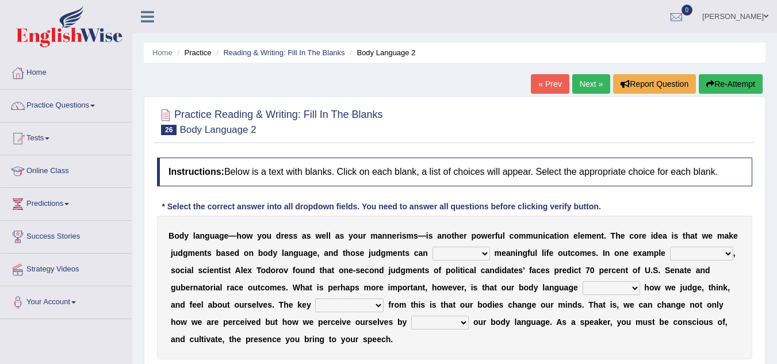
click at [486, 254] on select "predict preserve prevent prepare" at bounding box center [462, 254] width 58 height 14
select select "predict"
click at [433, 247] on select "predict preserve prevent prepare" at bounding box center [462, 254] width 58 height 14
click at [724, 252] on select "citing having cited to be cited cited" at bounding box center [701, 254] width 63 height 14
select select "cited"
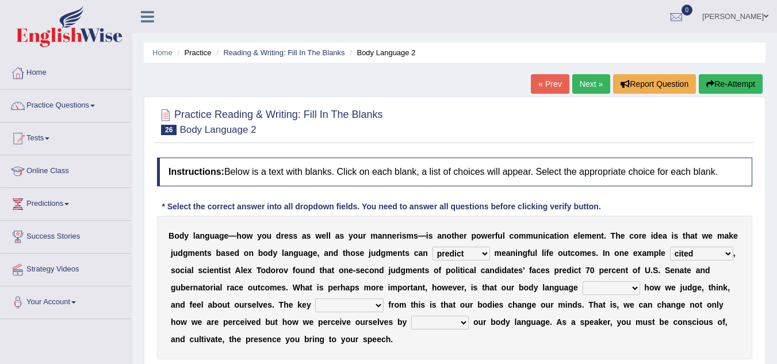
click at [670, 247] on select "citing having cited to be cited cited" at bounding box center [701, 254] width 63 height 14
click at [635, 289] on select "refrains reflects refers refreshes" at bounding box center [612, 288] width 58 height 14
select select "reflects"
click at [583, 281] on select "refrains reflects refers refreshes" at bounding box center [612, 288] width 58 height 14
click at [378, 305] on select "drawback breakthrough takeaway takeoff" at bounding box center [349, 306] width 68 height 14
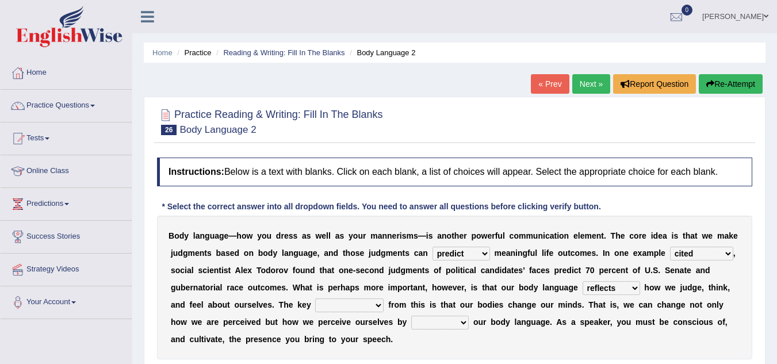
select select "drawback"
click at [315, 299] on select "drawback breakthrough takeaway takeoff" at bounding box center [349, 306] width 68 height 14
click at [461, 323] on select "enacting enabling making managing" at bounding box center [440, 323] width 58 height 14
click at [411, 316] on select "enacting enabling making managing" at bounding box center [440, 323] width 58 height 14
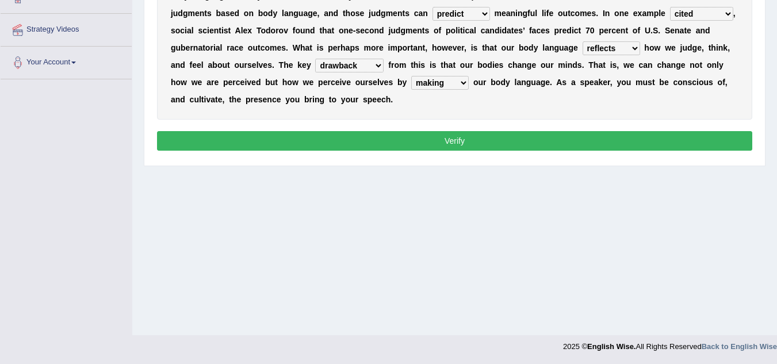
click at [463, 83] on select "enacting enabling making managing" at bounding box center [440, 83] width 58 height 14
select select "managing"
click at [411, 76] on select "enacting enabling making managing" at bounding box center [440, 83] width 58 height 14
click at [466, 142] on button "Verify" at bounding box center [454, 141] width 595 height 20
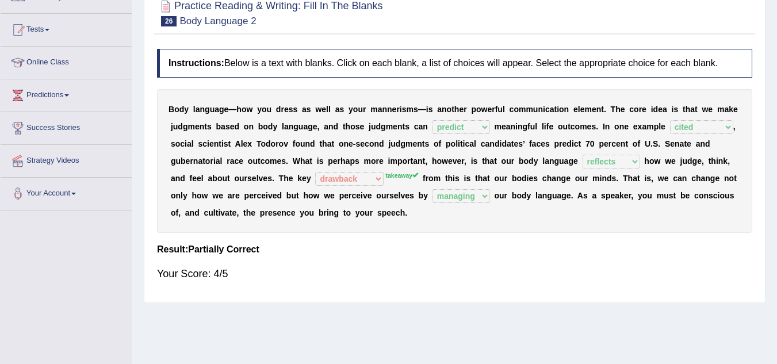
scroll to position [125, 0]
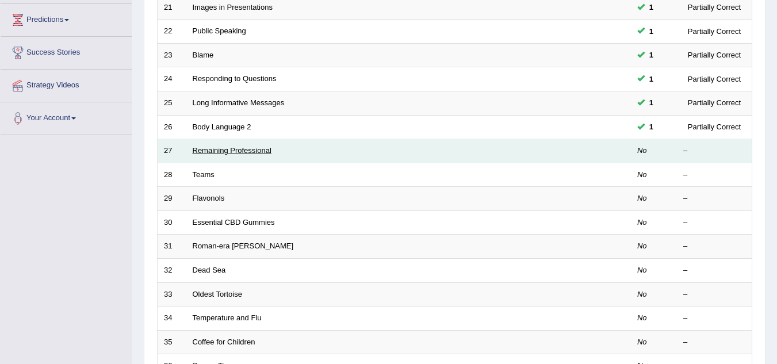
click at [253, 152] on link "Remaining Professional" at bounding box center [232, 150] width 79 height 9
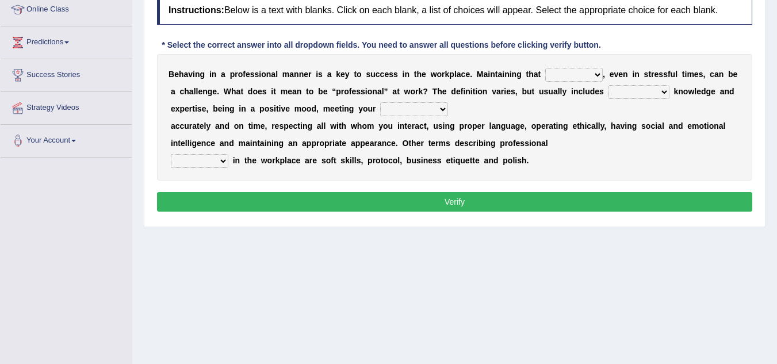
scroll to position [161, 0]
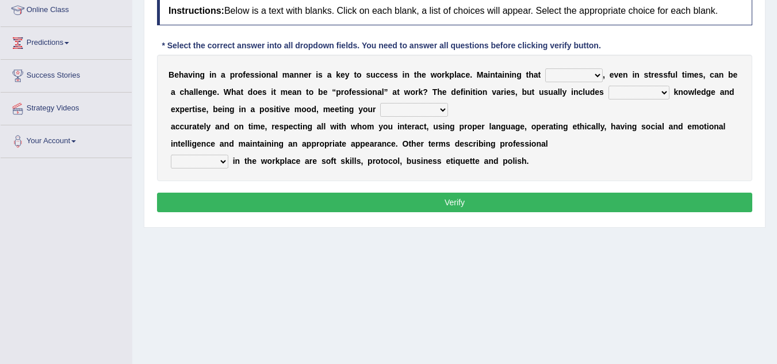
click at [595, 76] on select "demand domain direction demeanor" at bounding box center [574, 75] width 58 height 14
select select "demeanor"
click at [545, 68] on select "demand domain direction demeanor" at bounding box center [574, 75] width 58 height 14
click at [670, 93] on b at bounding box center [672, 91] width 5 height 9
click at [666, 93] on select "possessing appraising processing assessing" at bounding box center [639, 93] width 61 height 14
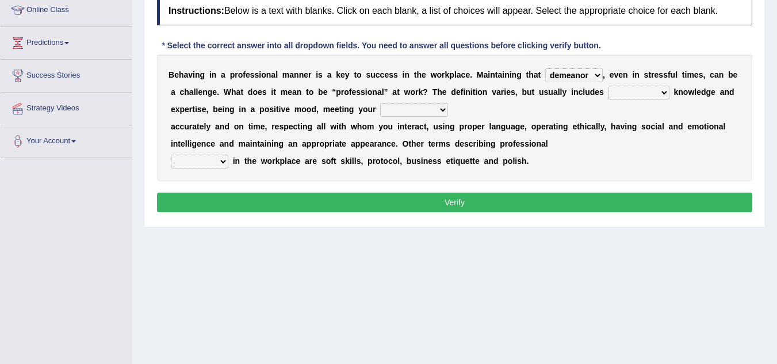
select select "assessing"
click at [609, 86] on select "possessing appraising processing assessing" at bounding box center [639, 93] width 61 height 14
click at [442, 109] on select "opportunities occupations observations obligations" at bounding box center [414, 110] width 68 height 14
click at [380, 103] on select "opportunities occupations observations obligations" at bounding box center [414, 110] width 68 height 14
click at [440, 109] on select "opportunities occupations observations obligations" at bounding box center [414, 110] width 68 height 14
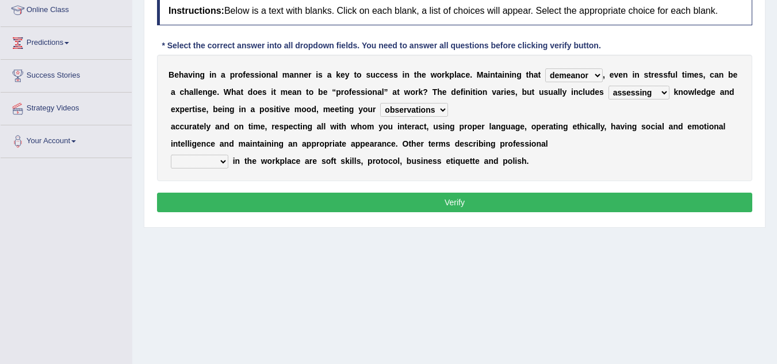
select select "obligations"
click at [380, 103] on select "opportunities occupations observations obligations" at bounding box center [414, 110] width 68 height 14
click at [222, 164] on select "conduct contact condition contract" at bounding box center [200, 162] width 58 height 14
select select "contract"
click at [171, 155] on select "conduct contact condition contract" at bounding box center [200, 162] width 58 height 14
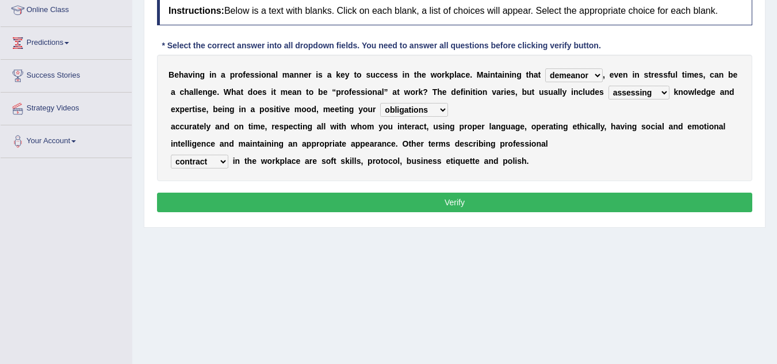
click at [291, 205] on button "Verify" at bounding box center [454, 203] width 595 height 20
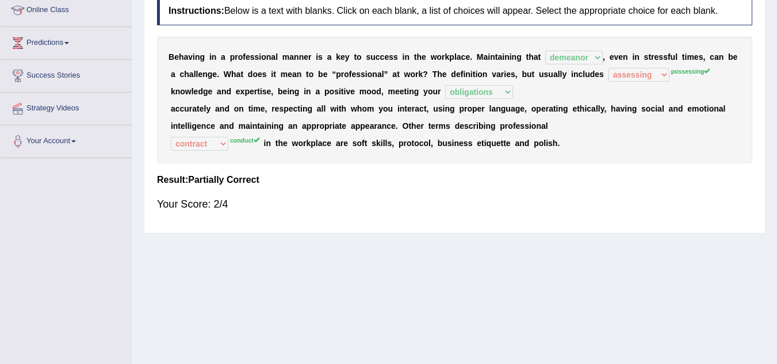
scroll to position [138, 0]
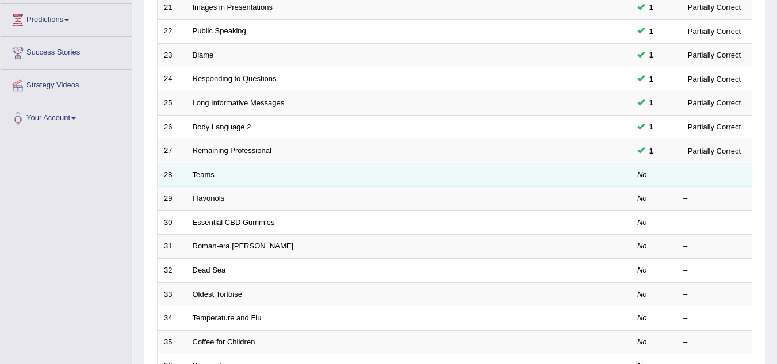
click at [207, 175] on link "Teams" at bounding box center [204, 174] width 22 height 9
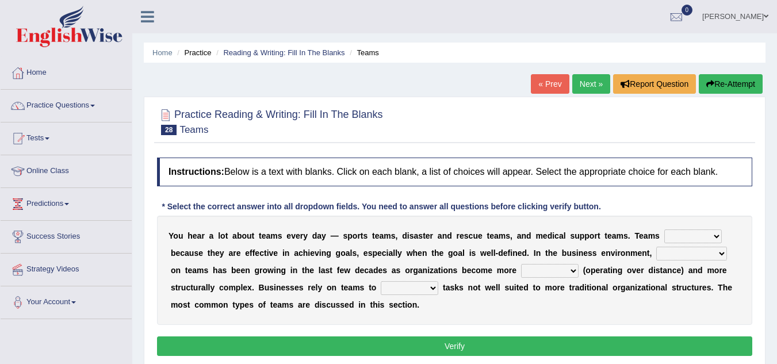
click at [716, 236] on select "exert extend express exist" at bounding box center [693, 237] width 58 height 14
select select "exert"
click at [664, 230] on select "exert extend express exist" at bounding box center [693, 237] width 58 height 14
click at [717, 230] on select "exert extend express exist" at bounding box center [693, 237] width 58 height 14
click at [733, 219] on div "Y o u h e a r a l o t a b o u t t e a m s e v e r y d a y — s p o r t s t e a m…" at bounding box center [454, 270] width 595 height 109
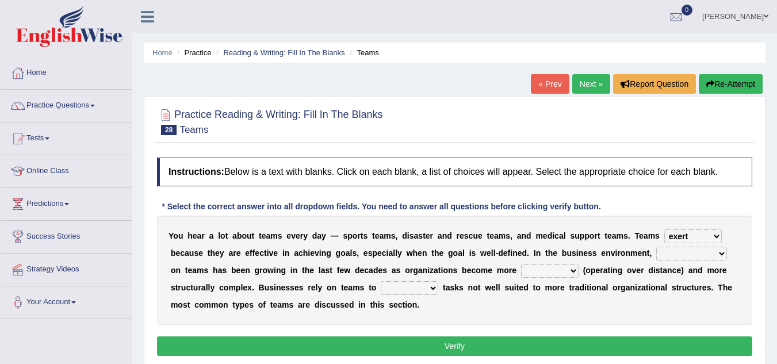
click at [721, 254] on select "reliability reliance realization independence" at bounding box center [691, 254] width 71 height 14
select select "reliability"
click at [656, 247] on select "reliability reliance realization independence" at bounding box center [691, 254] width 71 height 14
click at [570, 269] on select "authentic virtual simplified veritable" at bounding box center [550, 271] width 58 height 14
select select "authentic"
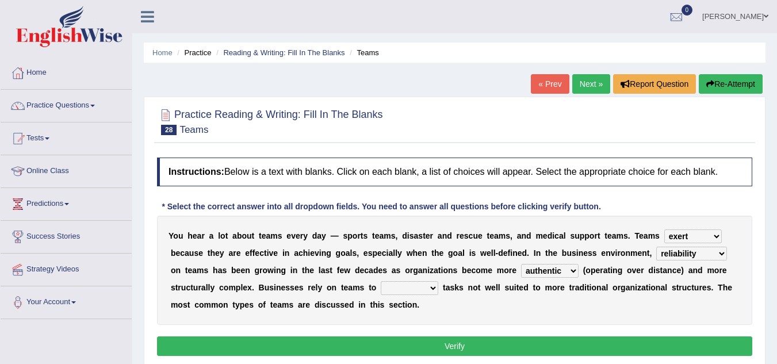
click at [521, 264] on select "authentic virtual simplified veritable" at bounding box center [550, 271] width 58 height 14
click at [435, 287] on select "perform possess compare conform" at bounding box center [410, 288] width 58 height 14
select select "perform"
click at [381, 281] on select "perform possess compare conform" at bounding box center [410, 288] width 58 height 14
click at [463, 345] on button "Verify" at bounding box center [454, 347] width 595 height 20
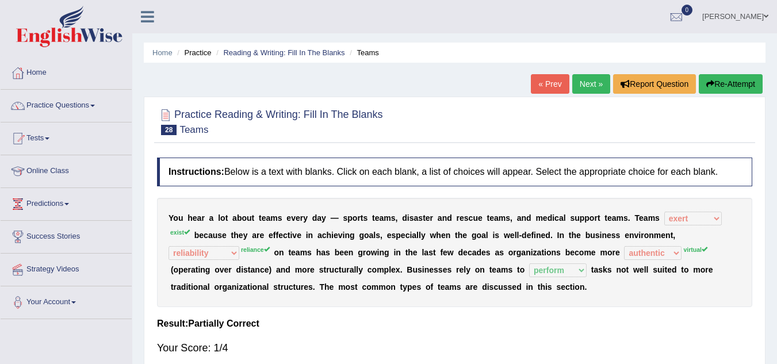
click at [285, 329] on div "Instructions: Below is a text with blanks. Click on each blank, a list of choic…" at bounding box center [454, 261] width 601 height 219
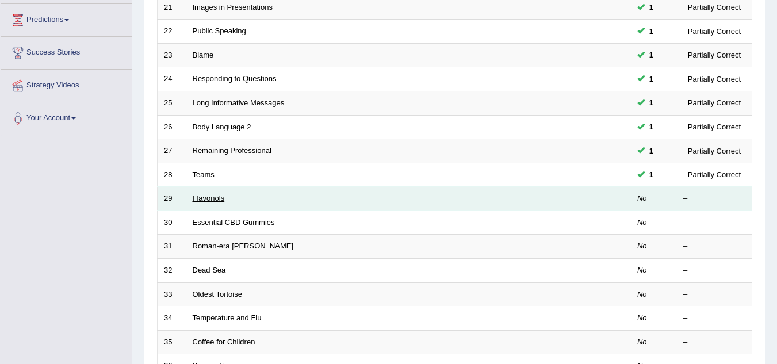
click at [209, 202] on link "Flavonols" at bounding box center [209, 198] width 32 height 9
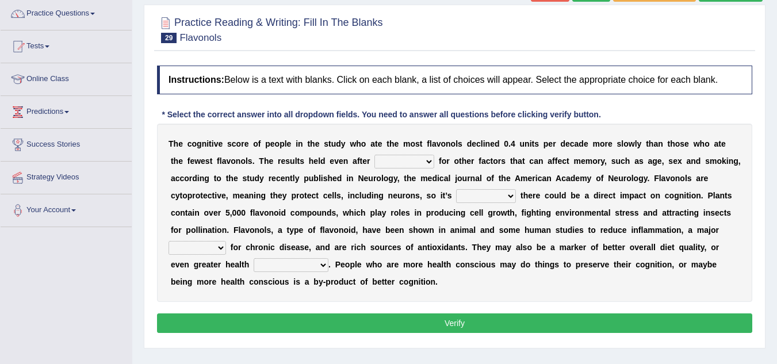
click at [438, 165] on b at bounding box center [436, 160] width 5 height 9
click at [427, 162] on select "consulting adjusting automating advertising" at bounding box center [404, 162] width 60 height 14
select select "advertising"
click at [374, 155] on select "consulting adjusting automating advertising" at bounding box center [404, 162] width 60 height 14
click at [509, 194] on select "irresistible purposeful plausible detrimental" at bounding box center [486, 196] width 60 height 14
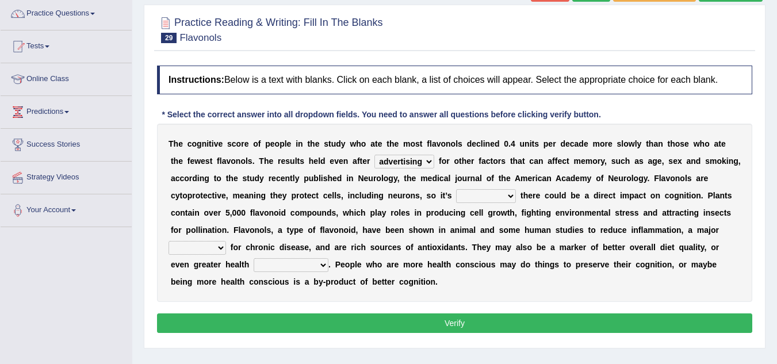
select select "purposeful"
click at [456, 189] on select "irresistible purposeful plausible detrimental" at bounding box center [486, 196] width 60 height 14
click at [216, 249] on select "nuance module fact trigger" at bounding box center [198, 248] width 58 height 14
select select "trigger"
click at [169, 241] on select "nuance module fact trigger" at bounding box center [198, 248] width 58 height 14
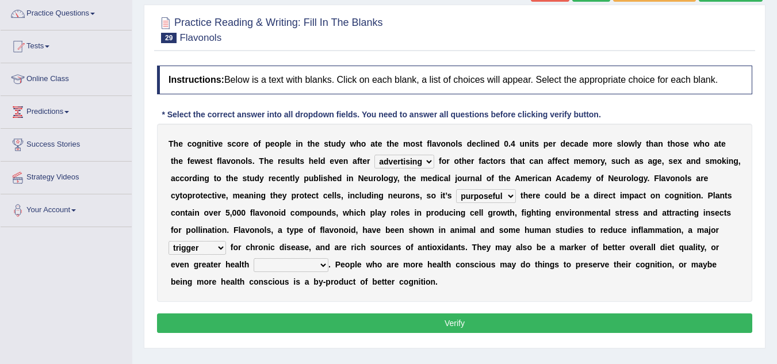
click at [323, 268] on select "intervention cognition protection consciousness" at bounding box center [291, 265] width 75 height 14
select select "intervention"
click at [254, 258] on select "intervention cognition protection consciousness" at bounding box center [291, 265] width 75 height 14
click at [344, 330] on button "Verify" at bounding box center [454, 324] width 595 height 20
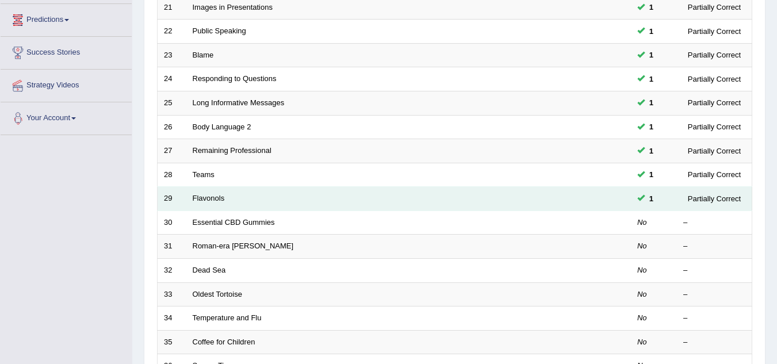
scroll to position [184, 0]
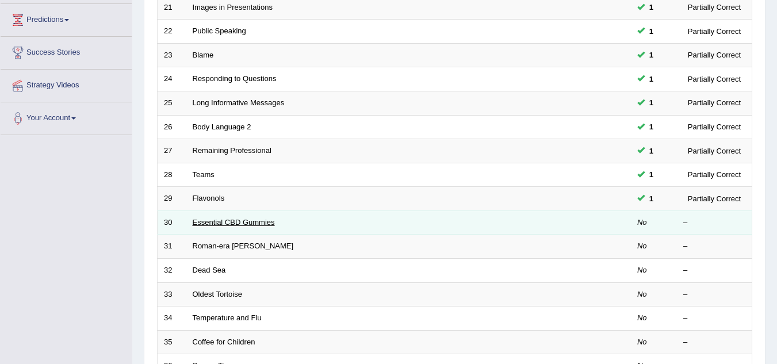
click at [256, 224] on link "Essential CBD Gummies" at bounding box center [234, 222] width 82 height 9
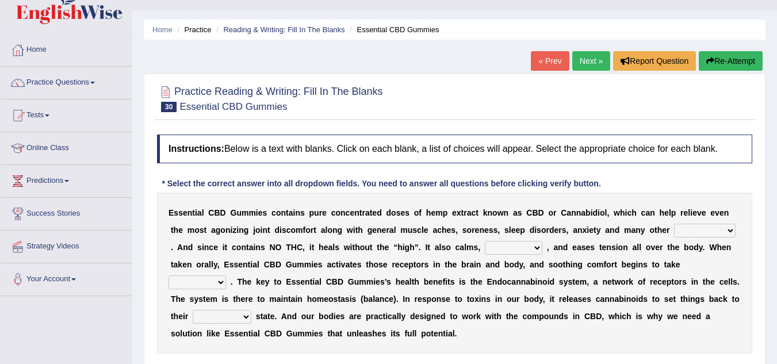
scroll to position [92, 0]
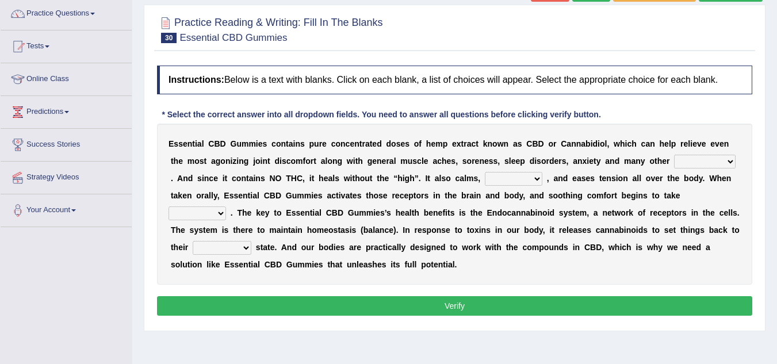
click at [736, 166] on select "pains phenomena poisons ailments" at bounding box center [705, 162] width 62 height 14
click at [674, 155] on select "pains phenomena poisons ailments" at bounding box center [705, 162] width 62 height 14
click at [732, 160] on select "pains phenomena poisons ailments" at bounding box center [705, 162] width 62 height 14
select select "ailments"
click at [674, 155] on select "pains phenomena poisons ailments" at bounding box center [705, 162] width 62 height 14
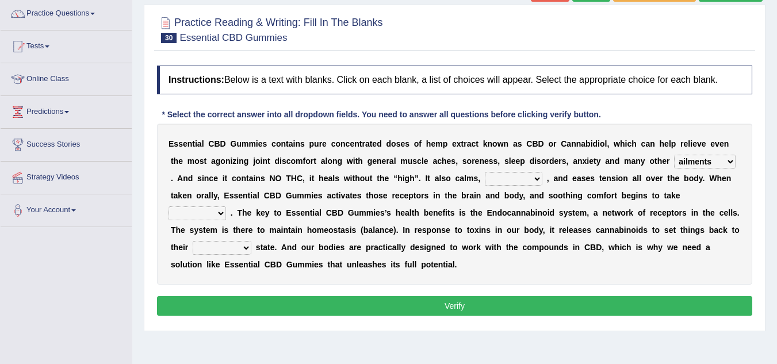
click at [534, 178] on select "excites relaxes cures digests" at bounding box center [514, 179] width 58 height 14
select select "digests"
click at [485, 172] on select "excites relaxes cures digests" at bounding box center [514, 179] width 58 height 14
click at [223, 213] on select "it formation in form" at bounding box center [198, 214] width 58 height 14
select select "in"
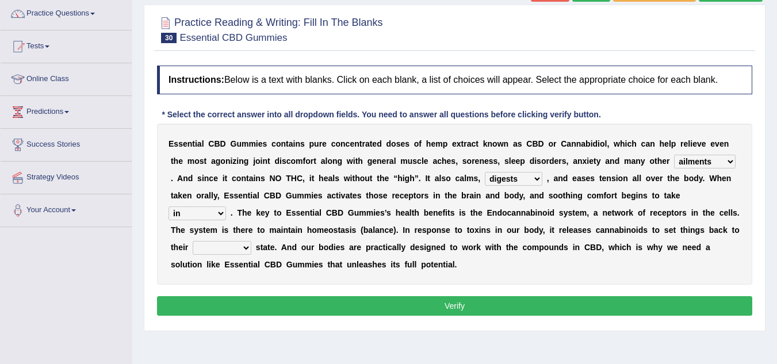
click at [169, 207] on select "it formation in form" at bounding box center [198, 214] width 58 height 14
click at [246, 250] on select "new next substantial natural" at bounding box center [222, 248] width 59 height 14
select select "natural"
click at [193, 241] on select "new next substantial natural" at bounding box center [222, 248] width 59 height 14
click at [266, 306] on button "Verify" at bounding box center [454, 306] width 595 height 20
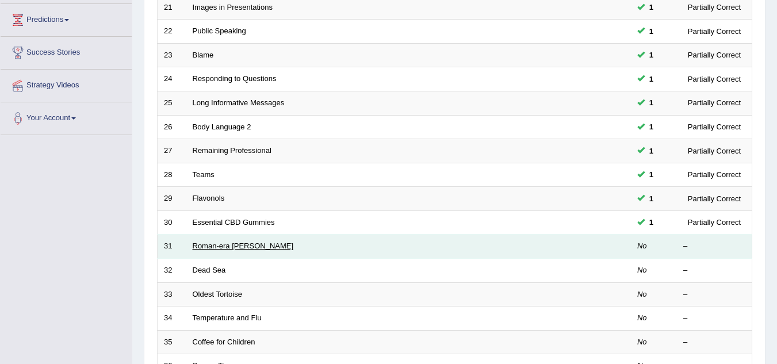
click at [234, 243] on link "Roman-era [PERSON_NAME]" at bounding box center [243, 246] width 101 height 9
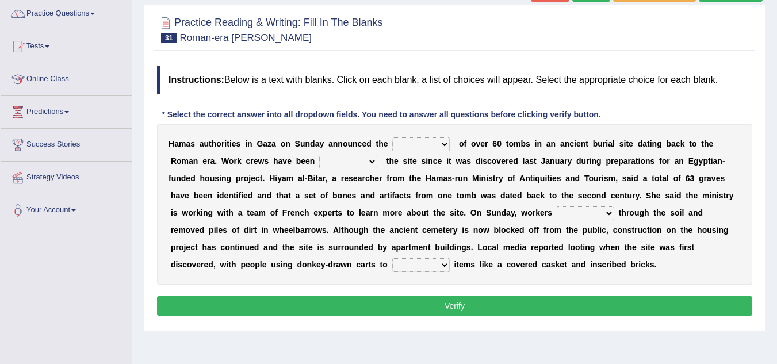
scroll to position [115, 0]
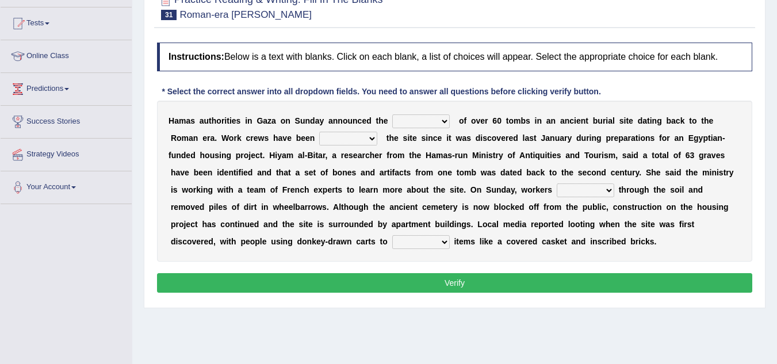
click at [444, 123] on select "downturn discovery creation disability" at bounding box center [421, 121] width 58 height 14
select select "downturn"
click at [392, 114] on select "downturn discovery creation disability" at bounding box center [421, 121] width 58 height 14
click at [373, 139] on select "destroying heralding excavating founding" at bounding box center [348, 139] width 58 height 14
select select "destroying"
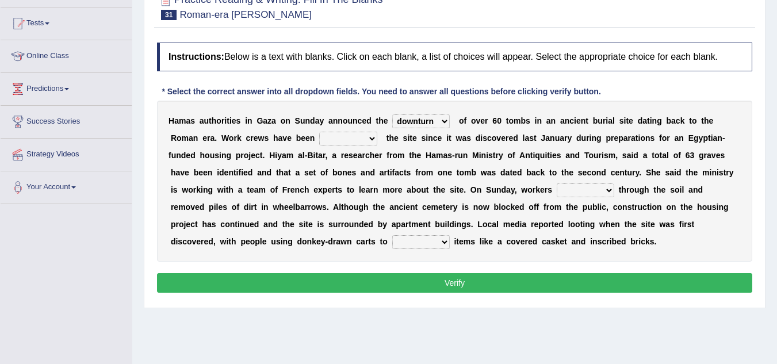
click at [319, 132] on select "destroying heralding excavating founding" at bounding box center [348, 139] width 58 height 14
click at [610, 188] on select "irritated mimicked sifted sipped" at bounding box center [586, 191] width 58 height 14
select select "mimicked"
click at [557, 184] on select "irritated mimicked sifted sipped" at bounding box center [586, 191] width 58 height 14
click at [445, 244] on select "haul away go away pull back cheer up" at bounding box center [421, 242] width 58 height 14
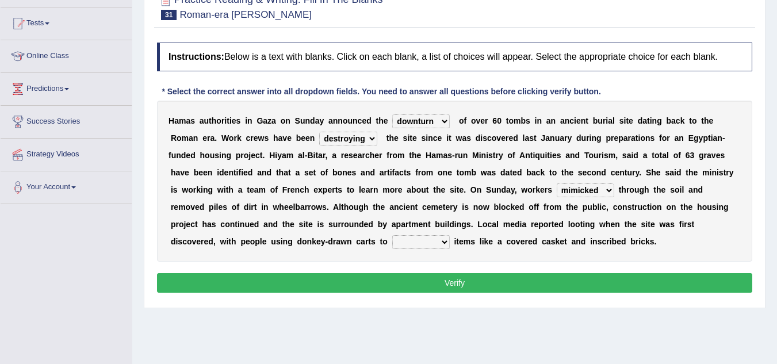
select select "pull back"
click at [392, 235] on select "haul away go away pull back cheer up" at bounding box center [421, 242] width 58 height 14
click at [445, 286] on button "Verify" at bounding box center [454, 283] width 595 height 20
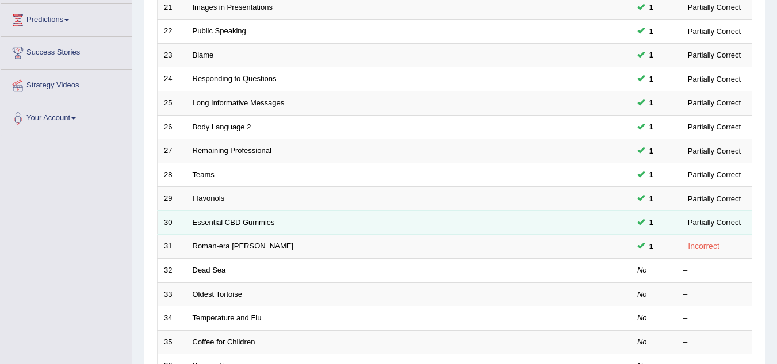
scroll to position [184, 0]
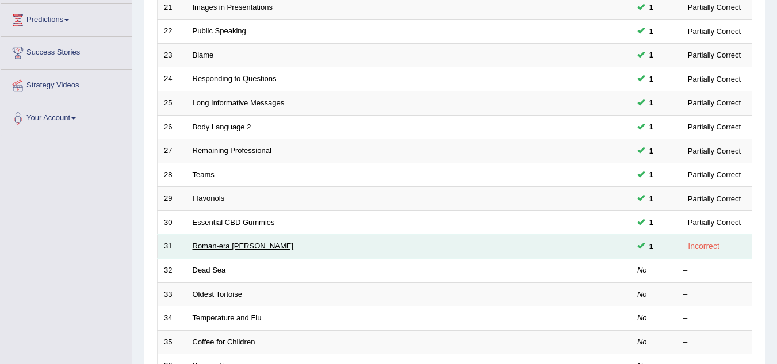
click at [237, 249] on link "Roman-era [PERSON_NAME]" at bounding box center [243, 246] width 101 height 9
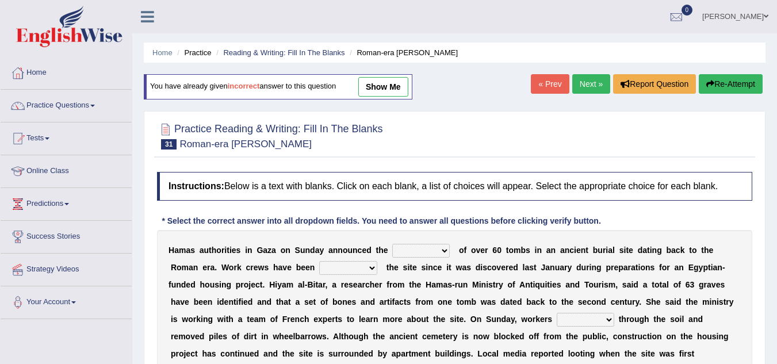
click at [440, 251] on select "downturn discovery creation disability" at bounding box center [421, 251] width 58 height 14
select select "discovery"
click at [392, 244] on select "downturn discovery creation disability" at bounding box center [421, 251] width 58 height 14
click at [378, 266] on b at bounding box center [379, 267] width 5 height 9
click at [366, 267] on select "destroying heralding excavating founding" at bounding box center [348, 268] width 58 height 14
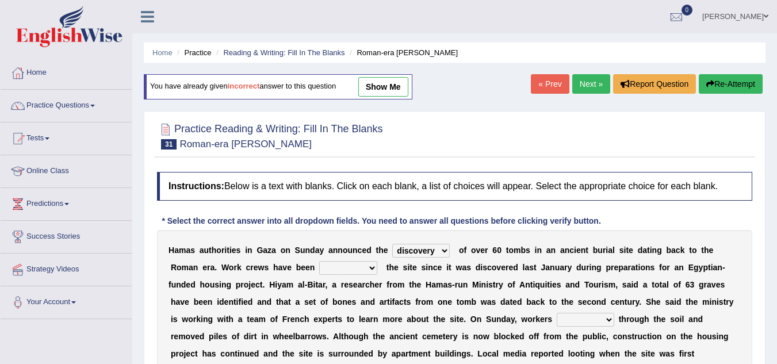
select select "excavating"
click at [319, 261] on select "destroying heralding excavating founding" at bounding box center [348, 268] width 58 height 14
click at [610, 318] on select "irritated mimicked sifted sipped" at bounding box center [586, 320] width 58 height 14
select select "sifted"
click at [557, 313] on select "irritated mimicked sifted sipped" at bounding box center [586, 320] width 58 height 14
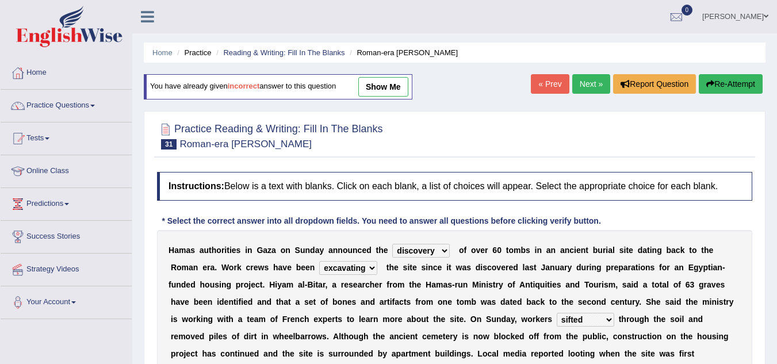
scroll to position [240, 0]
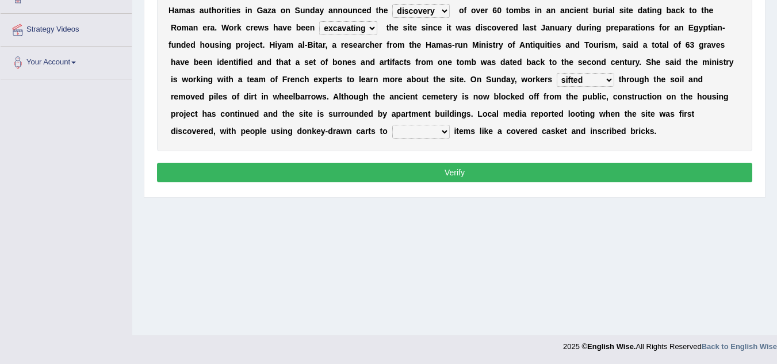
click at [438, 130] on select "haul away go away pull back cheer up" at bounding box center [421, 132] width 58 height 14
select select "haul away"
click at [392, 125] on select "haul away go away pull back cheer up" at bounding box center [421, 132] width 58 height 14
click at [437, 169] on button "Verify" at bounding box center [454, 173] width 595 height 20
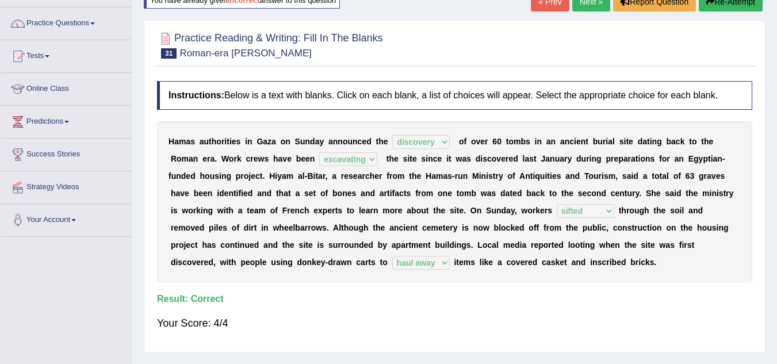
scroll to position [33, 0]
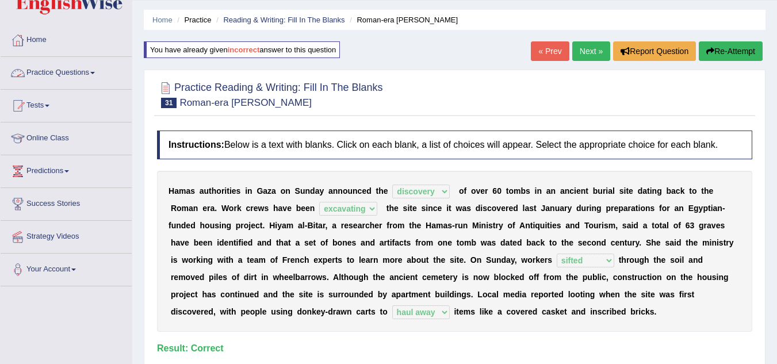
click at [77, 74] on link "Practice Questions" at bounding box center [66, 71] width 131 height 29
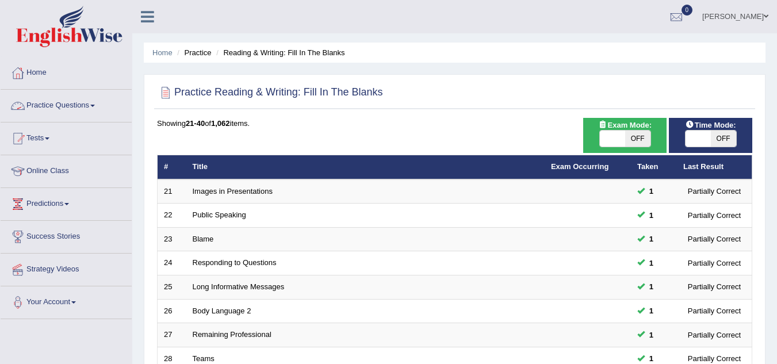
click at [75, 102] on link "Practice Questions" at bounding box center [66, 104] width 131 height 29
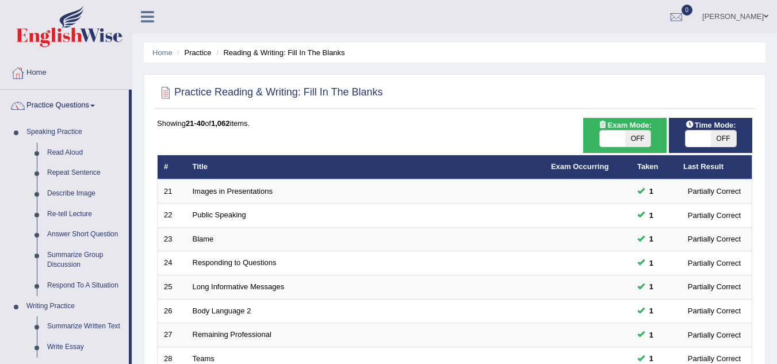
scroll to position [318, 0]
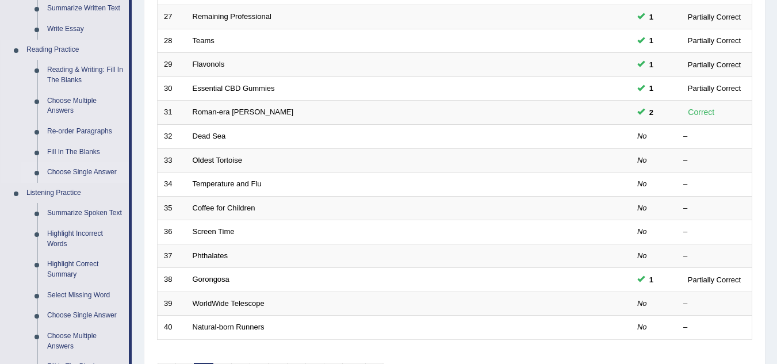
click at [92, 169] on link "Choose Single Answer" at bounding box center [85, 172] width 87 height 21
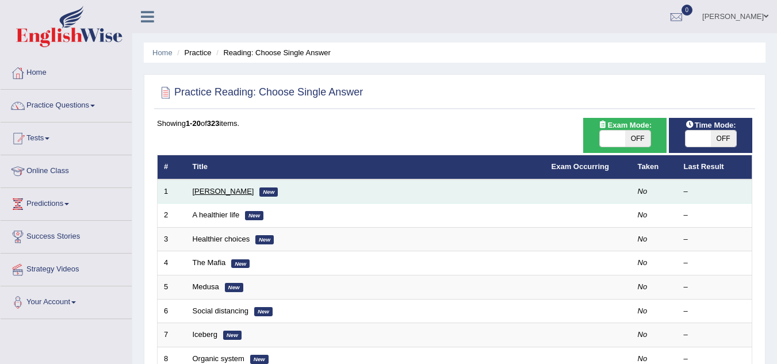
click at [201, 192] on link "[PERSON_NAME]" at bounding box center [224, 191] width 62 height 9
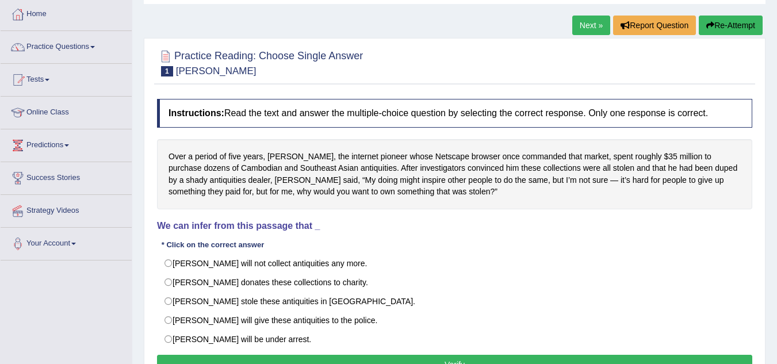
scroll to position [92, 0]
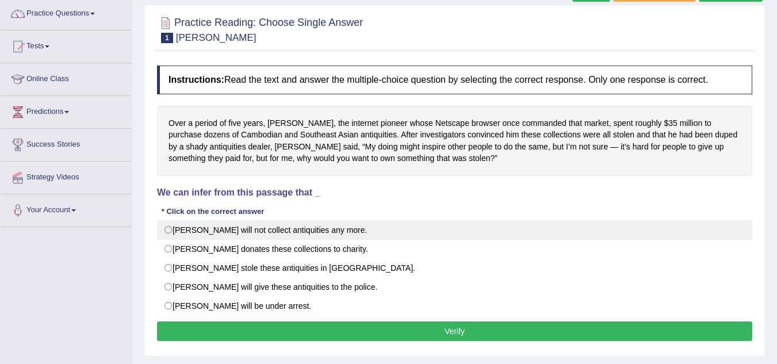
click at [169, 225] on label "Mr. Clark will not collect antiquities any more." at bounding box center [454, 230] width 595 height 20
radio input "true"
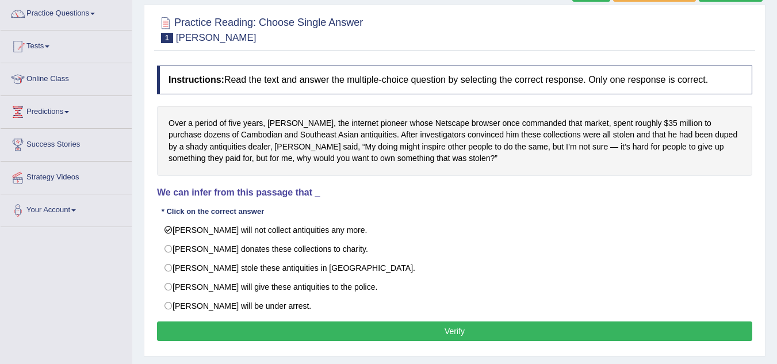
click at [235, 333] on button "Verify" at bounding box center [454, 332] width 595 height 20
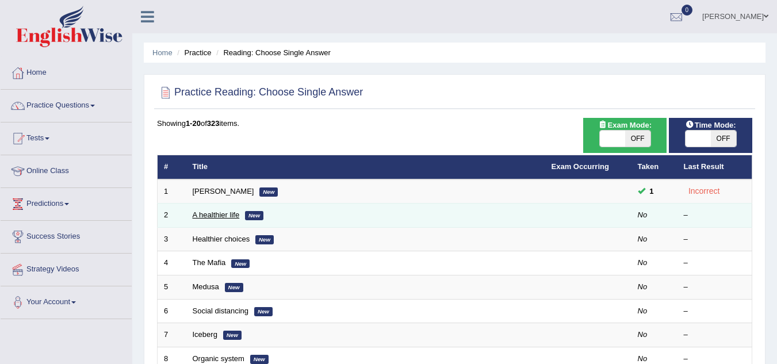
click at [226, 213] on link "A healthier life" at bounding box center [216, 215] width 47 height 9
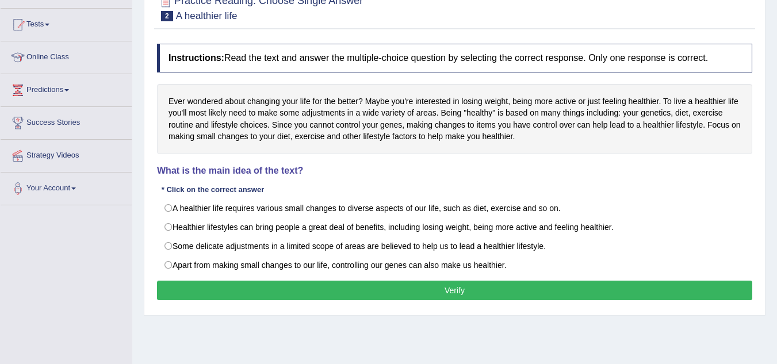
scroll to position [116, 0]
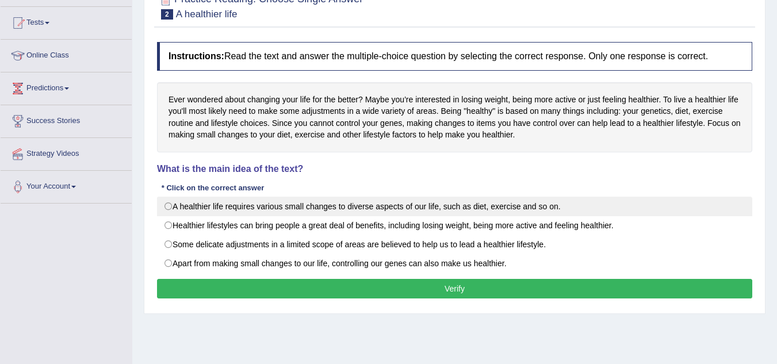
click at [172, 205] on label "A healthier life requires various small changes to diverse aspects of our life,…" at bounding box center [454, 207] width 595 height 20
radio input "true"
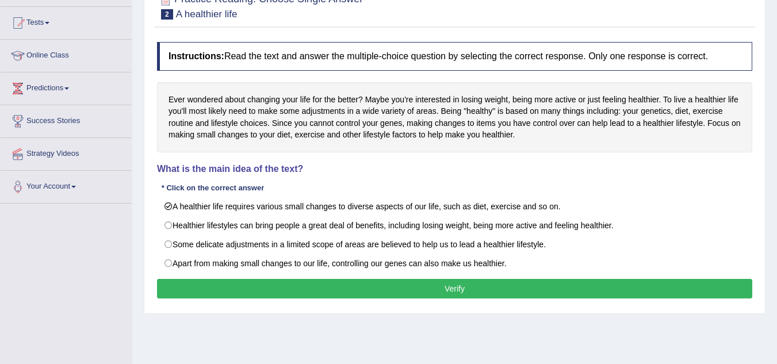
click at [230, 282] on button "Verify" at bounding box center [454, 289] width 595 height 20
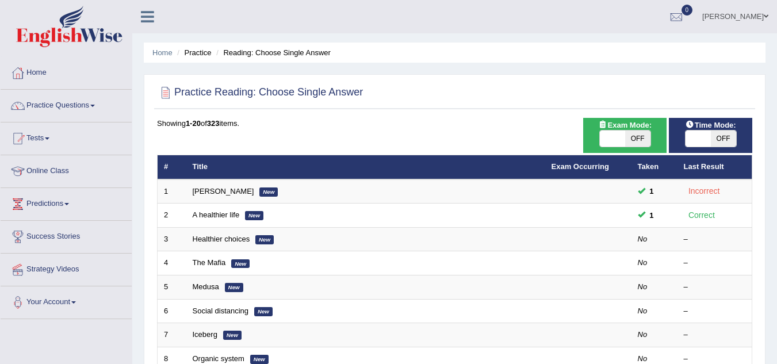
click at [87, 102] on link "Practice Questions" at bounding box center [66, 104] width 131 height 29
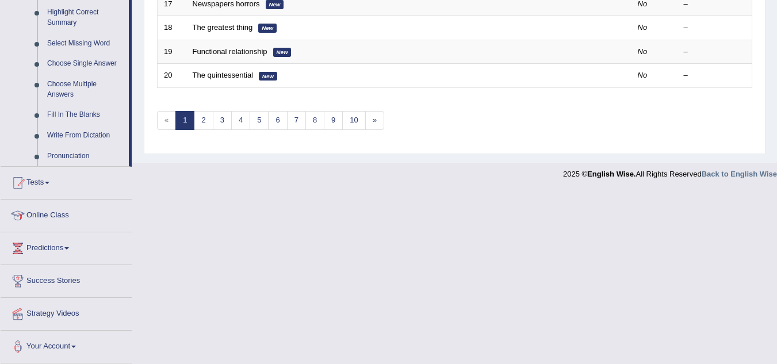
scroll to position [252, 0]
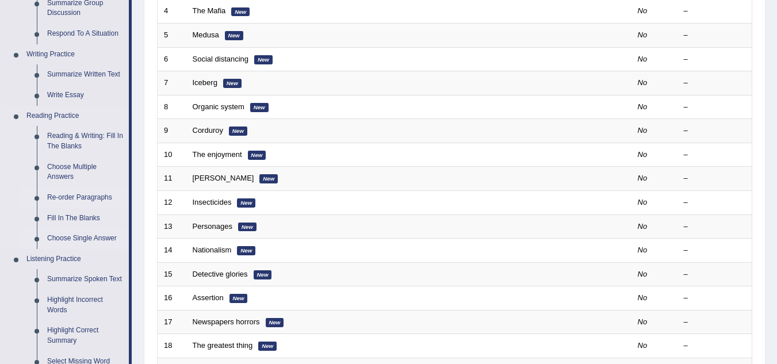
click at [87, 196] on link "Re-order Paragraphs" at bounding box center [85, 198] width 87 height 21
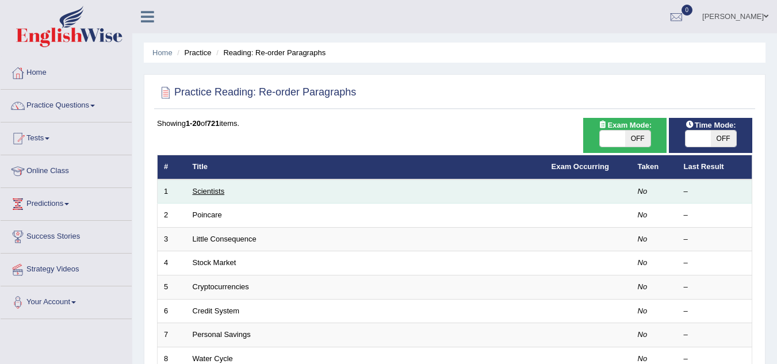
click at [219, 190] on link "Scientists" at bounding box center [209, 191] width 32 height 9
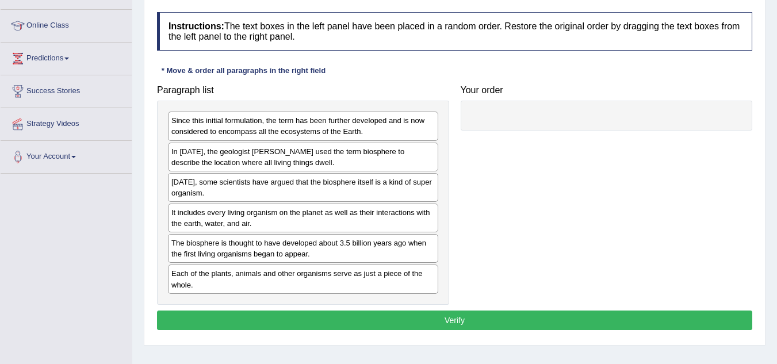
scroll to position [161, 0]
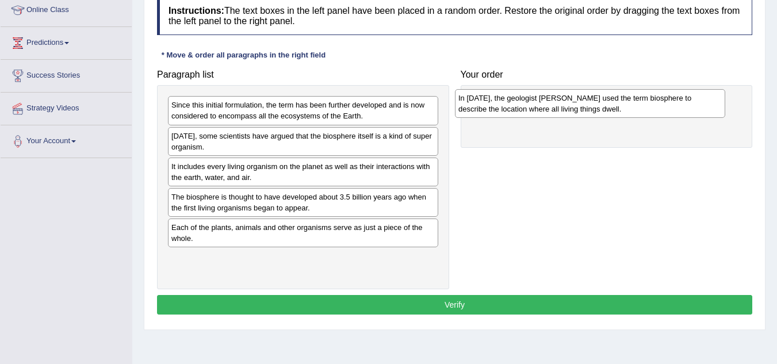
drag, startPoint x: 232, startPoint y: 144, endPoint x: 519, endPoint y: 106, distance: 289.6
click at [519, 106] on div "In 1875, the geologist Eduard Suess used the term biosphere to describe the loc…" at bounding box center [590, 103] width 270 height 29
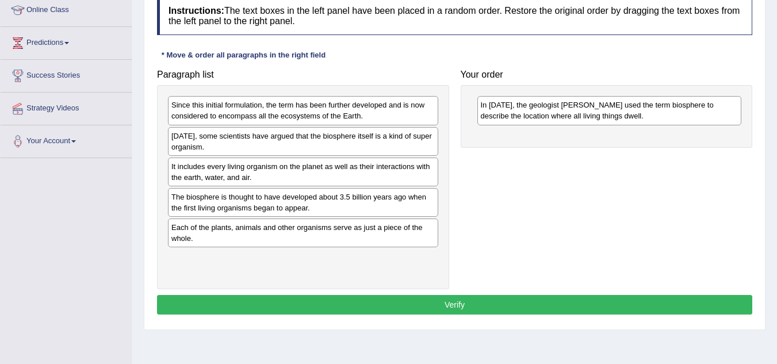
click at [323, 120] on div "Since this initial formulation, the term has been further developed and is now …" at bounding box center [303, 110] width 270 height 29
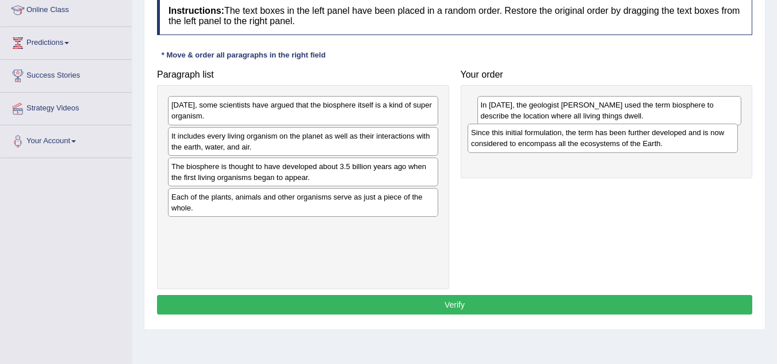
drag, startPoint x: 323, startPoint y: 120, endPoint x: 623, endPoint y: 147, distance: 301.0
click at [623, 147] on div "Since this initial formulation, the term has been further developed and is now …" at bounding box center [603, 138] width 270 height 29
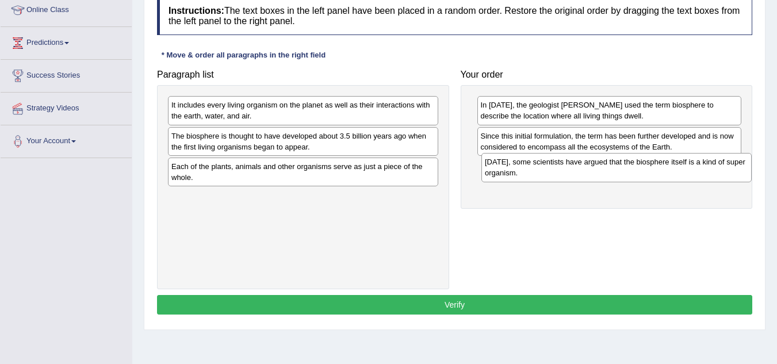
drag, startPoint x: 370, startPoint y: 108, endPoint x: 683, endPoint y: 165, distance: 318.7
click at [683, 165] on div "Today, some scientists have argued that the biosphere itself is a kind of super…" at bounding box center [616, 167] width 270 height 29
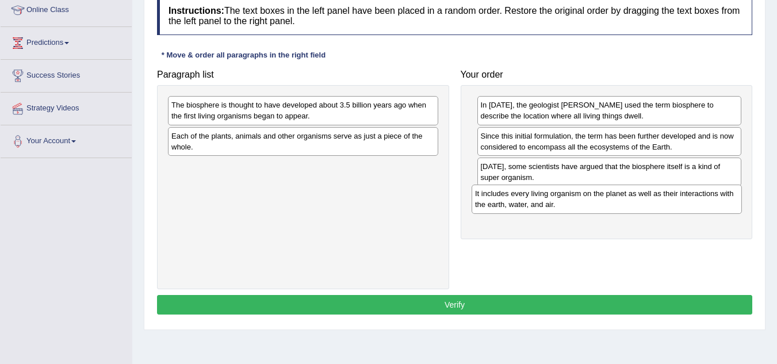
drag, startPoint x: 341, startPoint y: 114, endPoint x: 644, endPoint y: 203, distance: 316.4
click at [644, 203] on div "It includes every living organism on the planet as well as their interactions w…" at bounding box center [607, 199] width 270 height 29
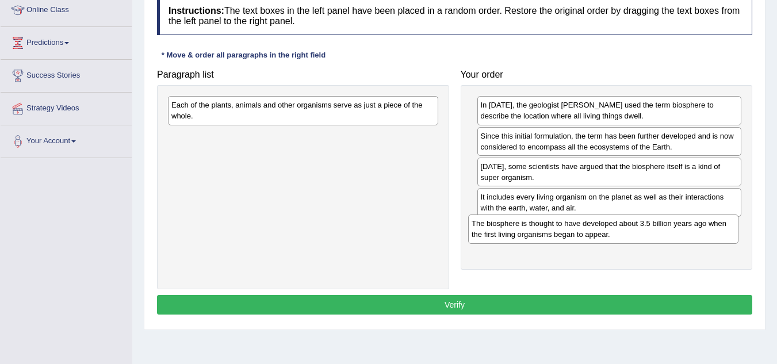
drag, startPoint x: 361, startPoint y: 109, endPoint x: 662, endPoint y: 228, distance: 322.8
click at [662, 228] on div "The biosphere is thought to have developed about 3.5 billion years ago when the…" at bounding box center [603, 229] width 270 height 29
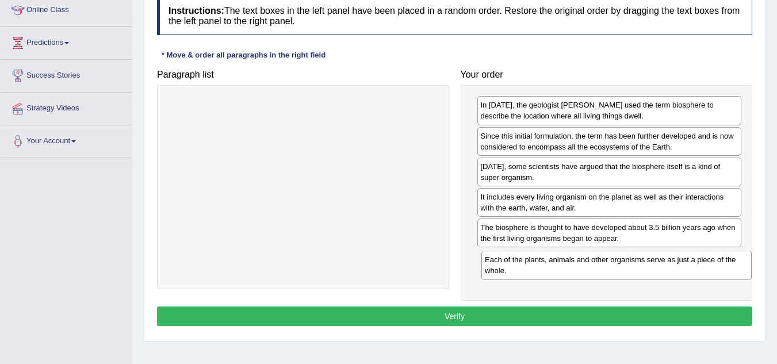
drag, startPoint x: 402, startPoint y: 110, endPoint x: 715, endPoint y: 265, distance: 349.6
click at [715, 265] on div "Each of the plants, animals and other organisms serve as just a piece of the wh…" at bounding box center [616, 265] width 270 height 29
click at [587, 314] on button "Verify" at bounding box center [454, 317] width 595 height 20
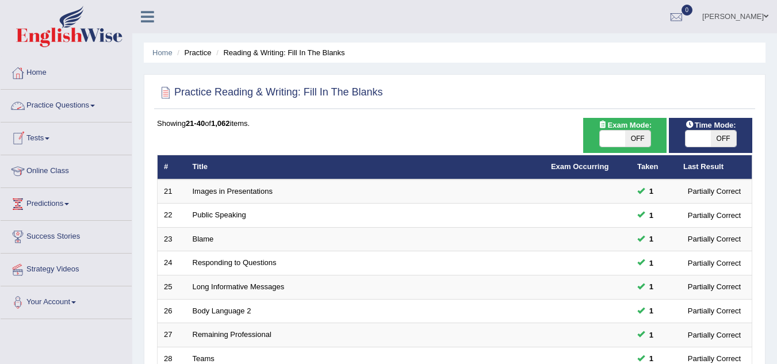
click at [64, 104] on link "Practice Questions" at bounding box center [66, 104] width 131 height 29
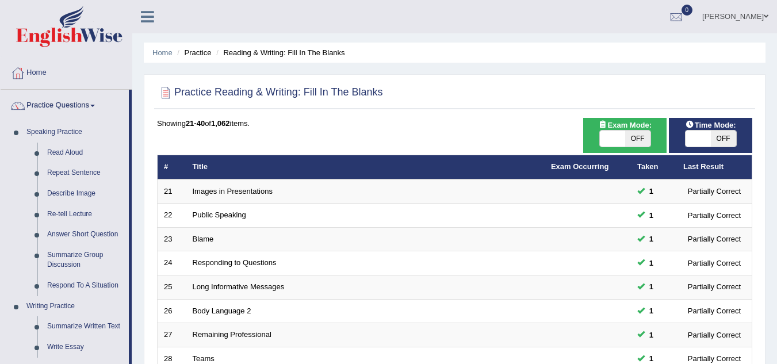
scroll to position [318, 0]
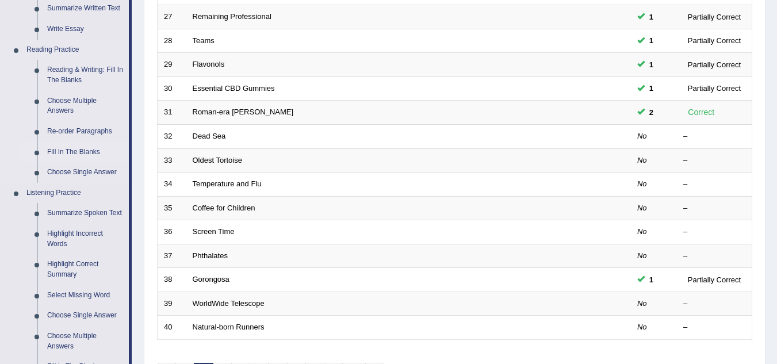
click at [91, 150] on link "Fill In The Blanks" at bounding box center [85, 152] width 87 height 21
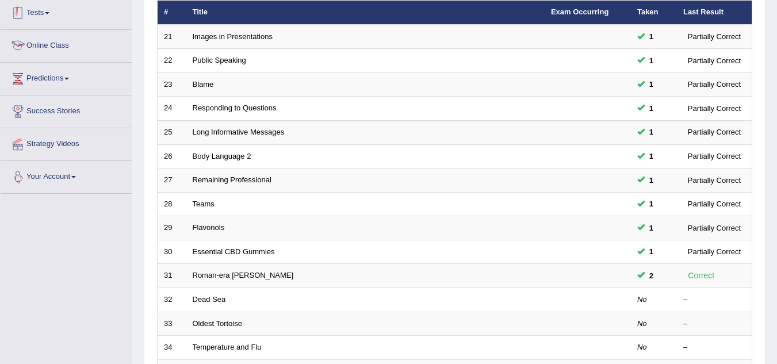
scroll to position [198, 0]
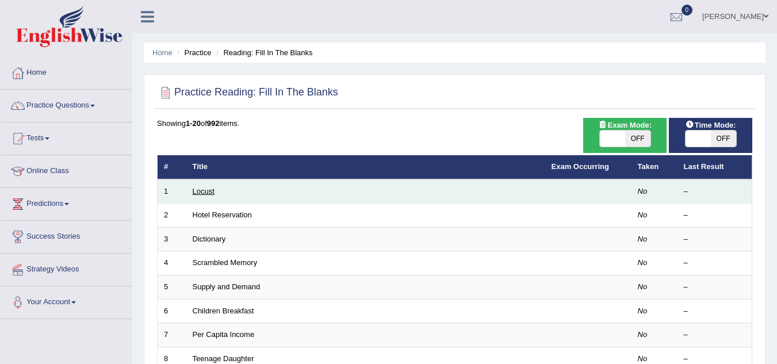
click at [203, 187] on link "Locust" at bounding box center [204, 191] width 22 height 9
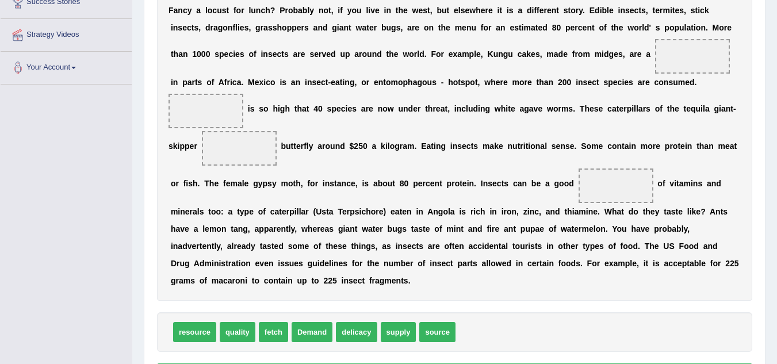
scroll to position [284, 0]
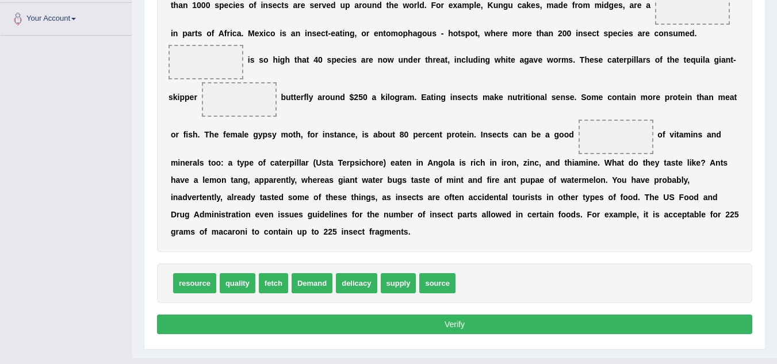
click at [449, 293] on div "resource quality fetch Demand delicacy supply source" at bounding box center [454, 283] width 595 height 40
drag, startPoint x: 442, startPoint y: 282, endPoint x: 695, endPoint y: 6, distance: 373.8
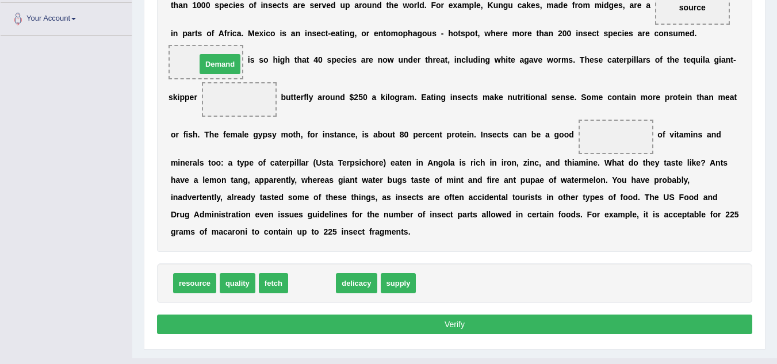
drag, startPoint x: 305, startPoint y: 282, endPoint x: 213, endPoint y: 63, distance: 237.7
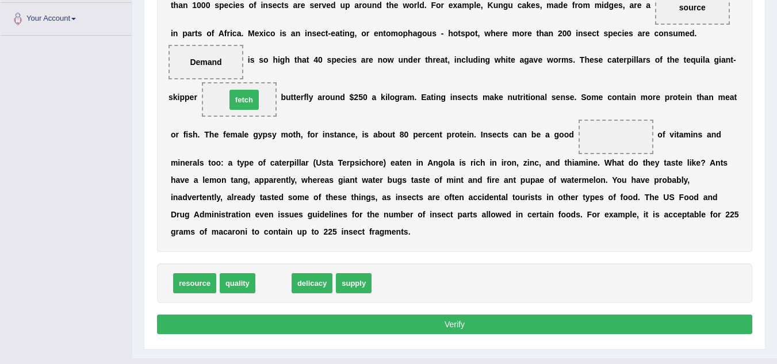
drag, startPoint x: 278, startPoint y: 287, endPoint x: 249, endPoint y: 104, distance: 185.8
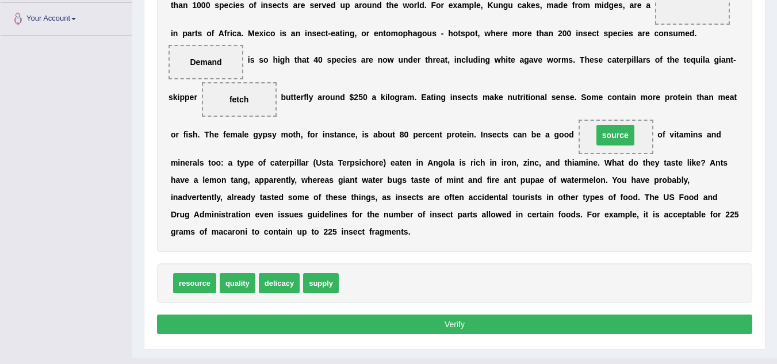
drag, startPoint x: 705, startPoint y: 11, endPoint x: 628, endPoint y: 139, distance: 149.2
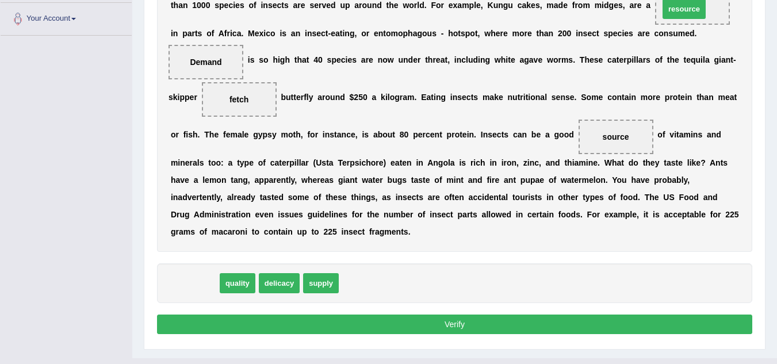
drag, startPoint x: 196, startPoint y: 286, endPoint x: 686, endPoint y: 12, distance: 561.2
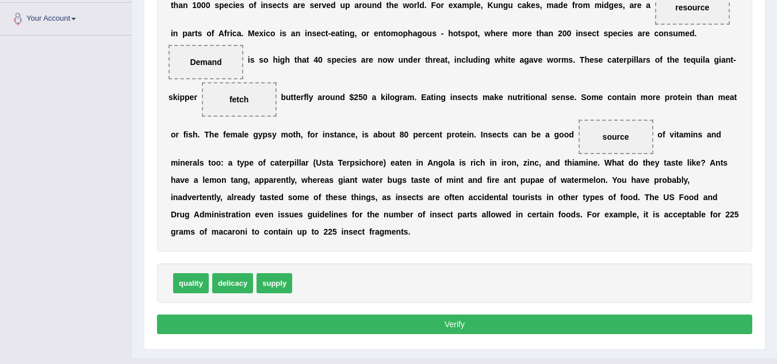
click at [440, 323] on button "Verify" at bounding box center [454, 325] width 595 height 20
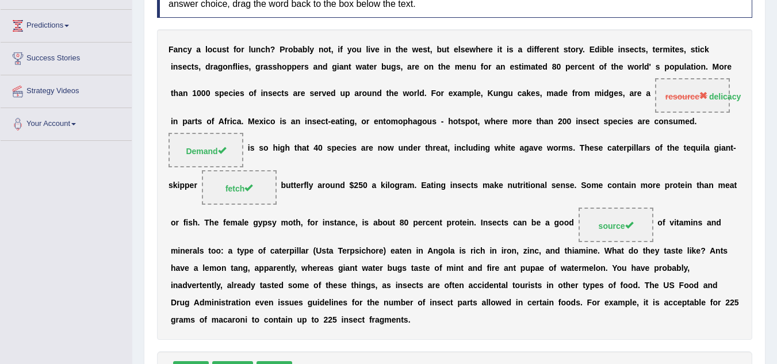
scroll to position [201, 0]
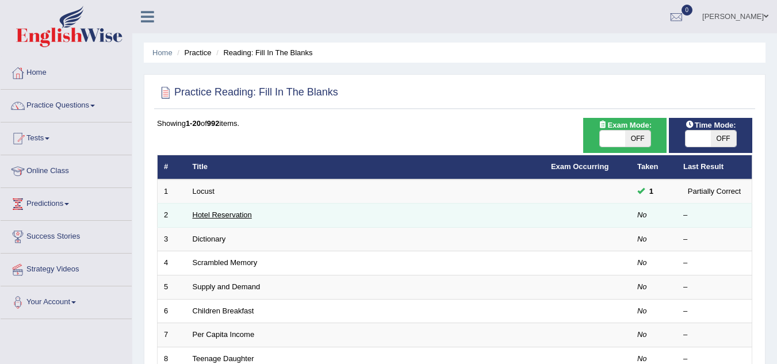
click at [217, 216] on link "Hotel Reservation" at bounding box center [222, 215] width 59 height 9
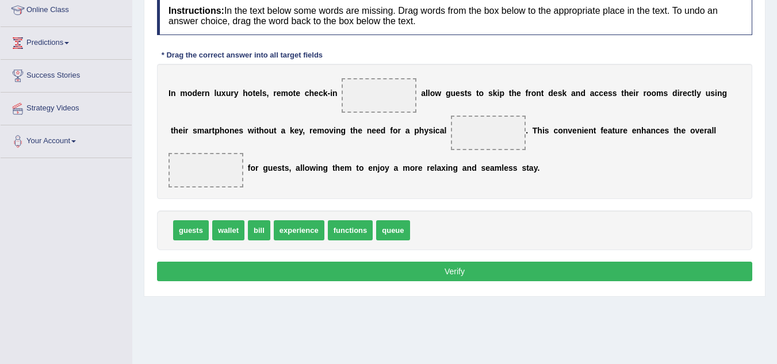
scroll to position [138, 0]
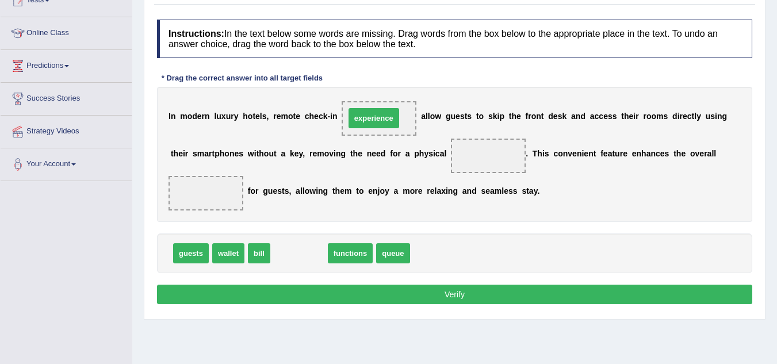
drag, startPoint x: 308, startPoint y: 251, endPoint x: 383, endPoint y: 116, distance: 154.8
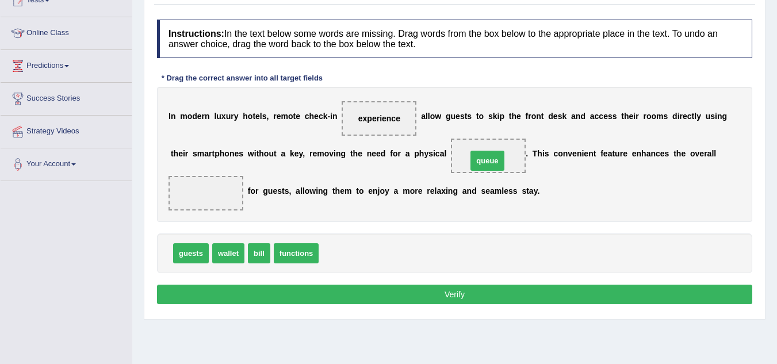
drag, startPoint x: 344, startPoint y: 259, endPoint x: 492, endPoint y: 167, distance: 174.9
drag, startPoint x: 221, startPoint y: 251, endPoint x: 380, endPoint y: 114, distance: 210.1
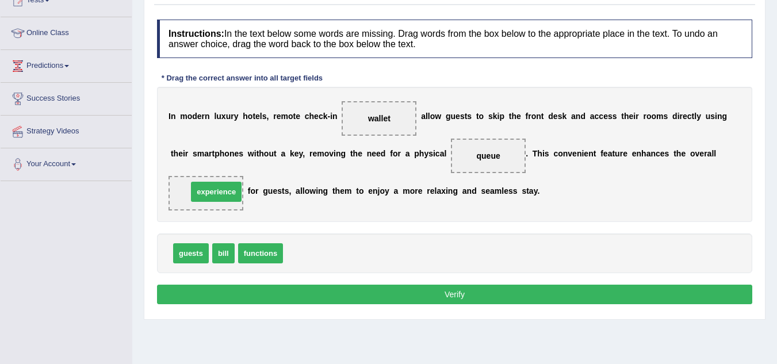
drag, startPoint x: 317, startPoint y: 252, endPoint x: 221, endPoint y: 190, distance: 114.1
click at [339, 292] on button "Verify" at bounding box center [454, 295] width 595 height 20
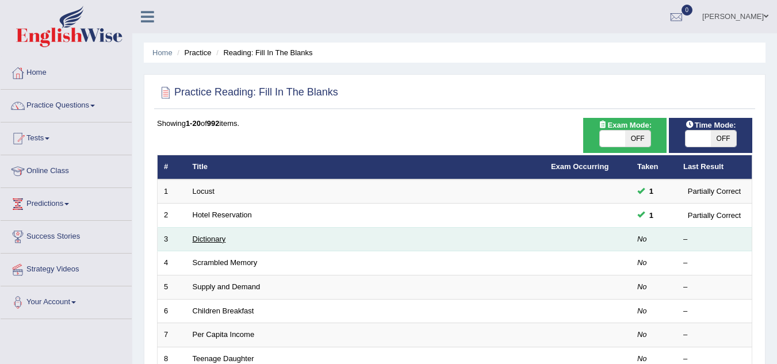
click at [216, 239] on link "Dictionary" at bounding box center [209, 239] width 33 height 9
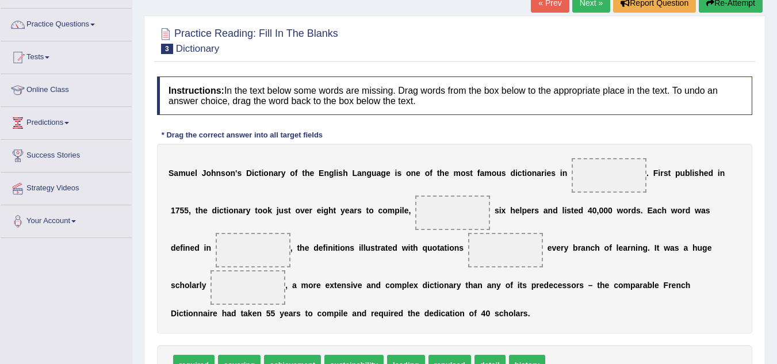
scroll to position [138, 0]
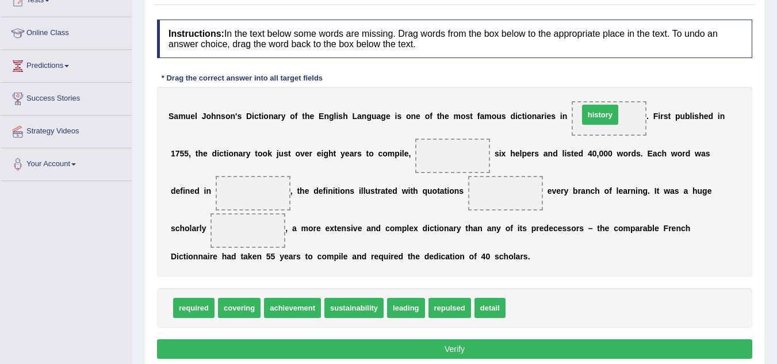
drag, startPoint x: 529, startPoint y: 312, endPoint x: 602, endPoint y: 119, distance: 207.2
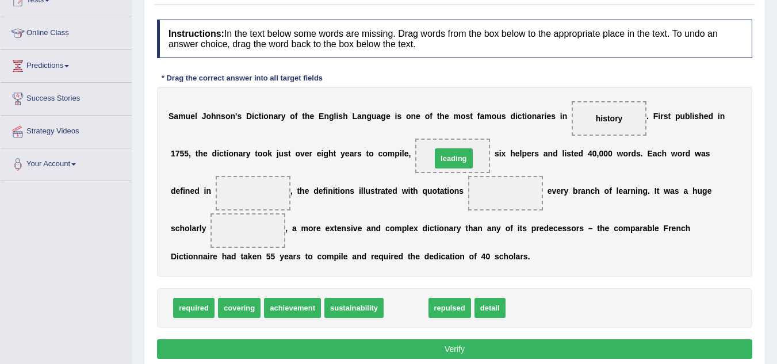
drag, startPoint x: 410, startPoint y: 304, endPoint x: 458, endPoint y: 154, distance: 157.0
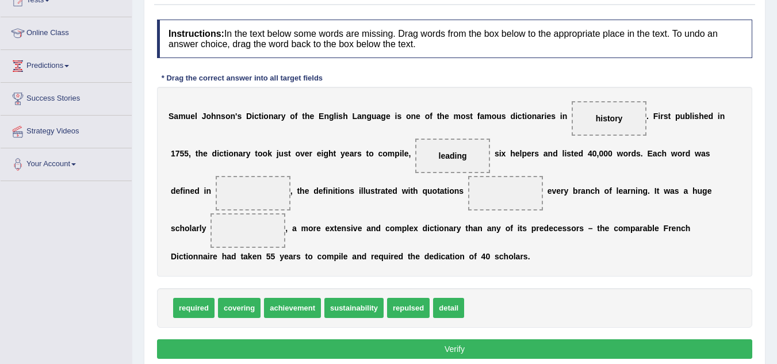
click at [293, 312] on span "achievement" at bounding box center [292, 308] width 57 height 20
drag, startPoint x: 234, startPoint y: 314, endPoint x: 514, endPoint y: 202, distance: 302.1
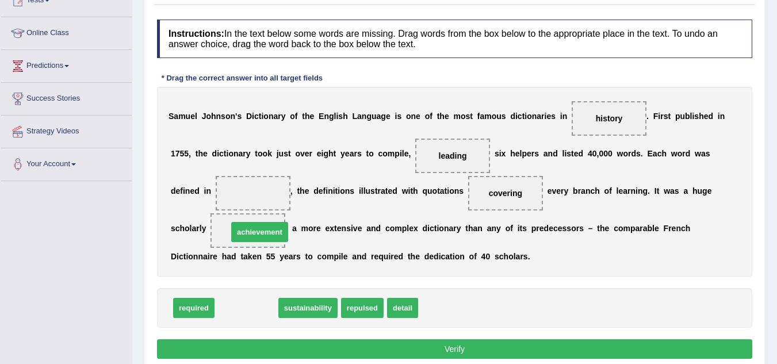
drag, startPoint x: 242, startPoint y: 312, endPoint x: 255, endPoint y: 236, distance: 77.1
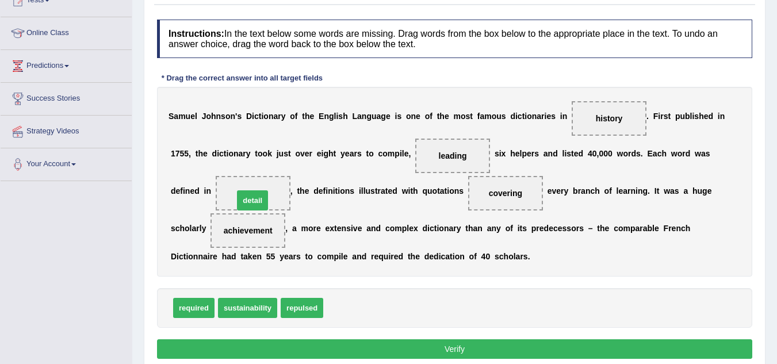
drag, startPoint x: 348, startPoint y: 315, endPoint x: 258, endPoint y: 207, distance: 140.1
click at [329, 350] on button "Verify" at bounding box center [454, 349] width 595 height 20
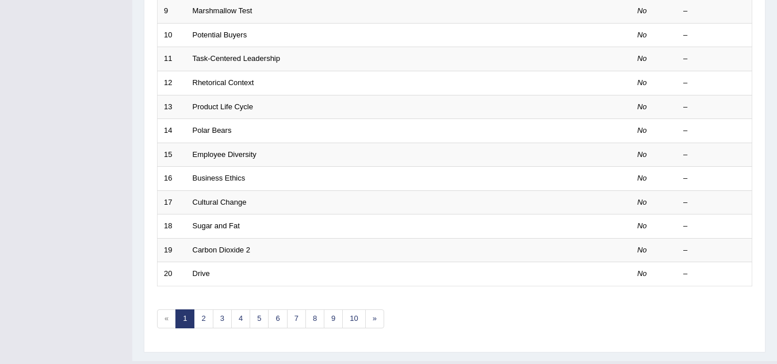
scroll to position [398, 0]
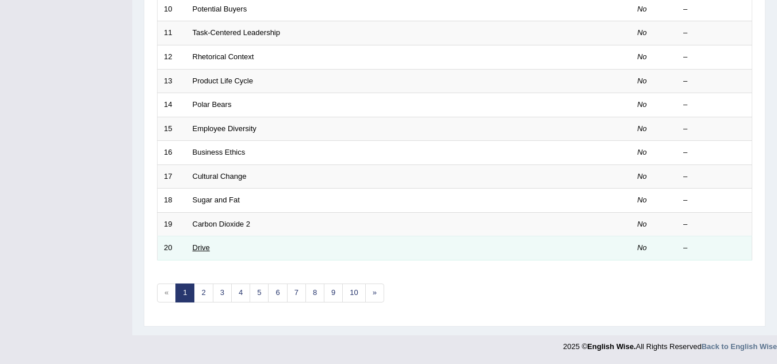
click at [208, 247] on link "Drive" at bounding box center [201, 247] width 17 height 9
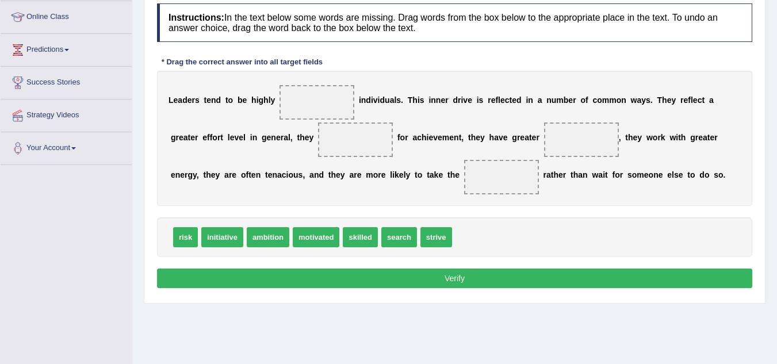
scroll to position [161, 0]
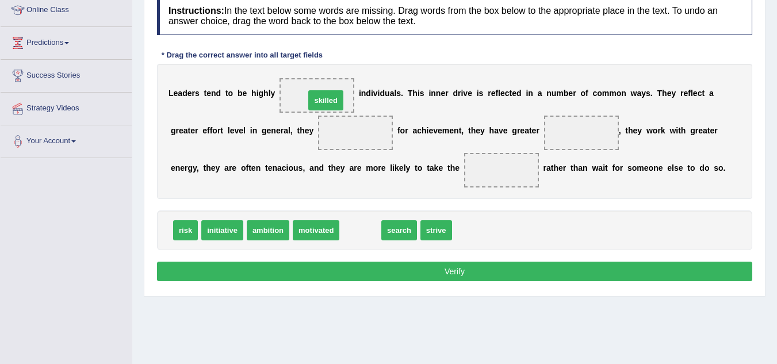
drag, startPoint x: 361, startPoint y: 231, endPoint x: 327, endPoint y: 101, distance: 134.5
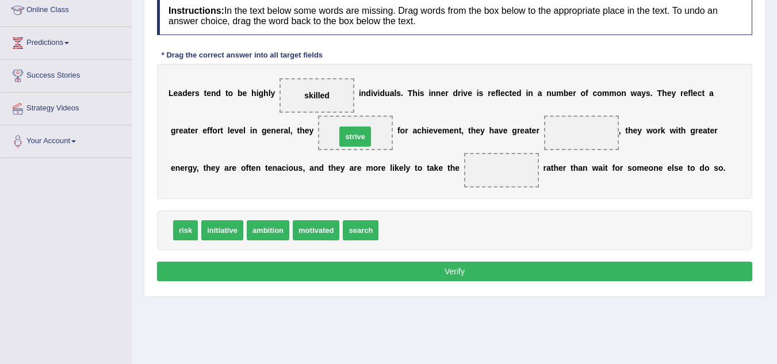
drag, startPoint x: 403, startPoint y: 234, endPoint x: 360, endPoint y: 140, distance: 103.0
drag, startPoint x: 185, startPoint y: 226, endPoint x: 509, endPoint y: 171, distance: 328.4
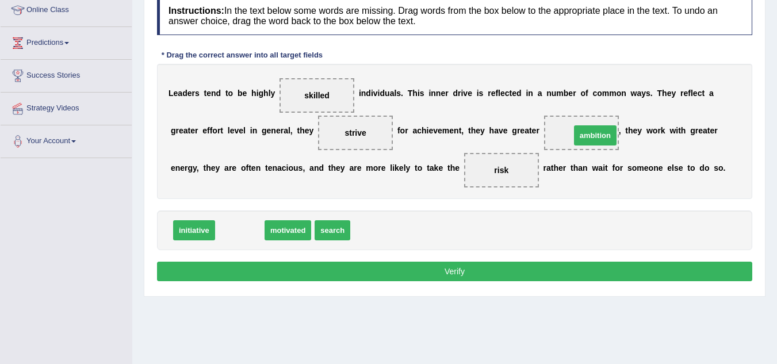
drag, startPoint x: 246, startPoint y: 231, endPoint x: 602, endPoint y: 136, distance: 368.0
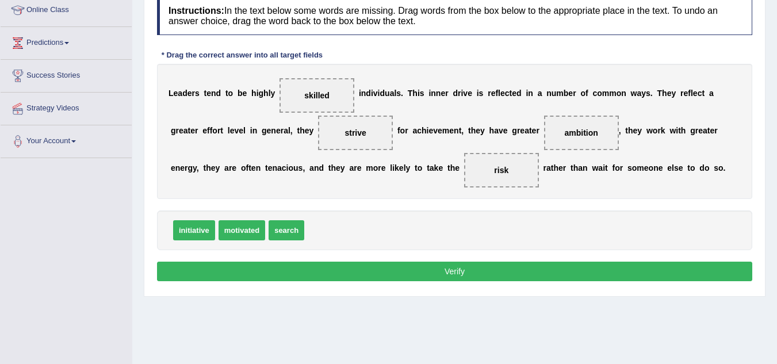
click at [515, 277] on button "Verify" at bounding box center [454, 272] width 595 height 20
